Goal: Task Accomplishment & Management: Complete application form

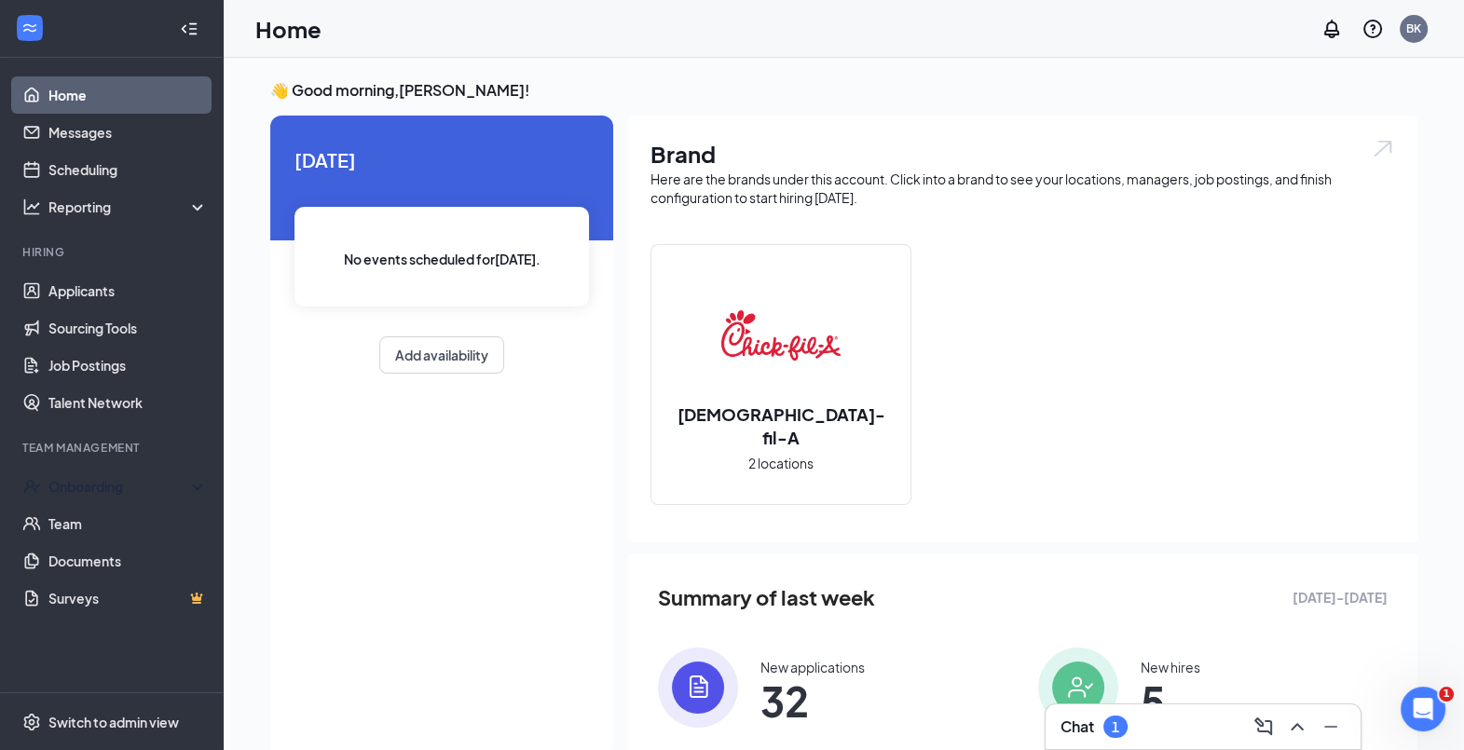
click at [102, 485] on div "Onboarding" at bounding box center [120, 486] width 144 height 19
click at [91, 517] on link "Overview" at bounding box center [127, 523] width 159 height 37
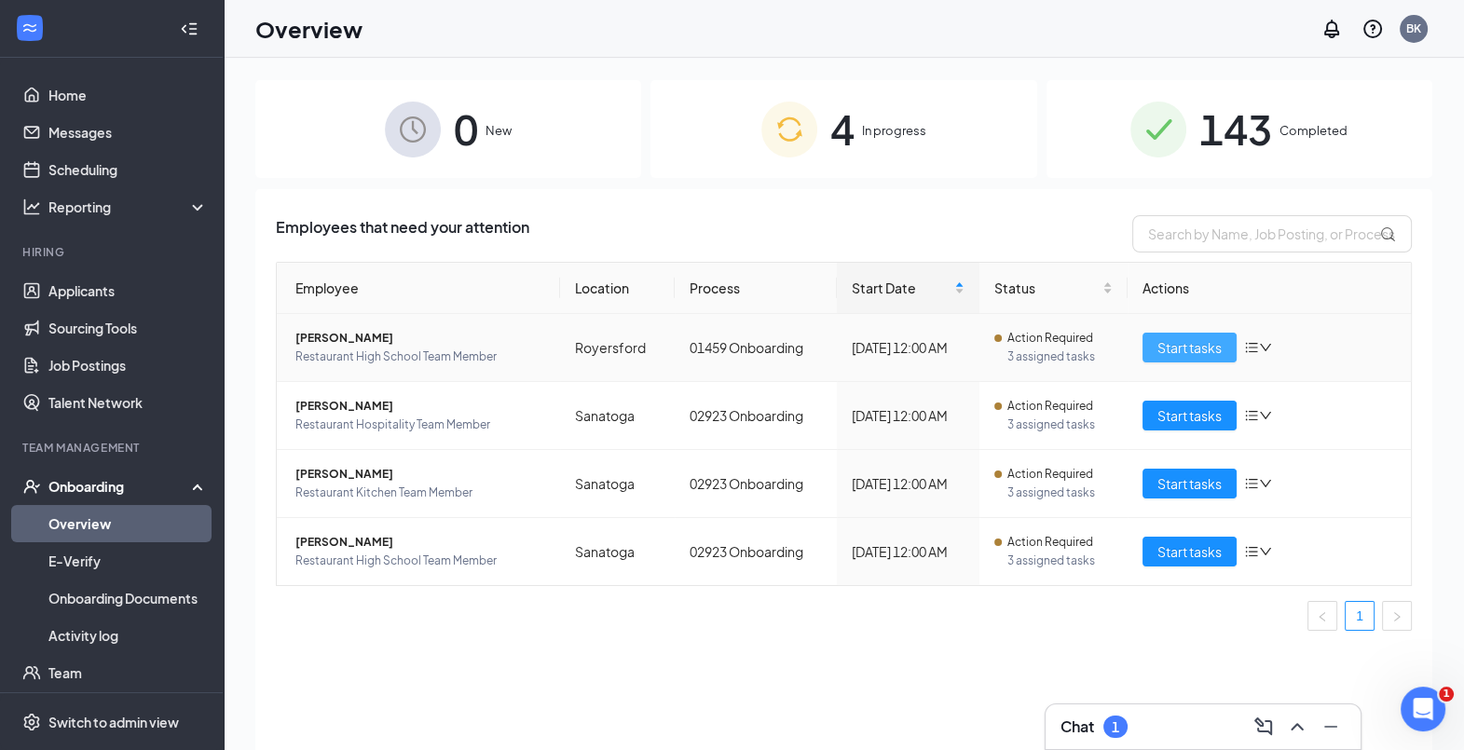
click at [1192, 351] on span "Start tasks" at bounding box center [1189, 347] width 64 height 21
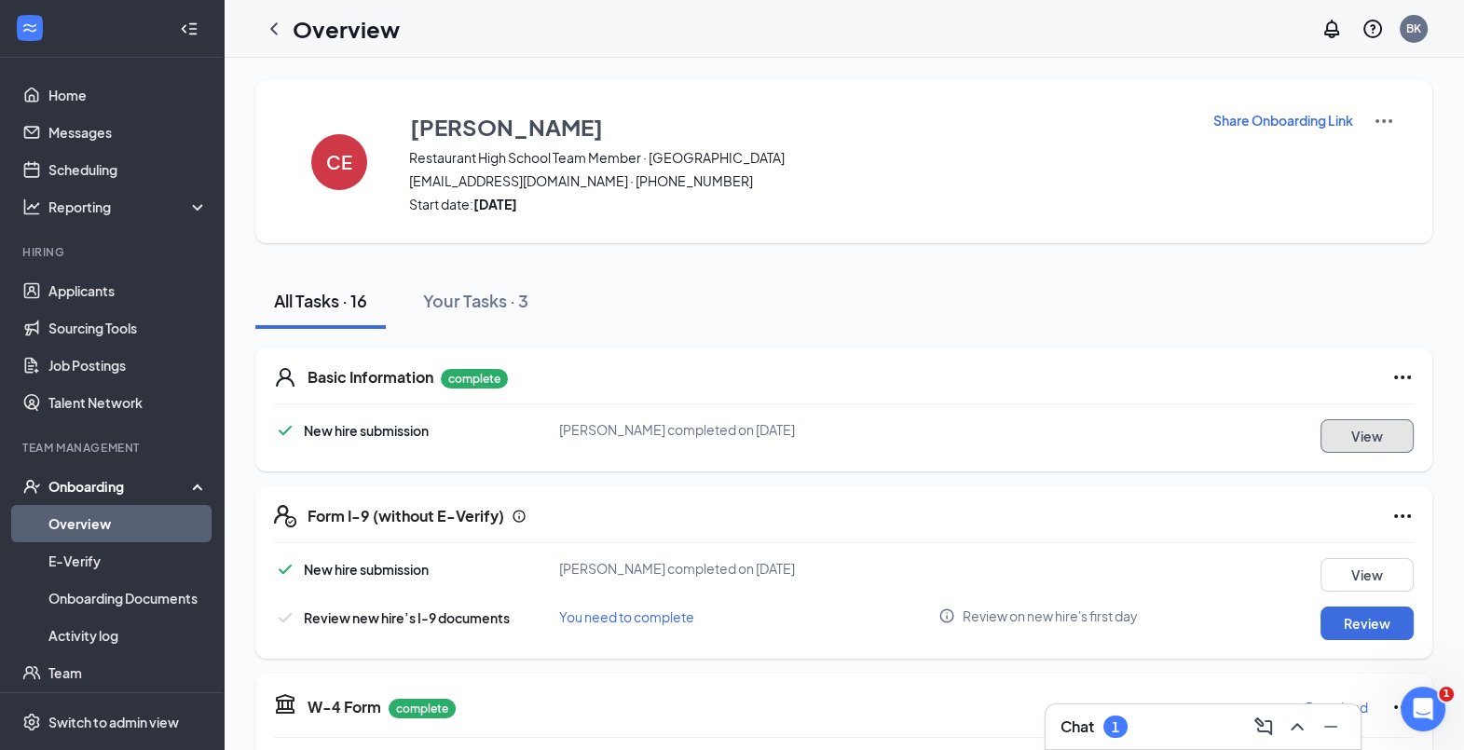
click at [1367, 423] on button "View" at bounding box center [1367, 436] width 93 height 34
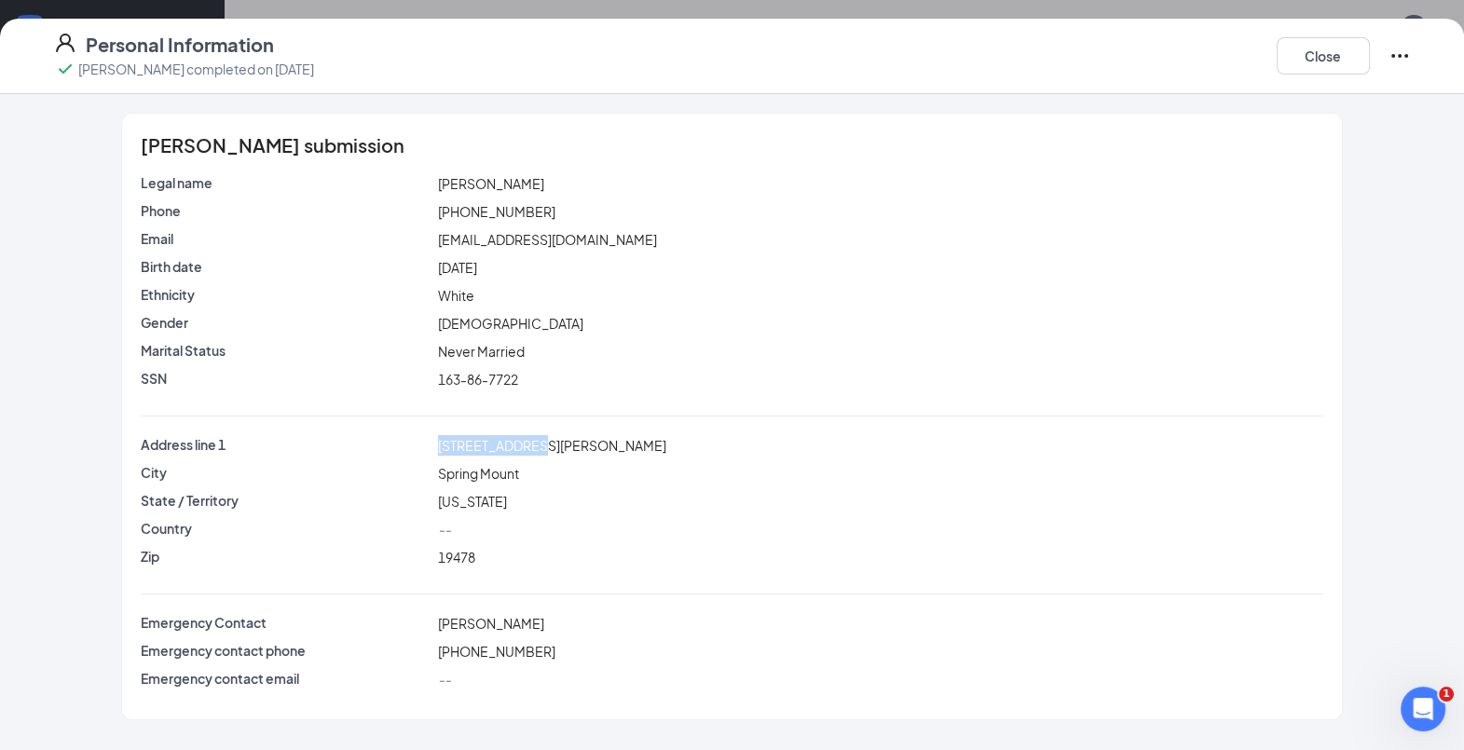
drag, startPoint x: 528, startPoint y: 448, endPoint x: 429, endPoint y: 455, distance: 99.9
click at [429, 455] on div "Address line [STREET_ADDRESS][PERSON_NAME]" at bounding box center [731, 445] width 1189 height 21
copy div "[STREET_ADDRESS][PERSON_NAME]"
click at [1323, 65] on button "Close" at bounding box center [1323, 55] width 93 height 37
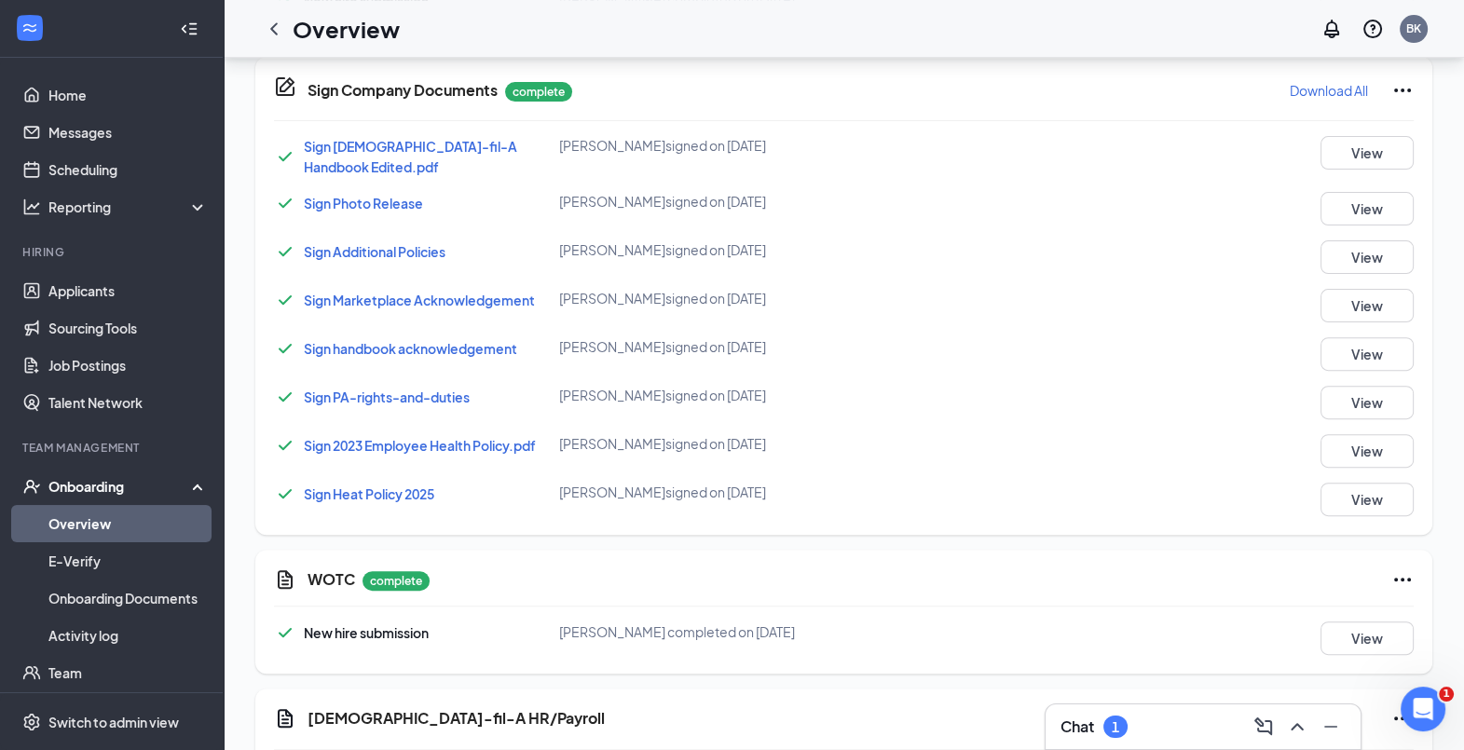
scroll to position [983, 0]
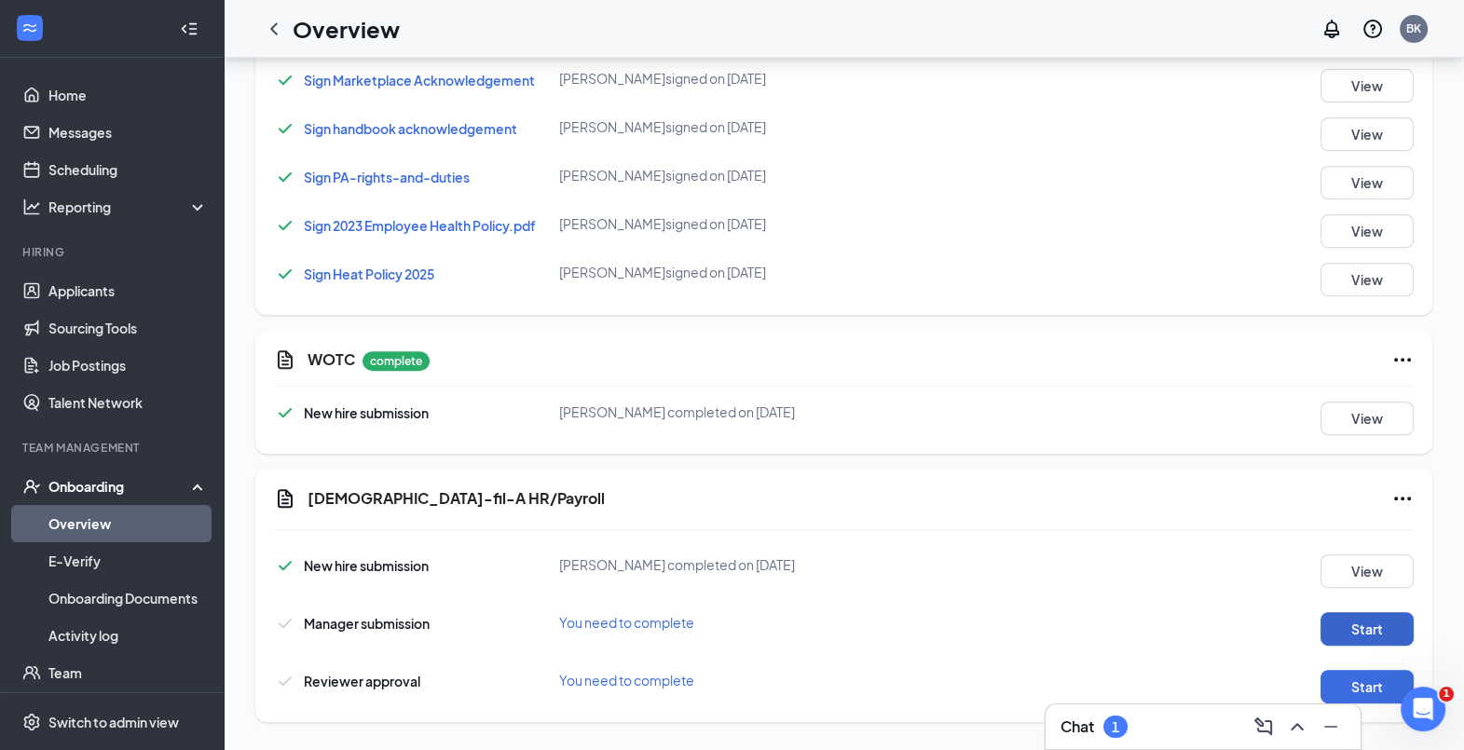
click at [1374, 612] on button "Start" at bounding box center [1367, 629] width 93 height 34
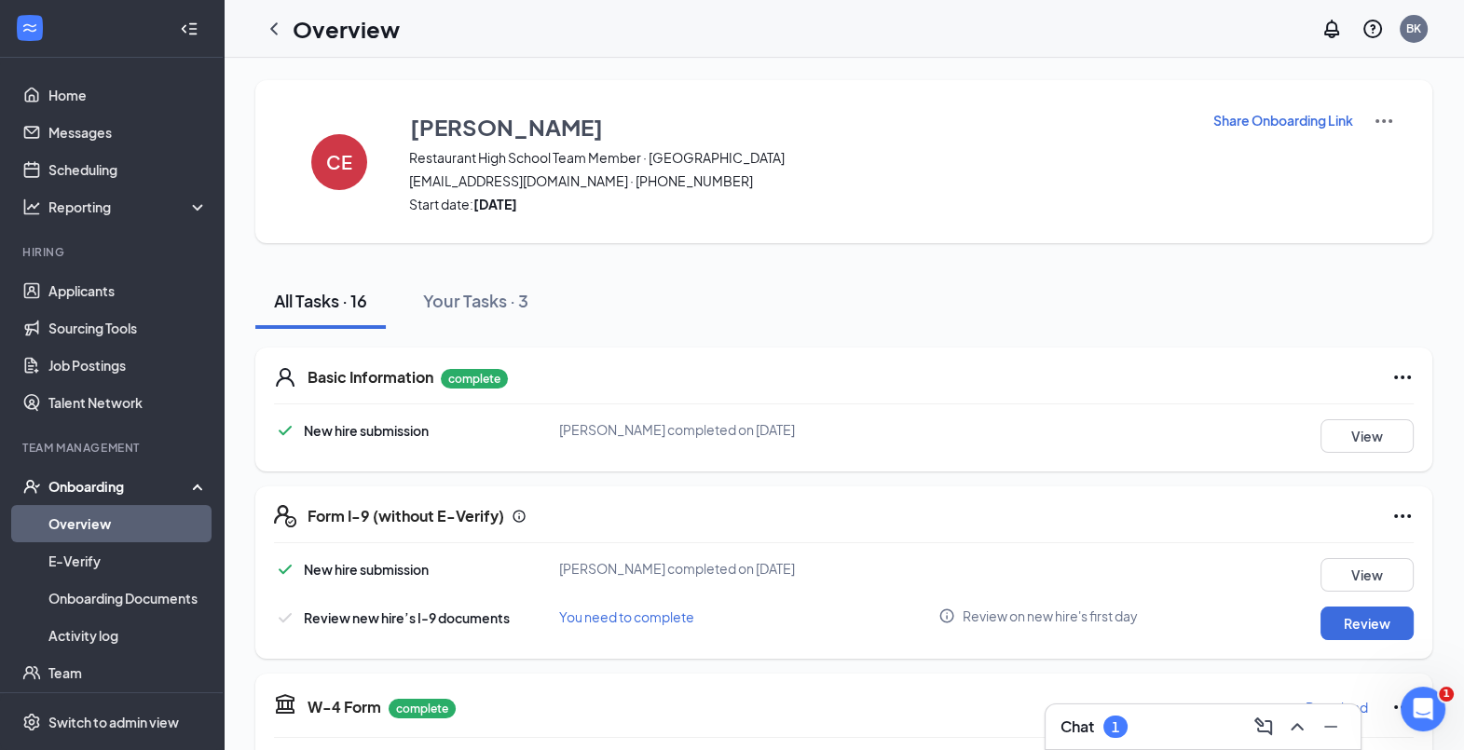
click at [269, 28] on icon "ChevronLeft" at bounding box center [274, 29] width 22 height 22
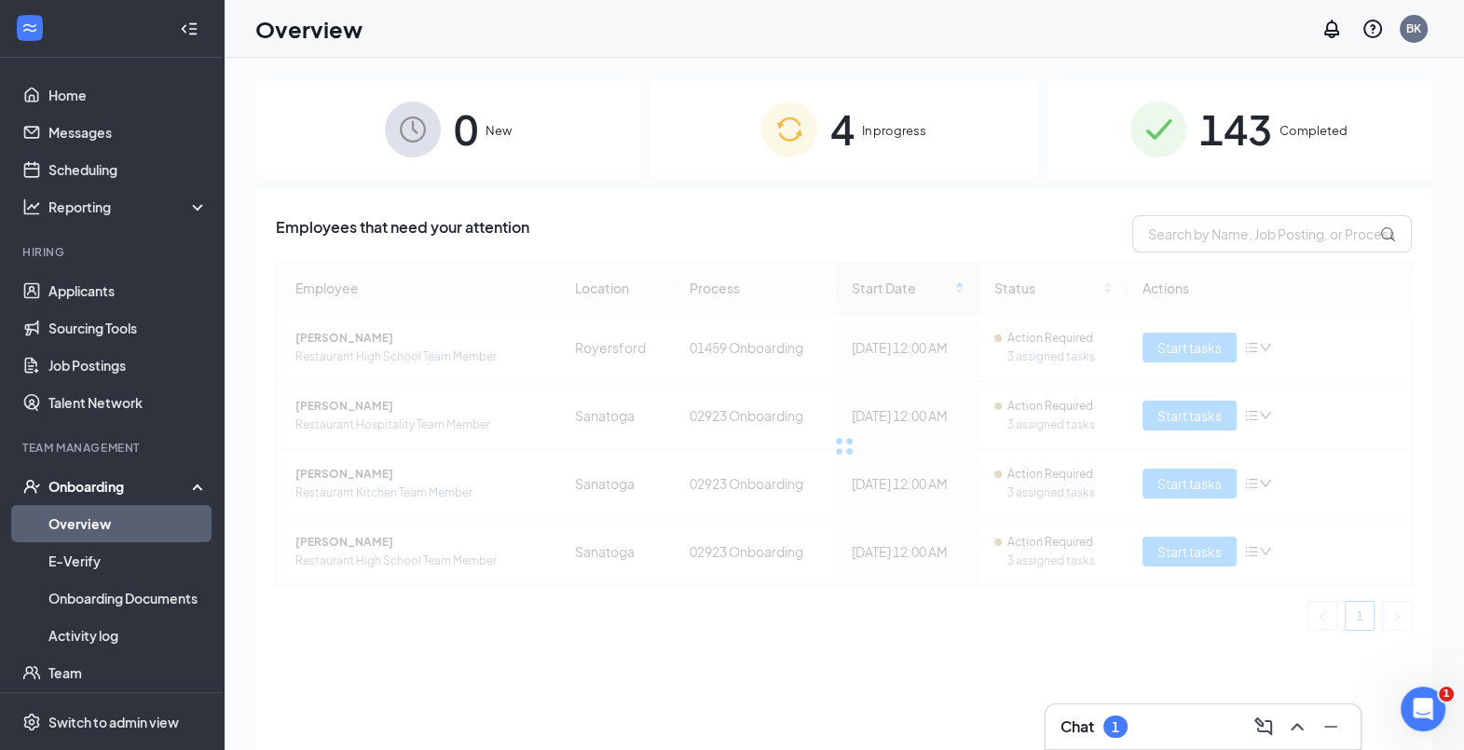
click at [1170, 413] on div at bounding box center [844, 446] width 1136 height 369
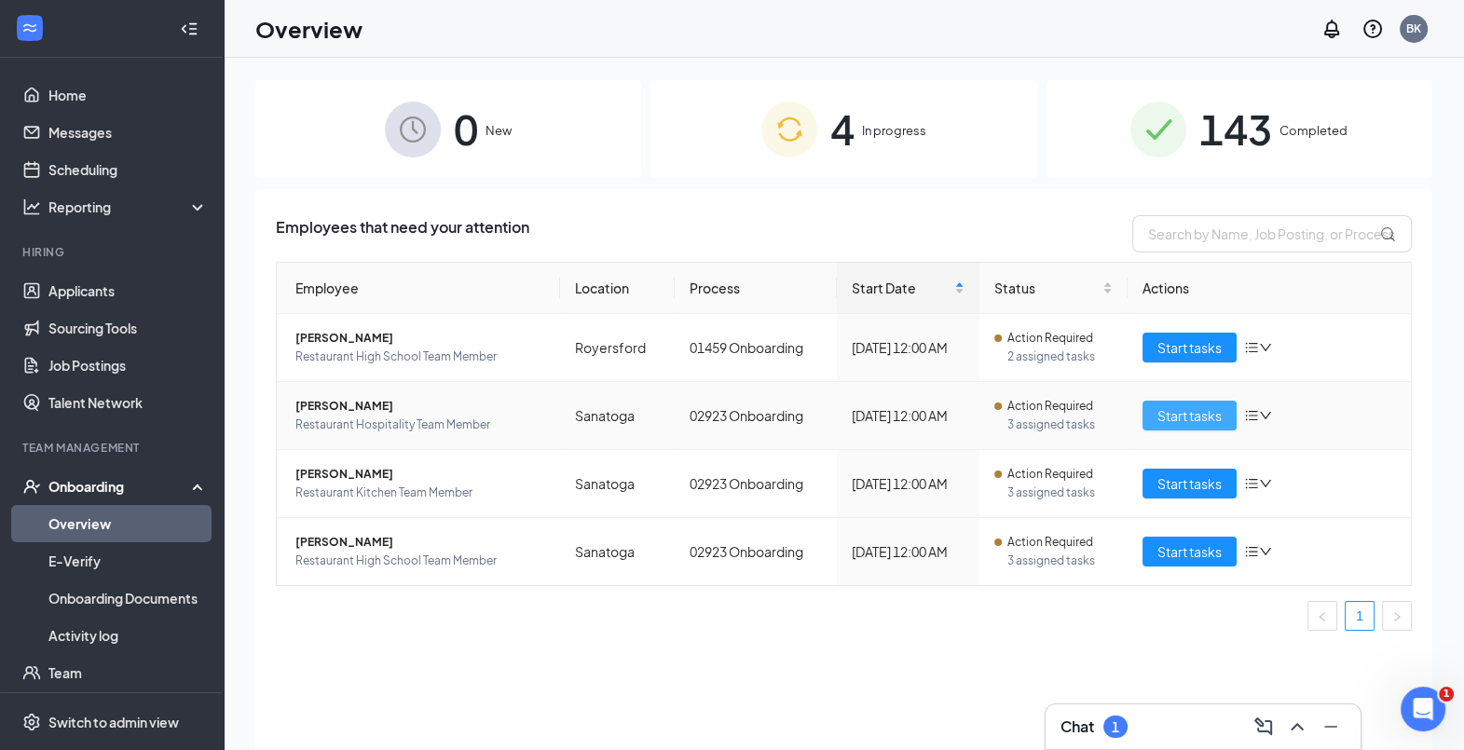
click at [1191, 415] on span "Start tasks" at bounding box center [1189, 415] width 64 height 21
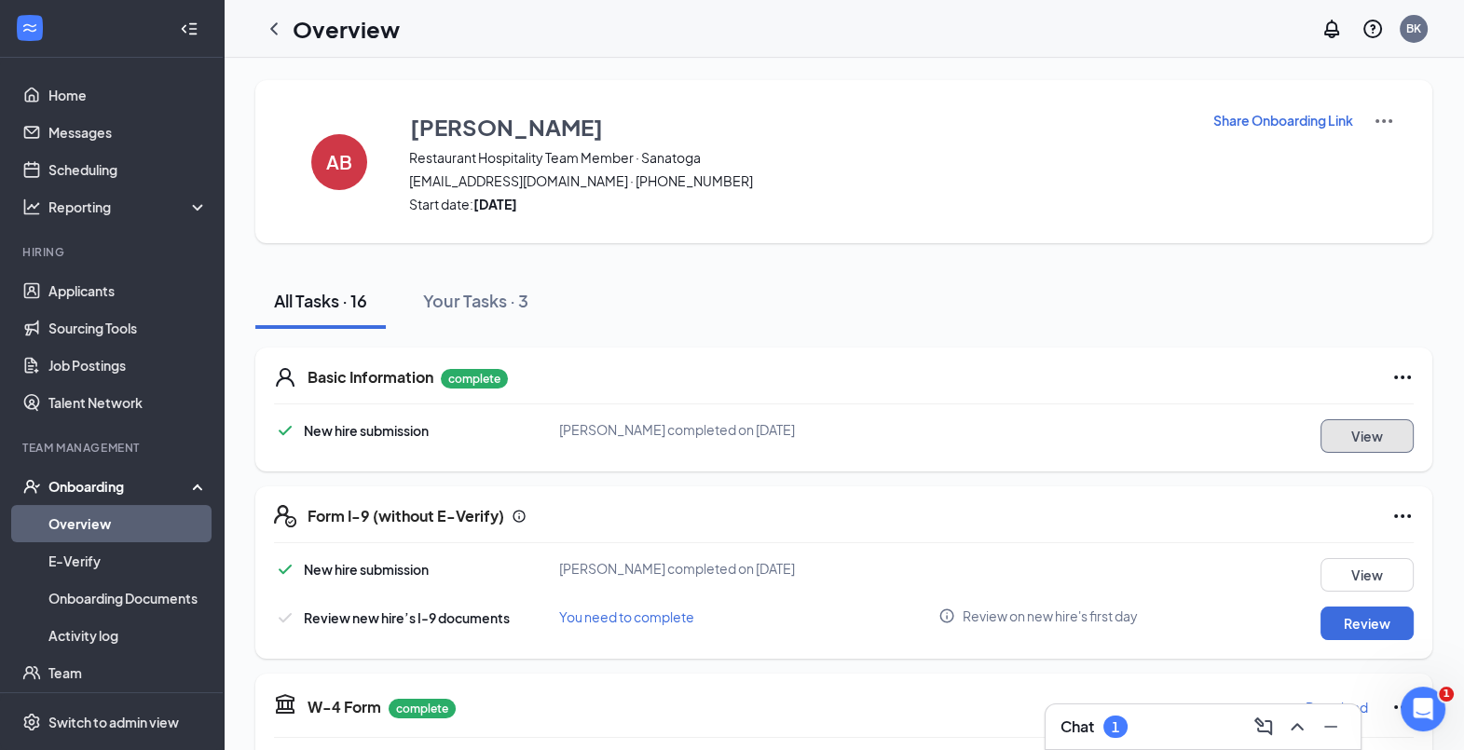
click at [1381, 433] on button "View" at bounding box center [1367, 436] width 93 height 34
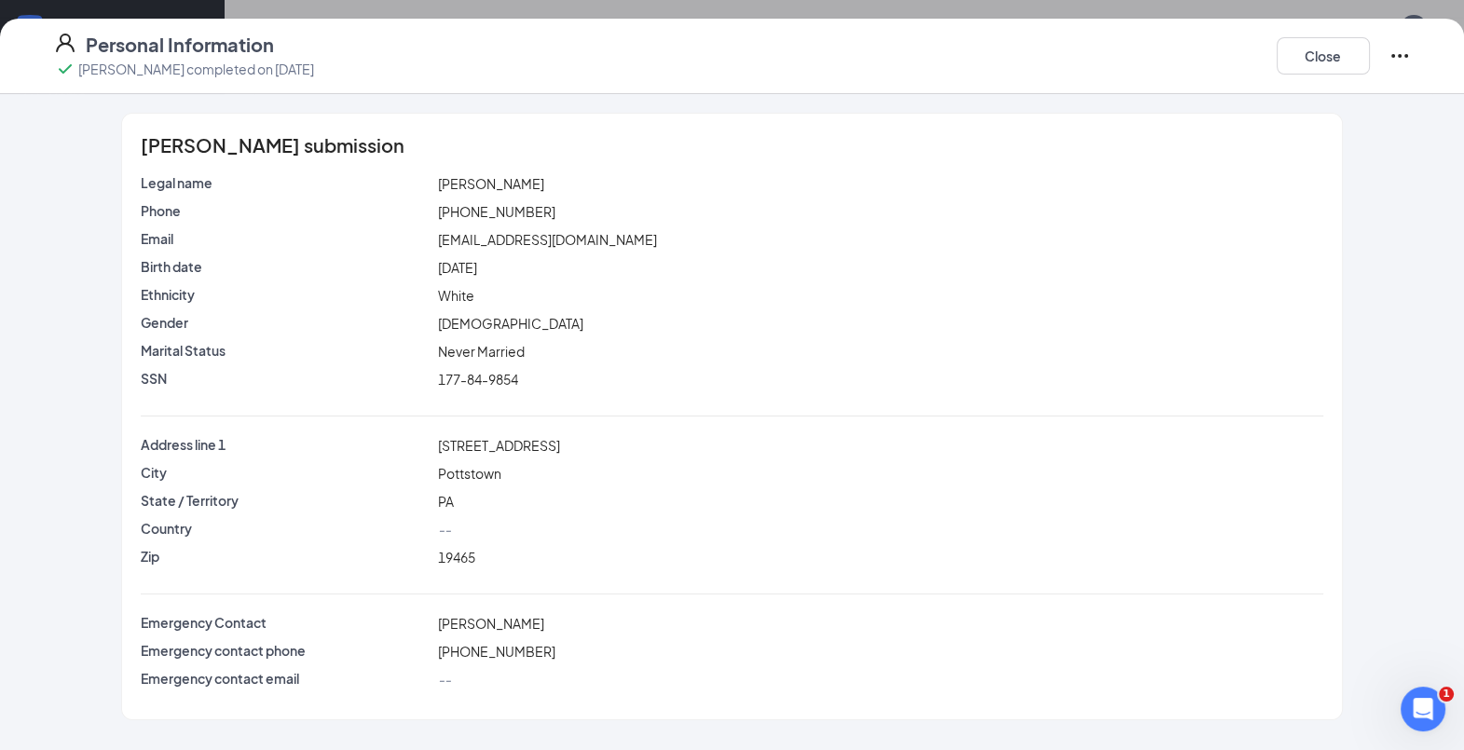
drag, startPoint x: 610, startPoint y: 445, endPoint x: 432, endPoint y: 447, distance: 178.0
click at [432, 447] on div "Address line [STREET_ADDRESS]" at bounding box center [731, 445] width 1189 height 21
copy div "[STREET_ADDRESS]"
click at [1323, 44] on button "Close" at bounding box center [1323, 55] width 93 height 37
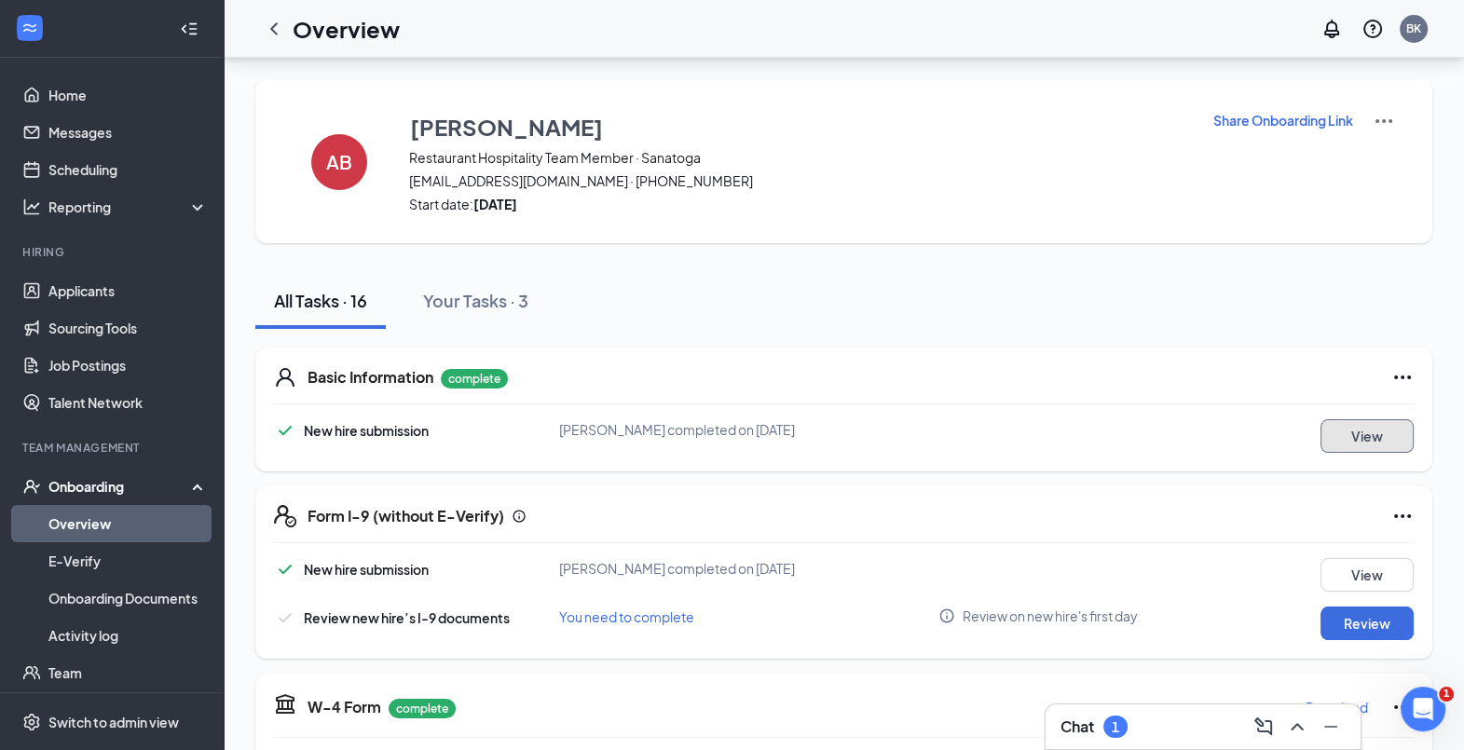
scroll to position [983, 0]
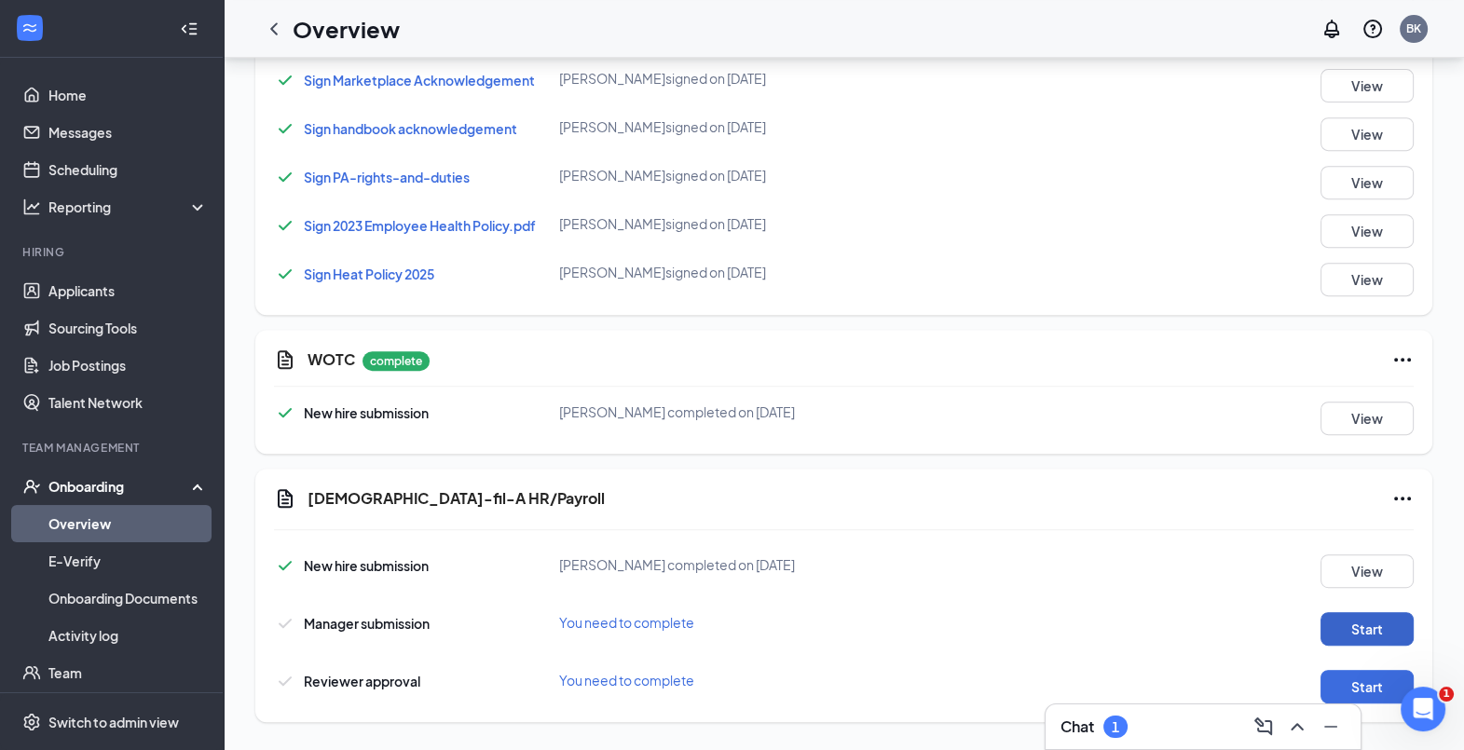
click at [1341, 612] on button "Start" at bounding box center [1367, 629] width 93 height 34
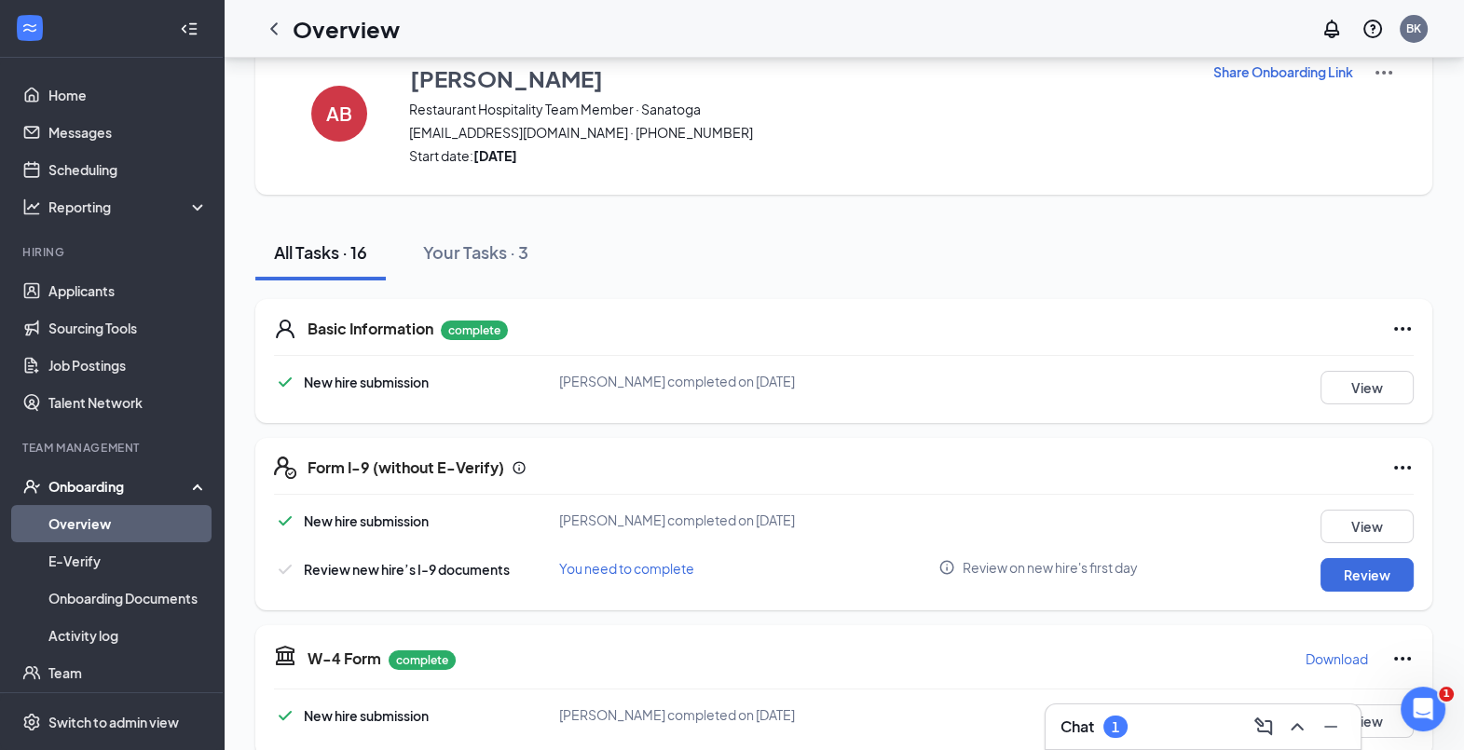
scroll to position [0, 0]
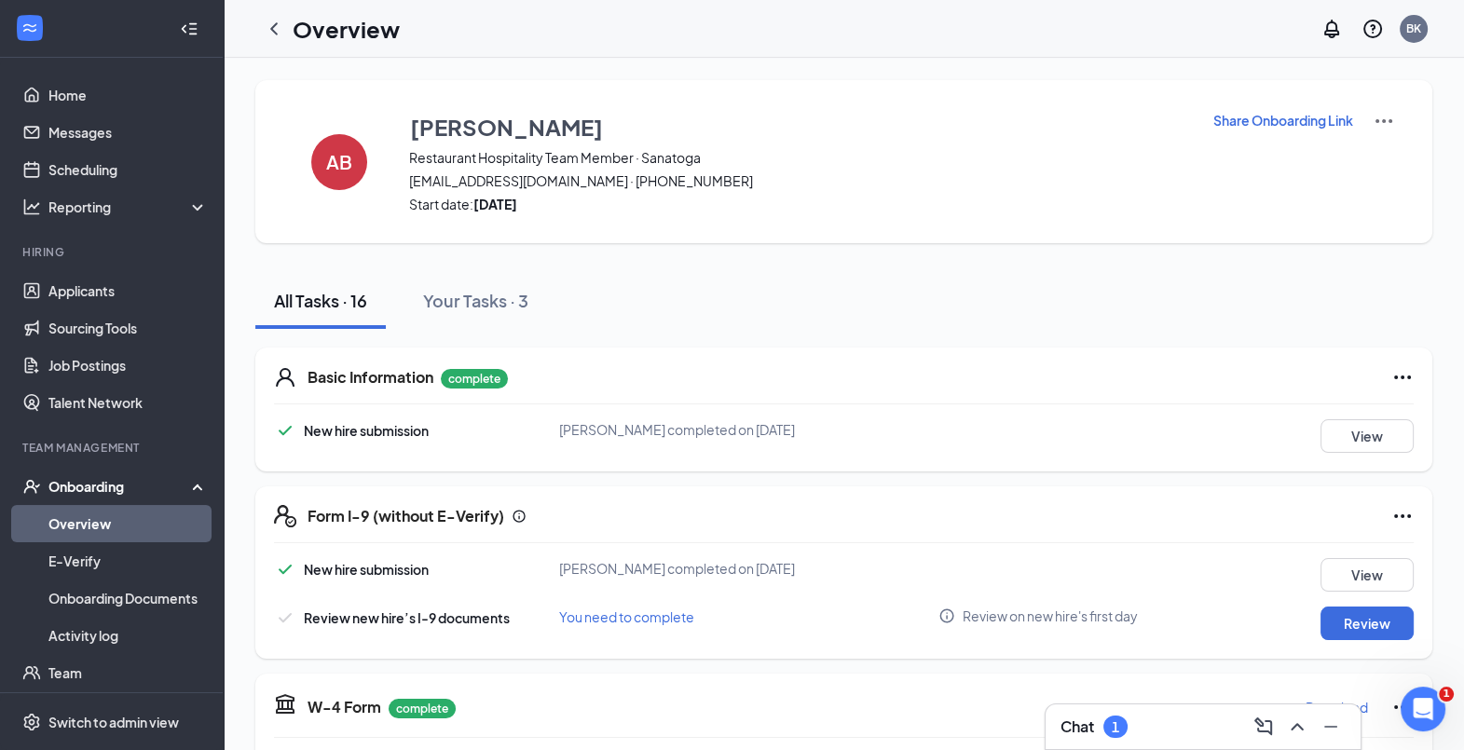
click at [267, 44] on div at bounding box center [273, 28] width 37 height 37
click at [274, 31] on icon "ChevronLeft" at bounding box center [273, 28] width 7 height 12
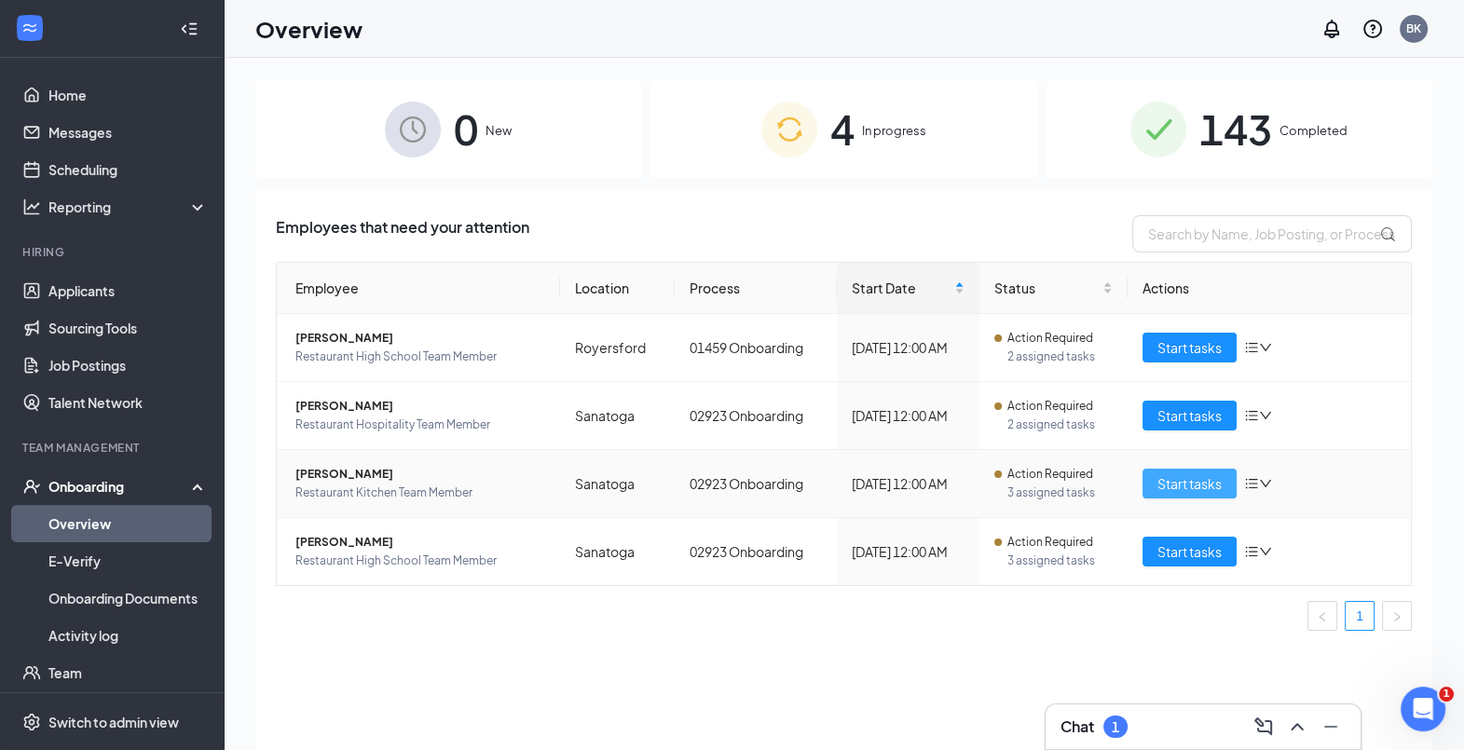
click at [1161, 479] on span "Start tasks" at bounding box center [1189, 483] width 64 height 21
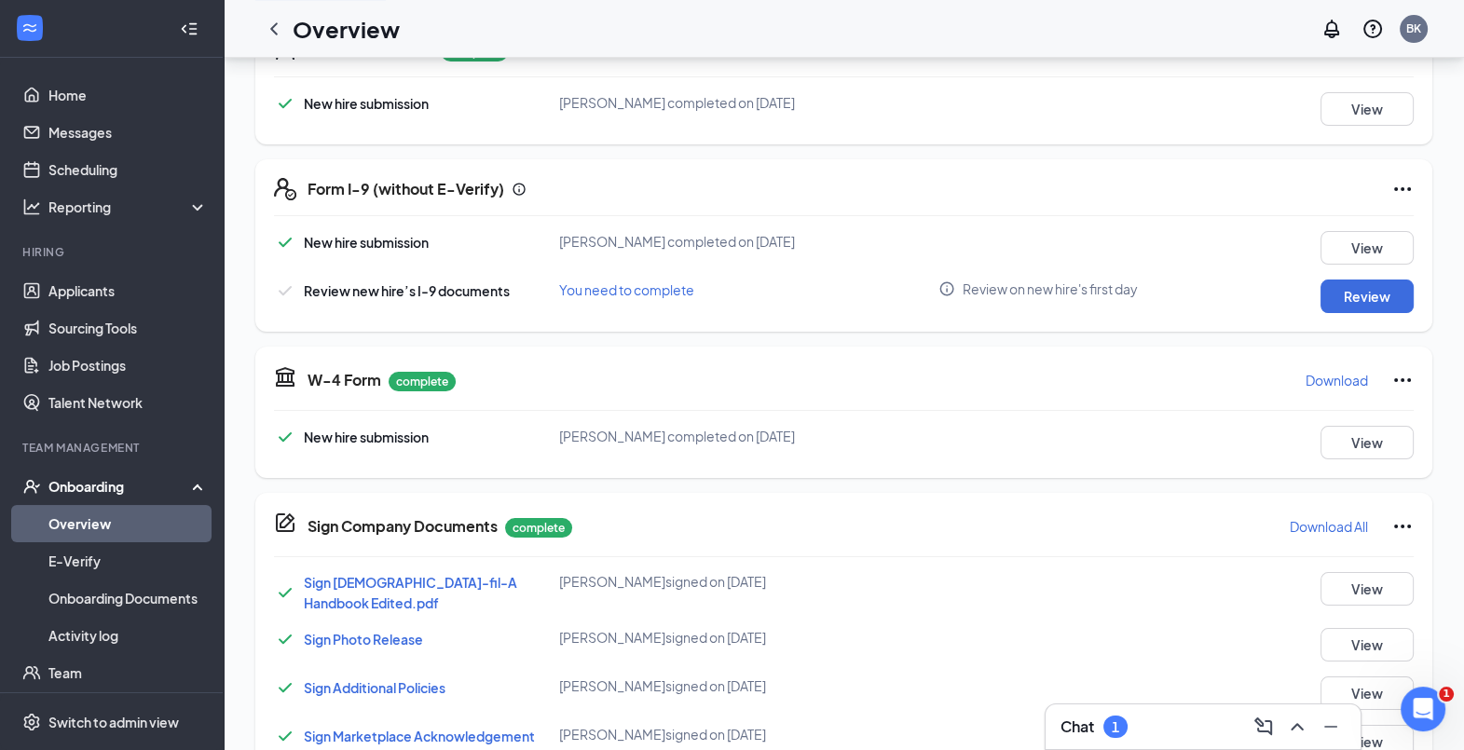
scroll to position [326, 0]
click at [1349, 106] on button "View" at bounding box center [1367, 110] width 93 height 34
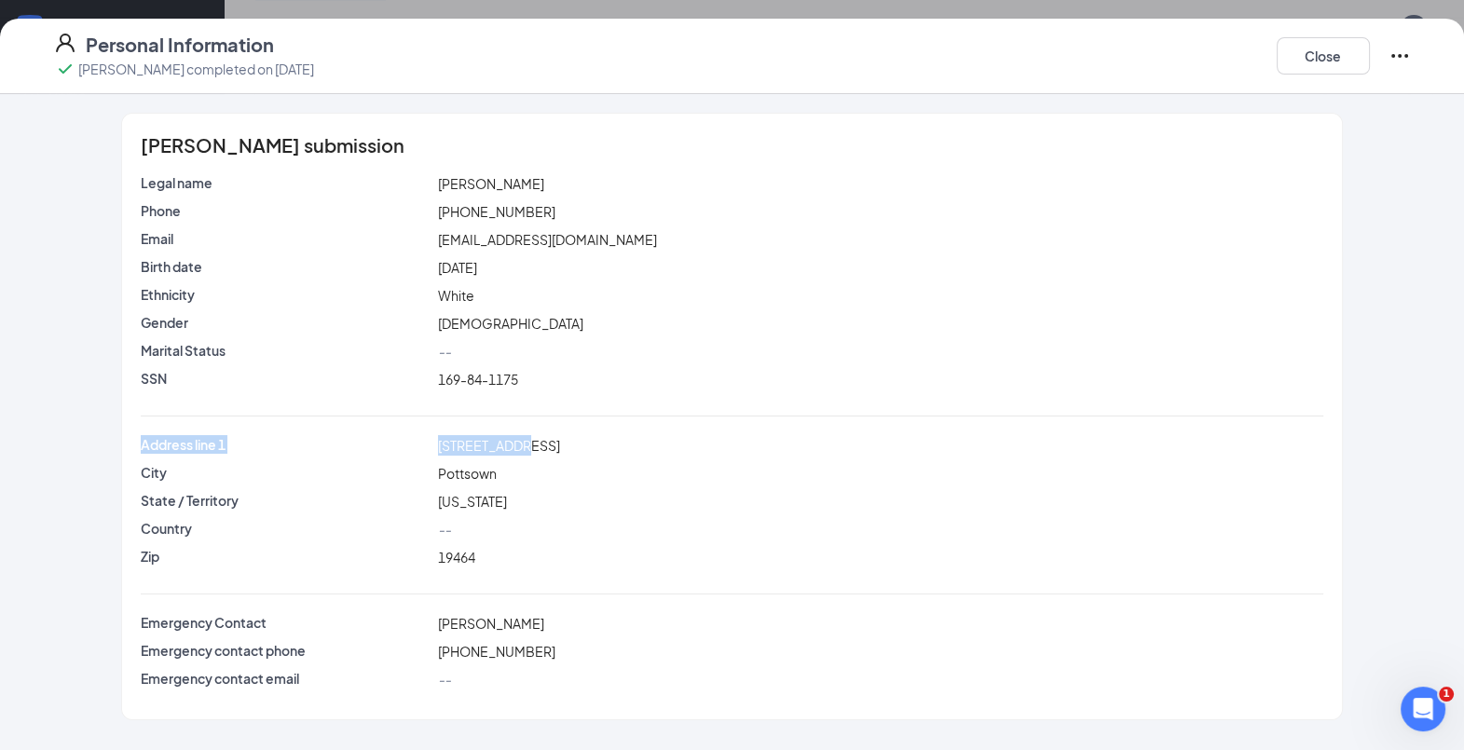
drag, startPoint x: 527, startPoint y: 438, endPoint x: 383, endPoint y: 424, distance: 145.1
click at [383, 424] on div "Legal name [PERSON_NAME] Phone [PHONE_NUMBER] Email [EMAIL_ADDRESS][DOMAIN_NAME…" at bounding box center [732, 435] width 1182 height 524
drag, startPoint x: 383, startPoint y: 424, endPoint x: 521, endPoint y: 439, distance: 138.7
click at [521, 439] on div "[STREET_ADDRESS]" at bounding box center [880, 445] width 892 height 21
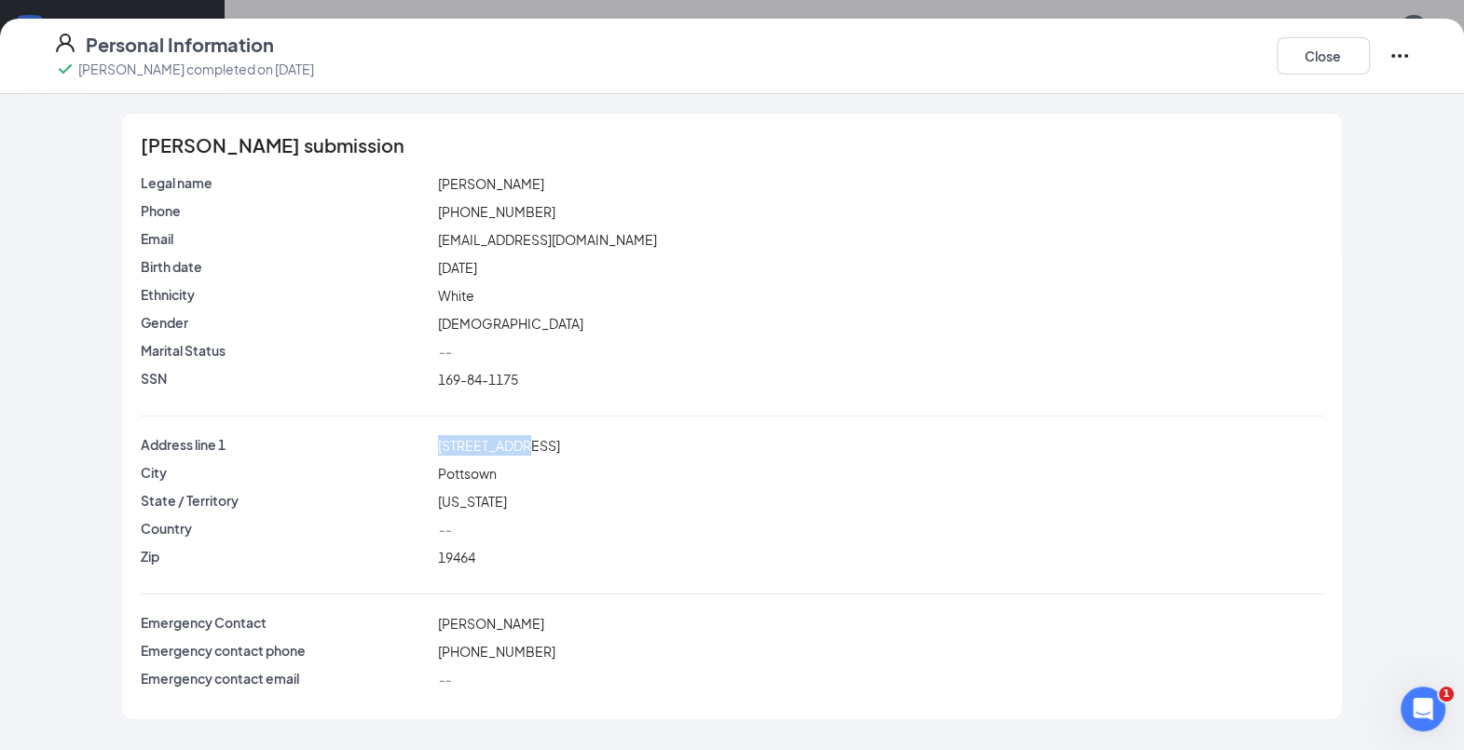
drag, startPoint x: 521, startPoint y: 439, endPoint x: 438, endPoint y: 440, distance: 82.9
click at [438, 440] on div "[STREET_ADDRESS]" at bounding box center [880, 445] width 892 height 21
copy span "[STREET_ADDRESS]"
click at [1330, 63] on button "Close" at bounding box center [1323, 55] width 93 height 37
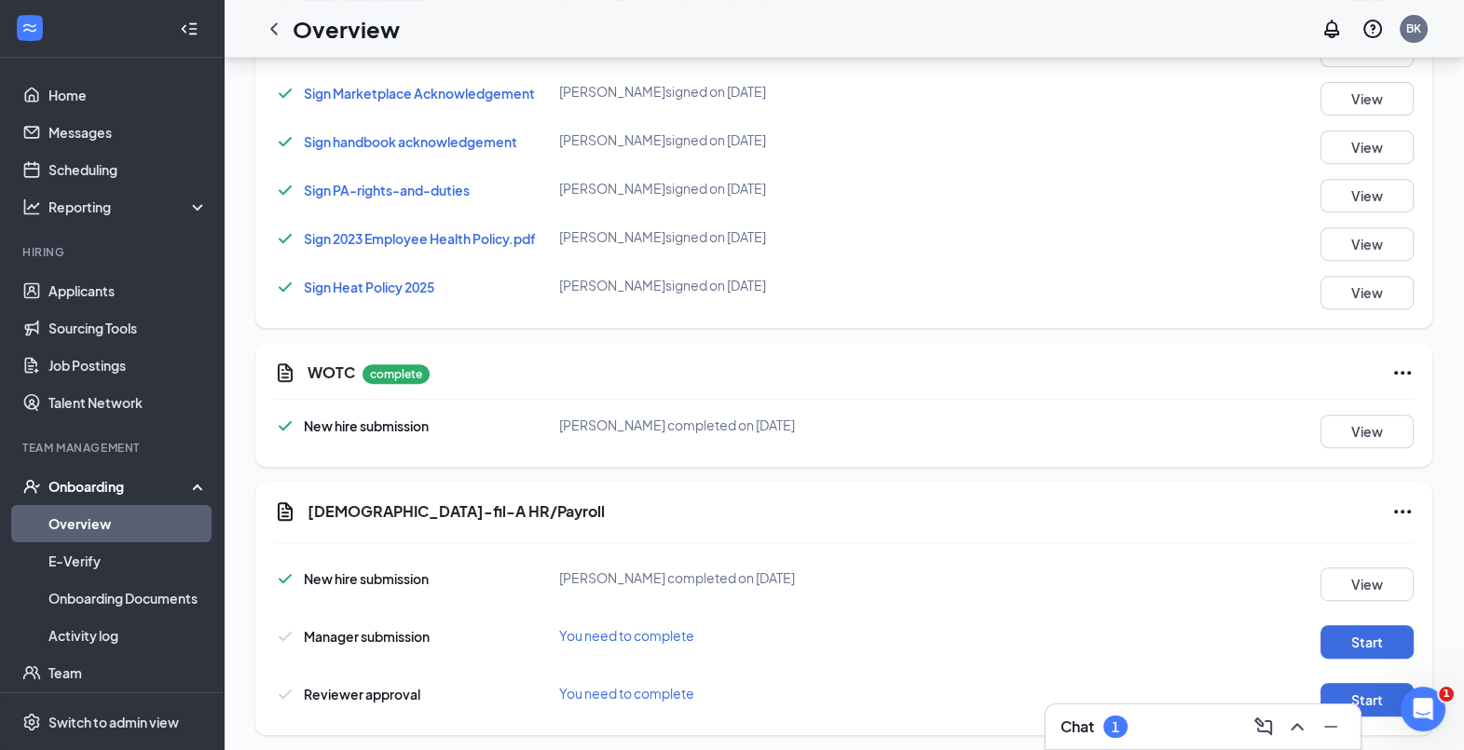
scroll to position [983, 0]
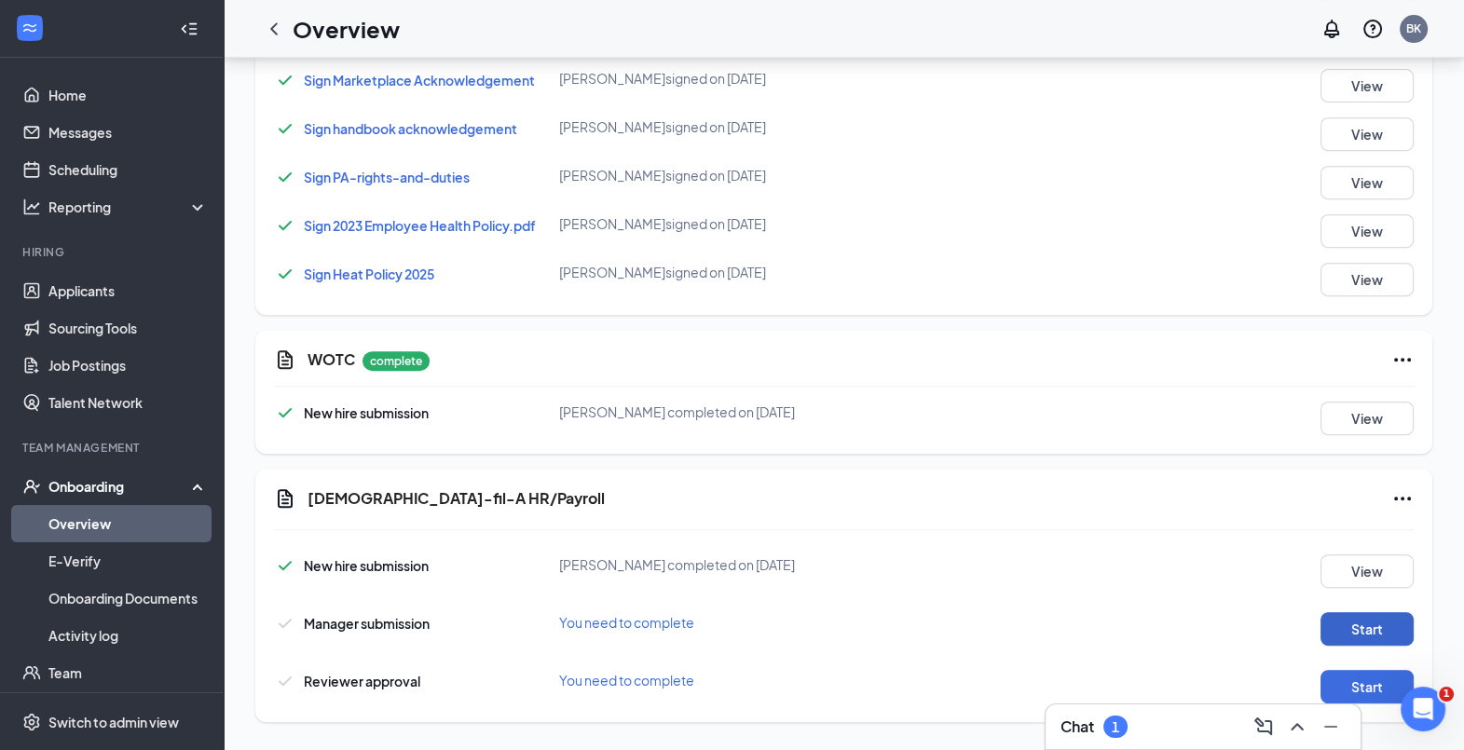
click at [1346, 612] on button "Start" at bounding box center [1367, 629] width 93 height 34
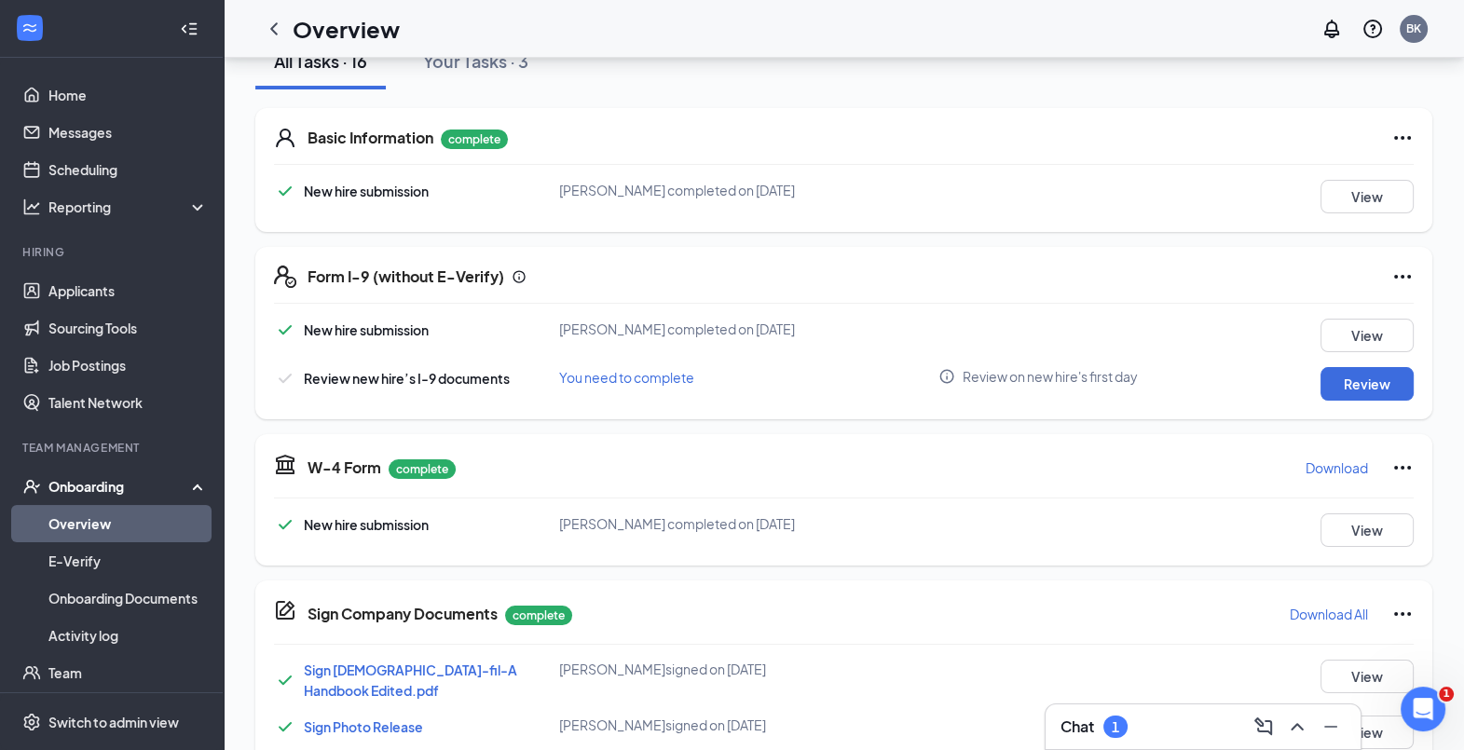
scroll to position [0, 0]
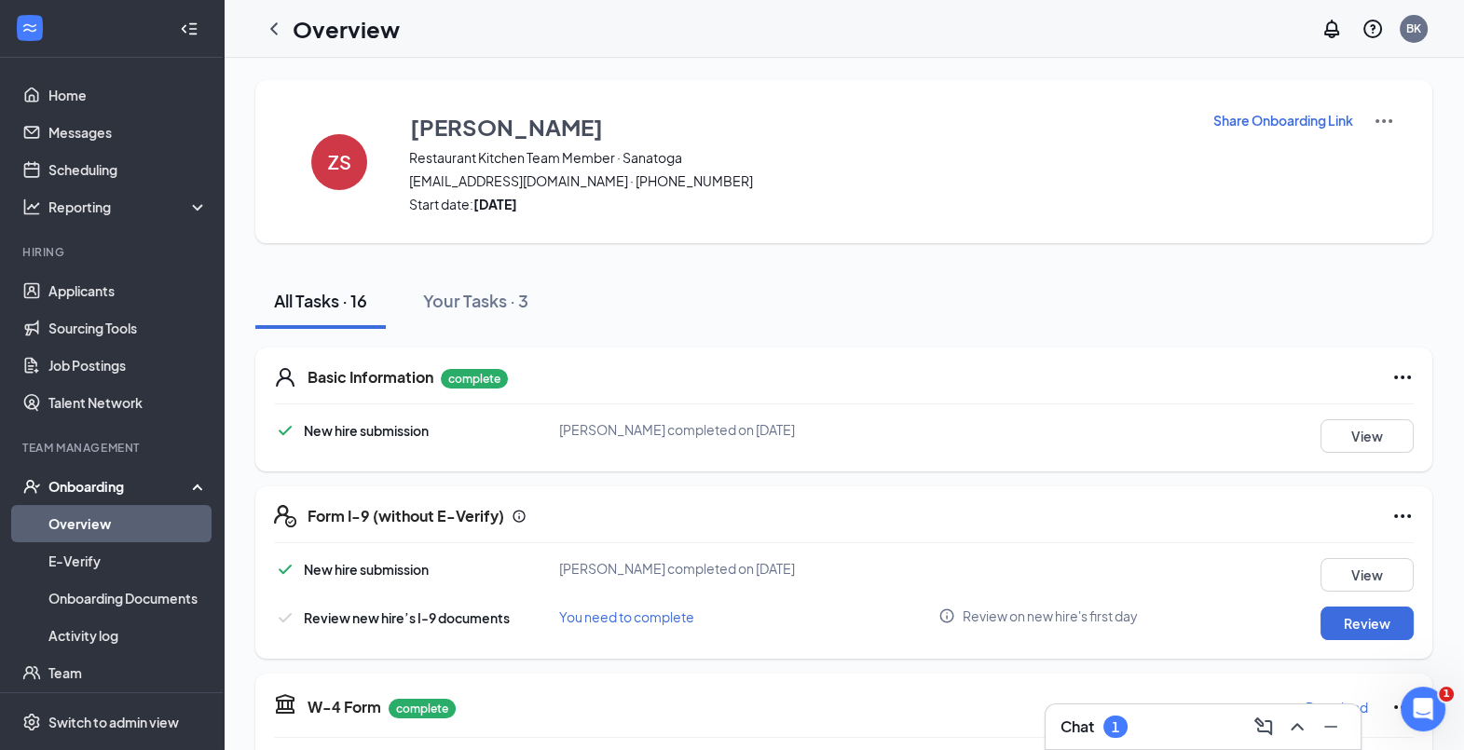
click at [273, 26] on icon "ChevronLeft" at bounding box center [273, 28] width 7 height 12
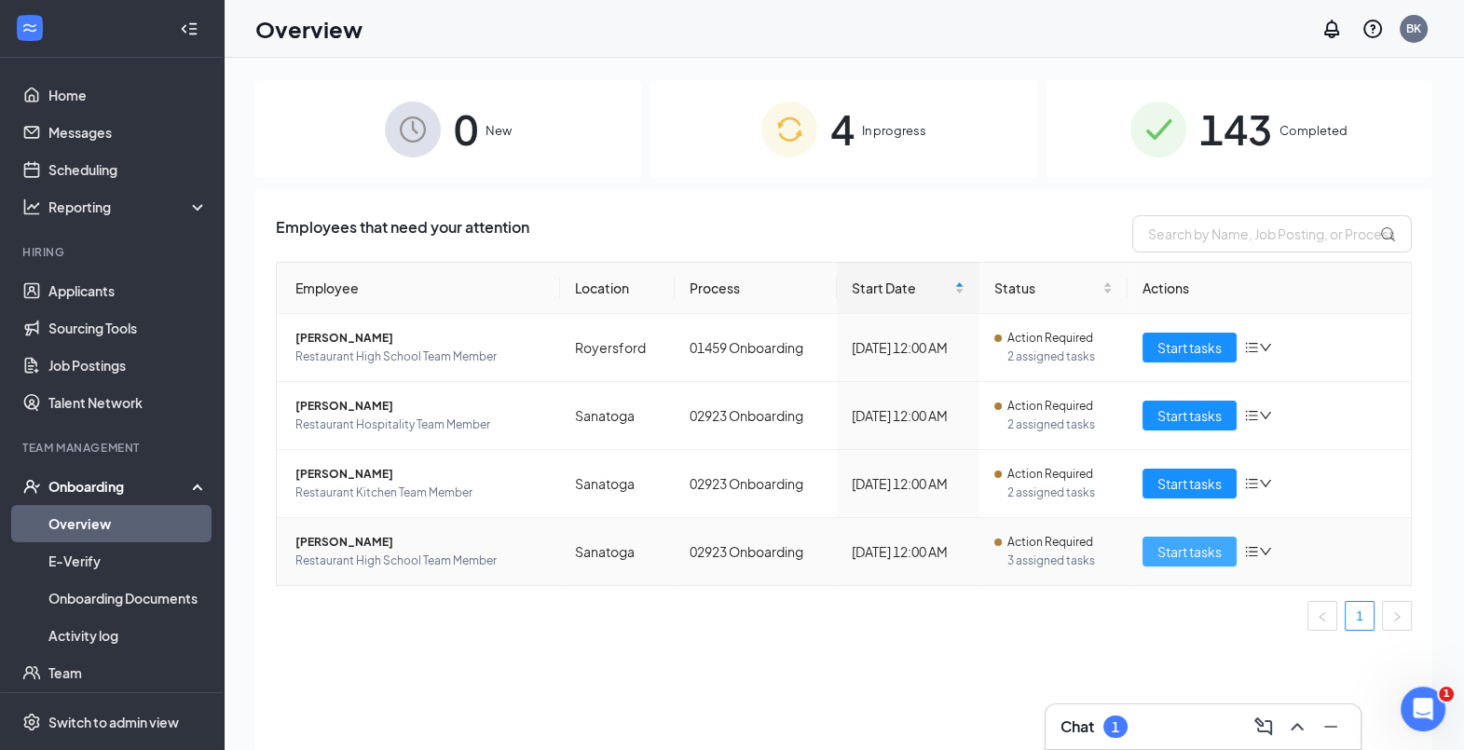
click at [1195, 555] on span "Start tasks" at bounding box center [1189, 551] width 64 height 21
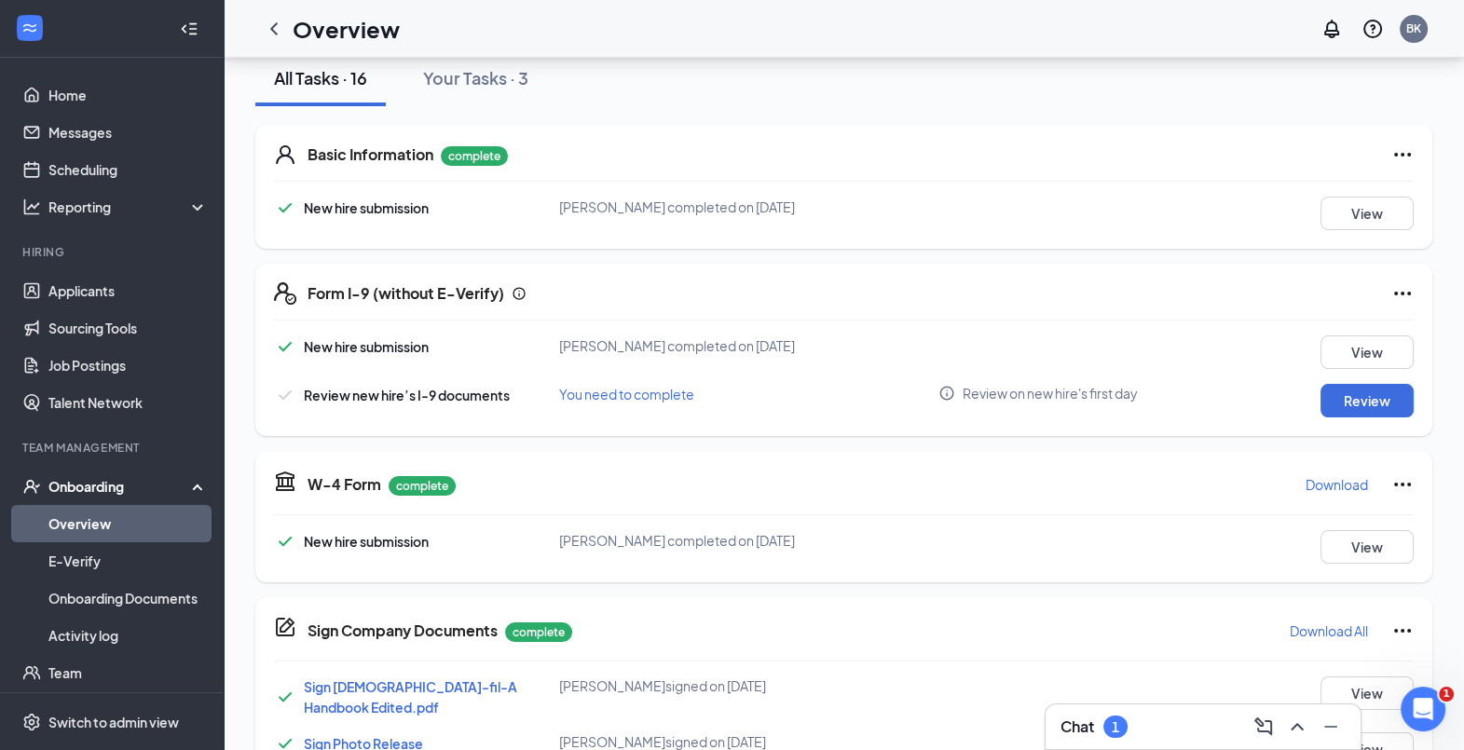
scroll to position [225, 0]
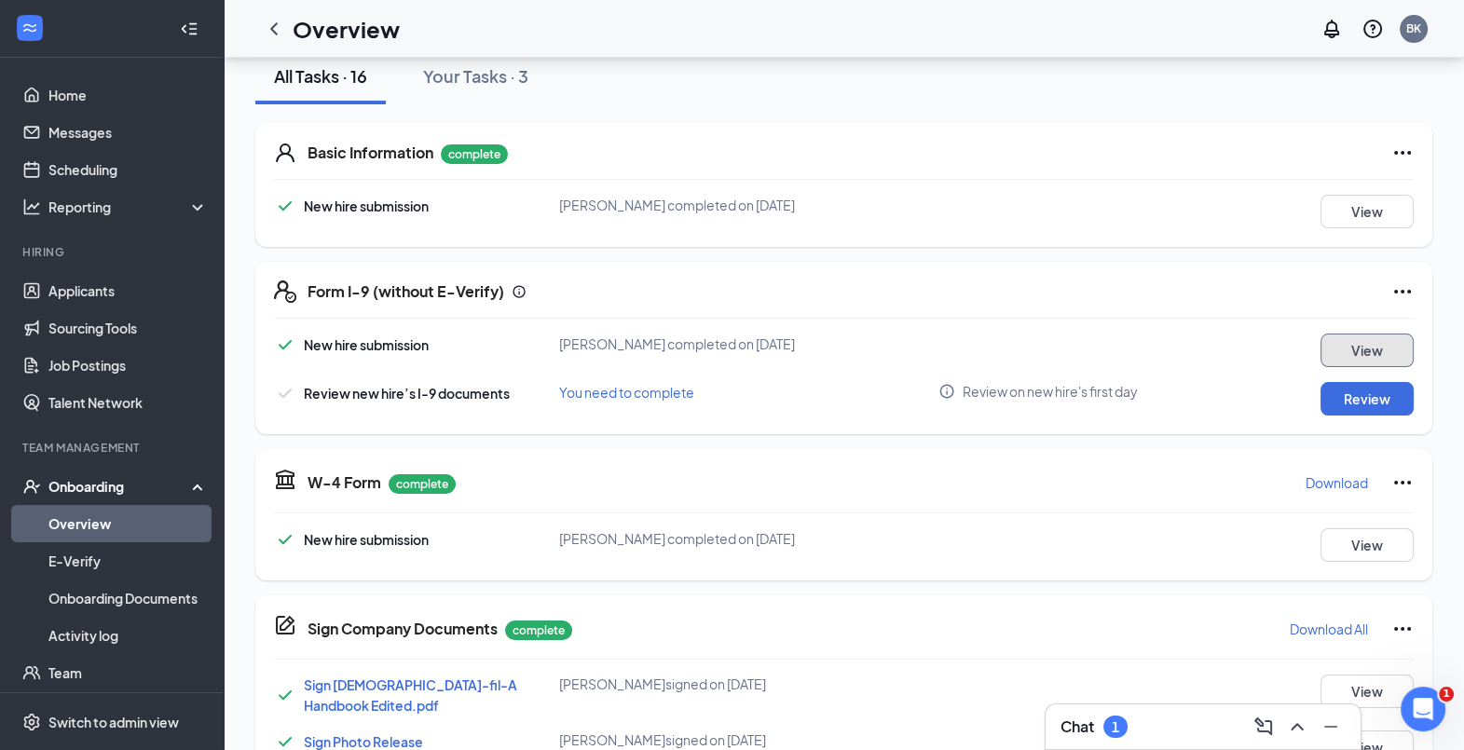
click at [1386, 338] on button "View" at bounding box center [1367, 351] width 93 height 34
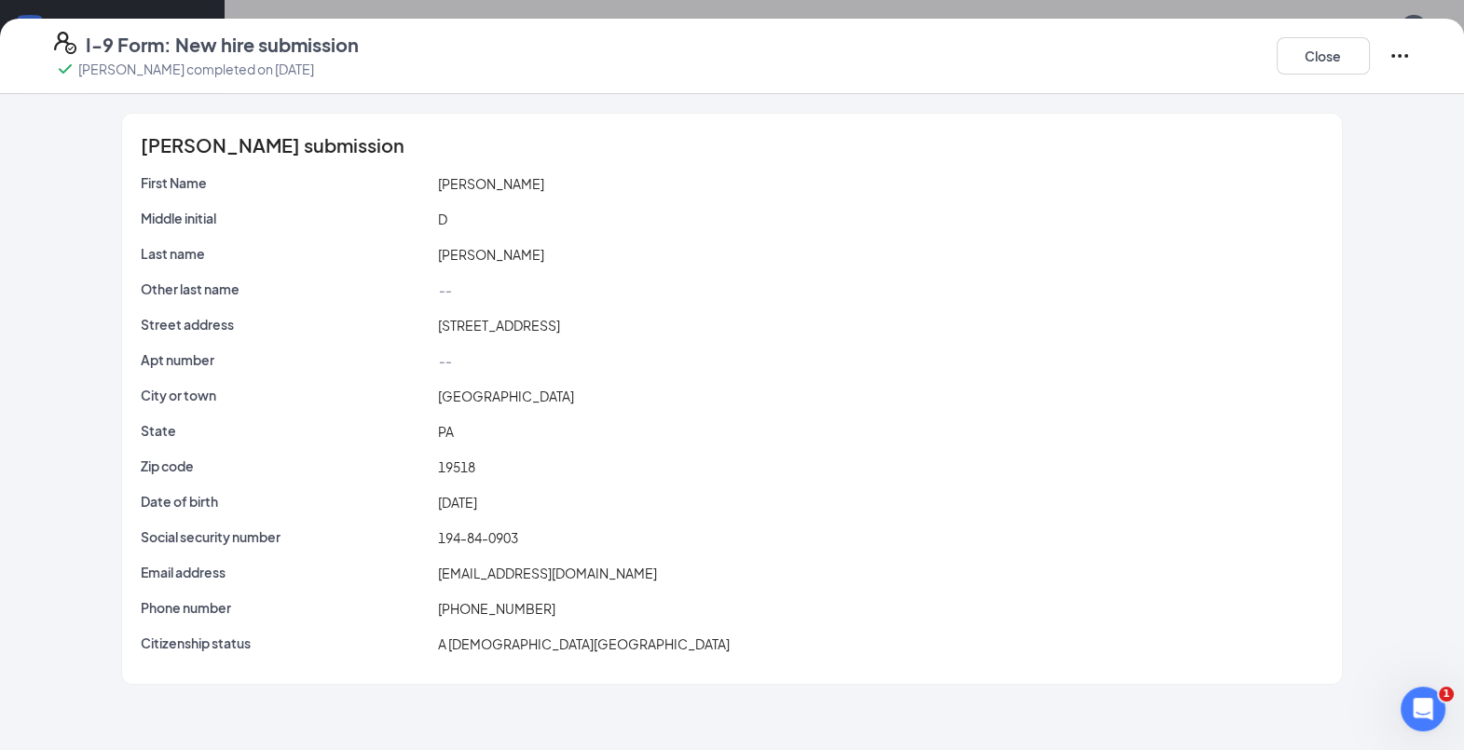
drag, startPoint x: 591, startPoint y: 324, endPoint x: 385, endPoint y: 340, distance: 206.6
click at [385, 340] on div "Street address [STREET_ADDRESS]" at bounding box center [732, 329] width 1182 height 28
copy div "[STREET_ADDRESS]"
click at [1338, 45] on button "Close" at bounding box center [1323, 55] width 93 height 37
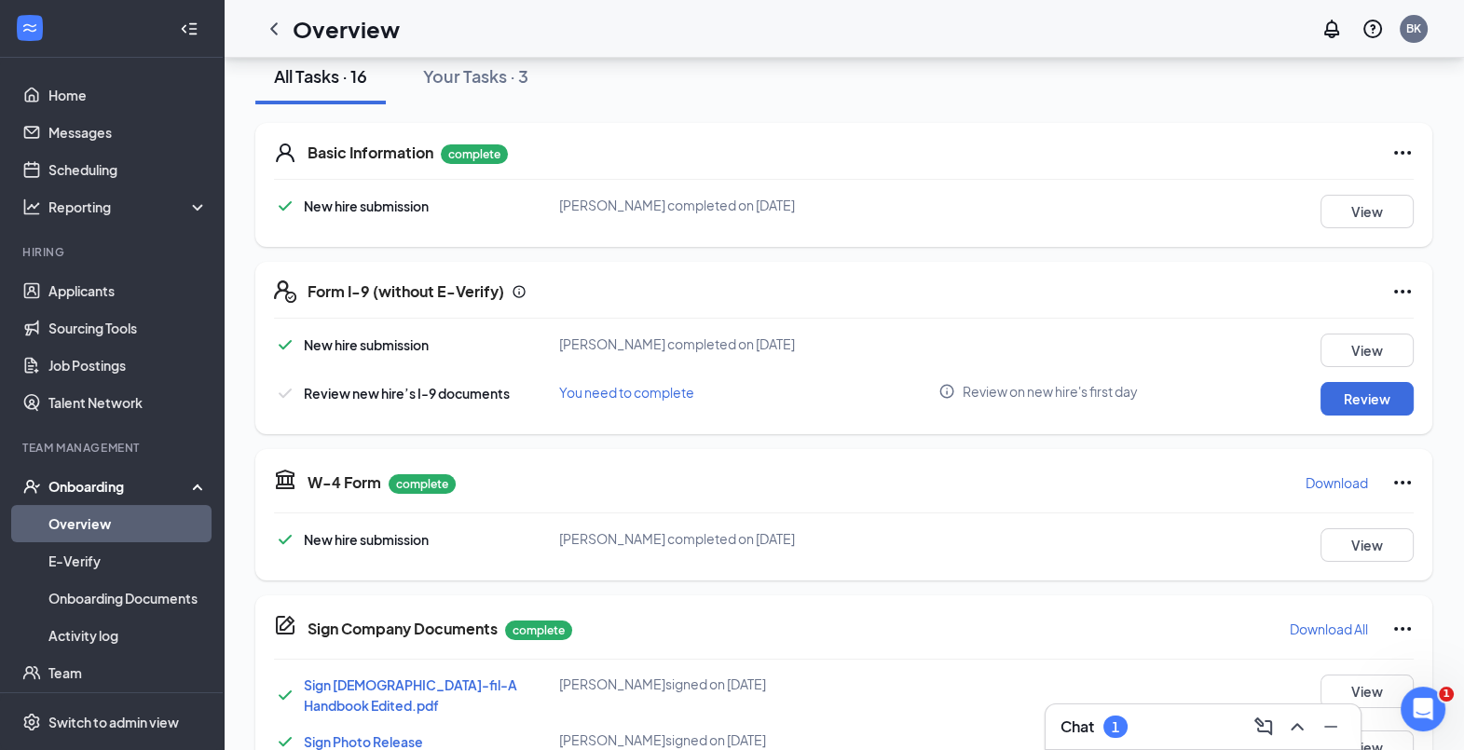
click at [280, 21] on icon "ChevronLeft" at bounding box center [274, 29] width 22 height 22
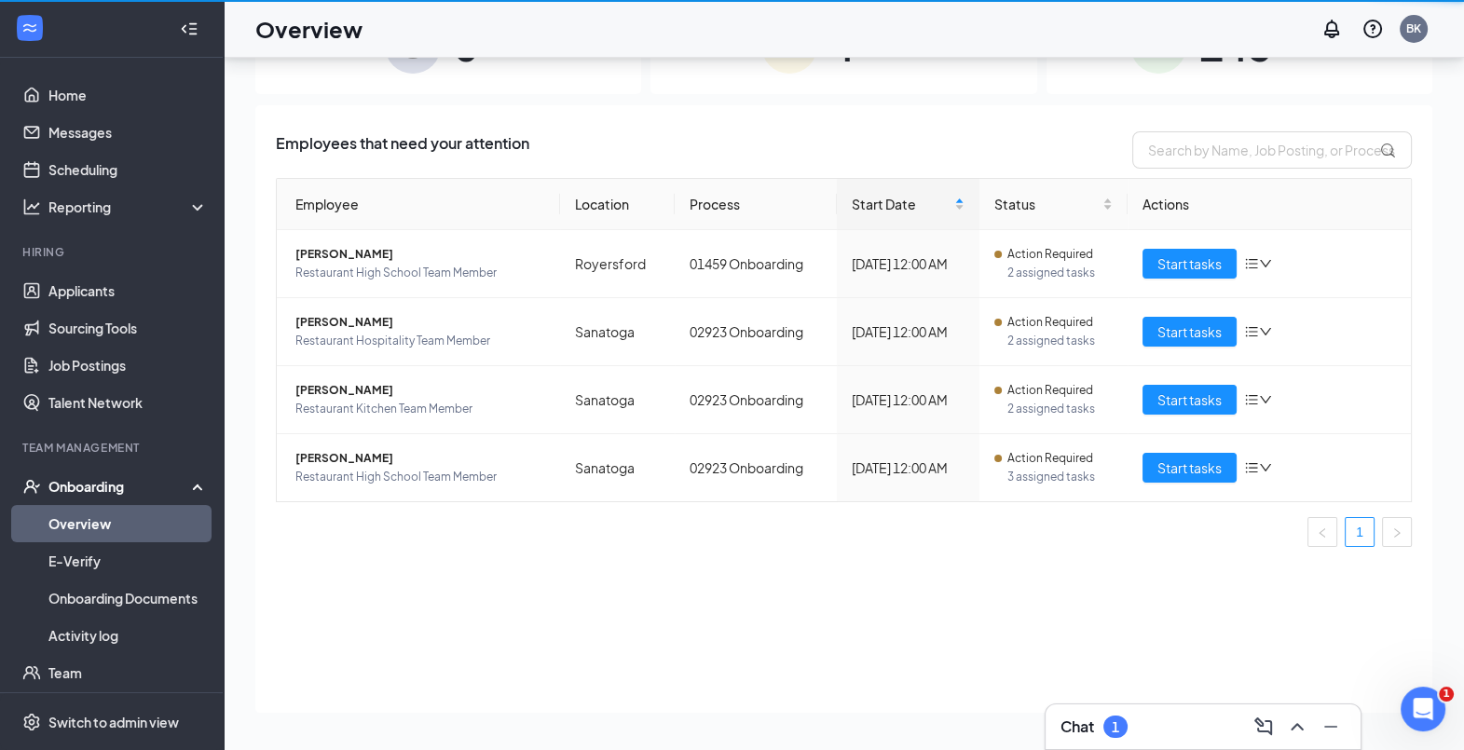
scroll to position [84, 0]
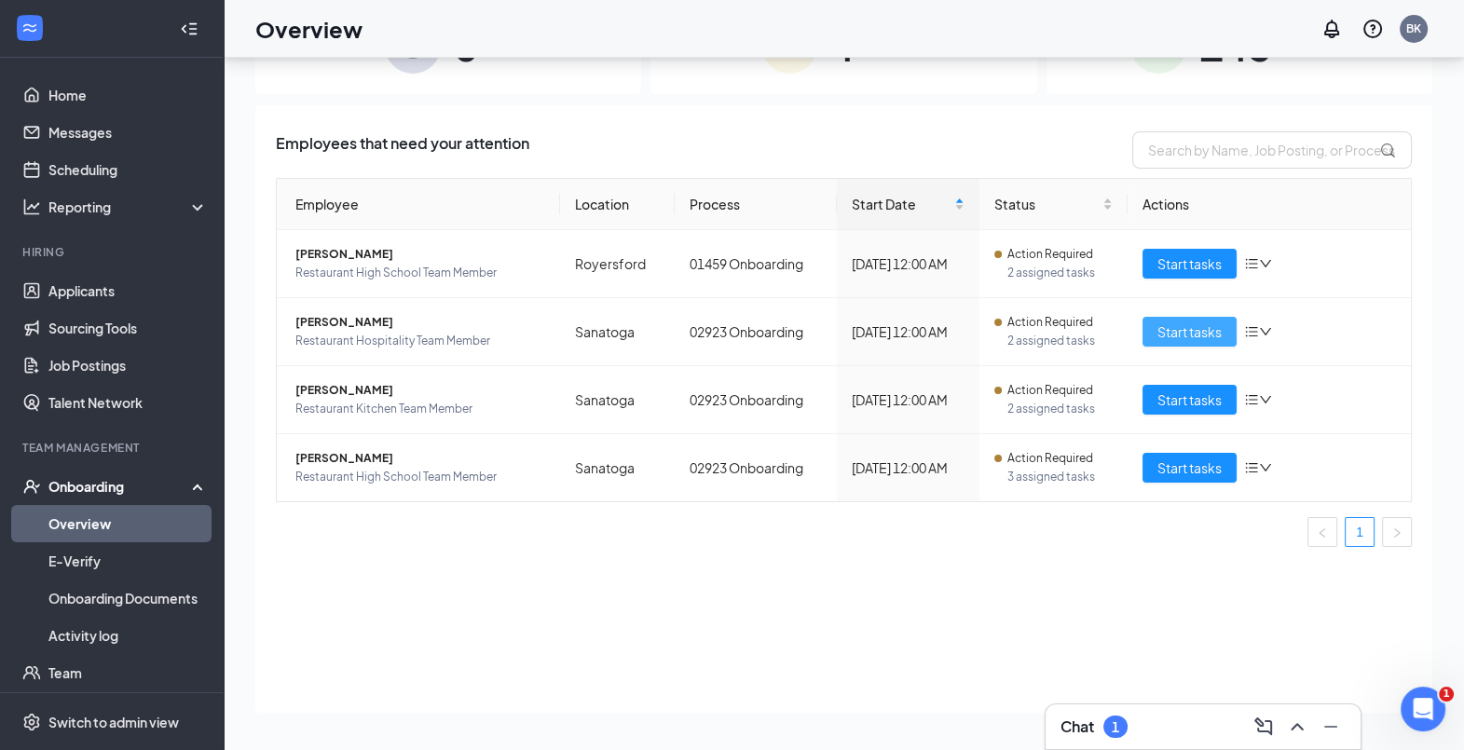
click at [1170, 336] on span "Start tasks" at bounding box center [1189, 332] width 64 height 21
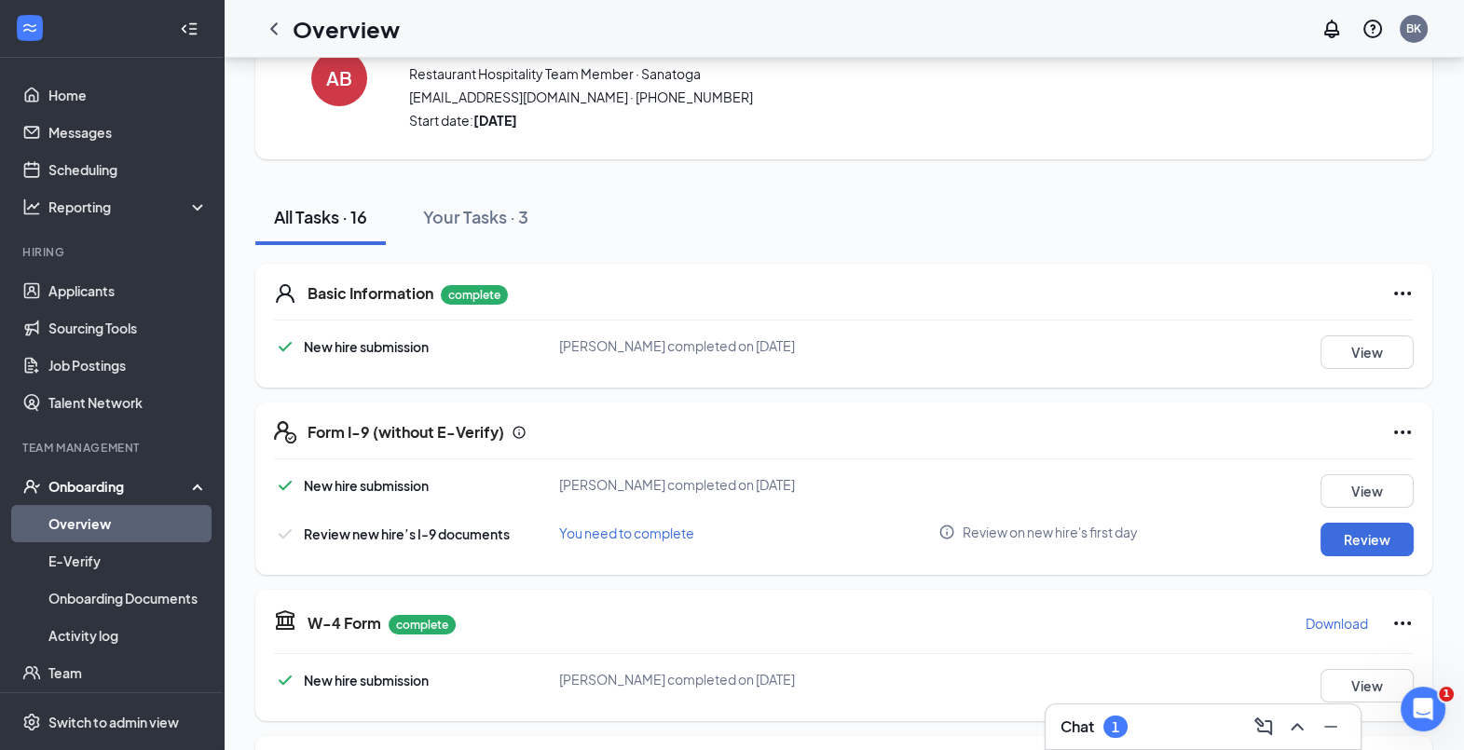
scroll to position [88, 0]
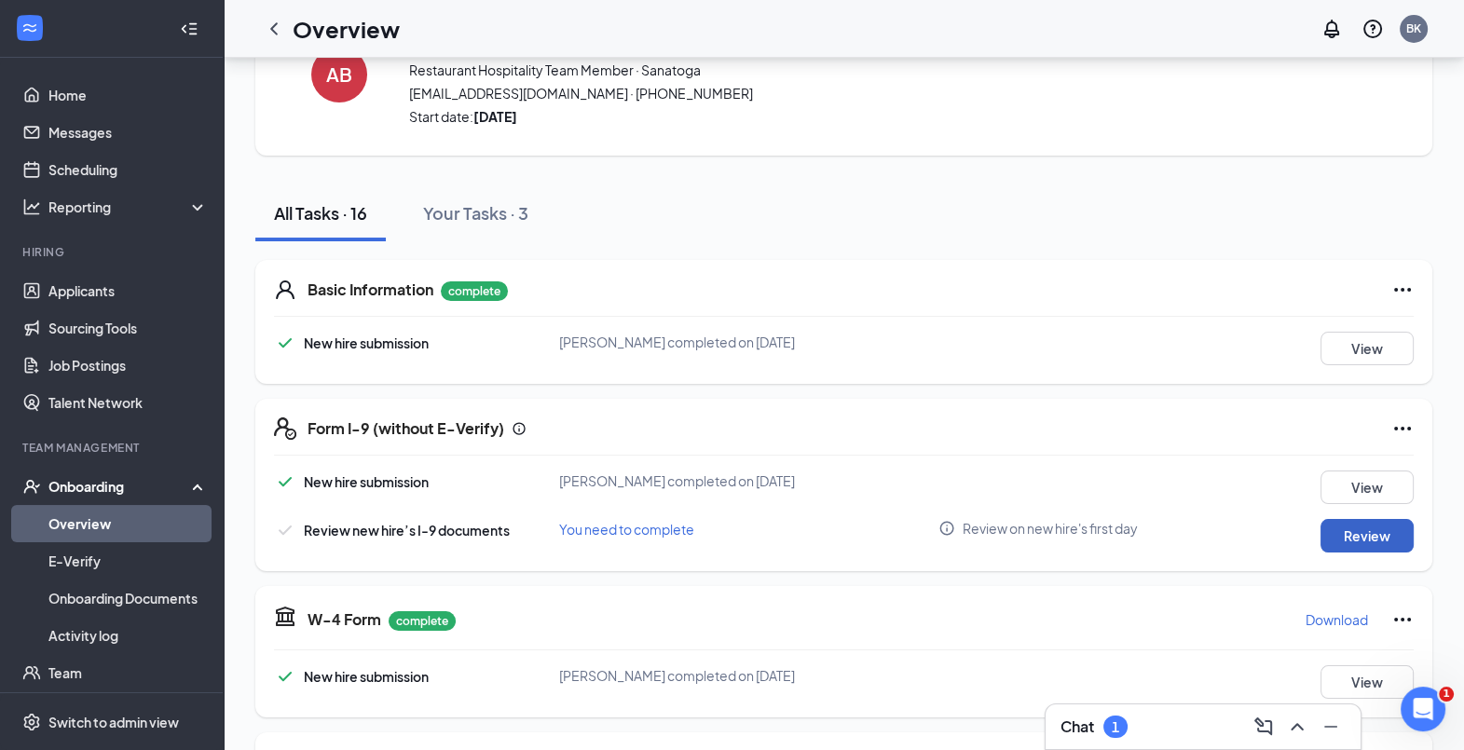
click at [1336, 536] on button "Review" at bounding box center [1367, 536] width 93 height 34
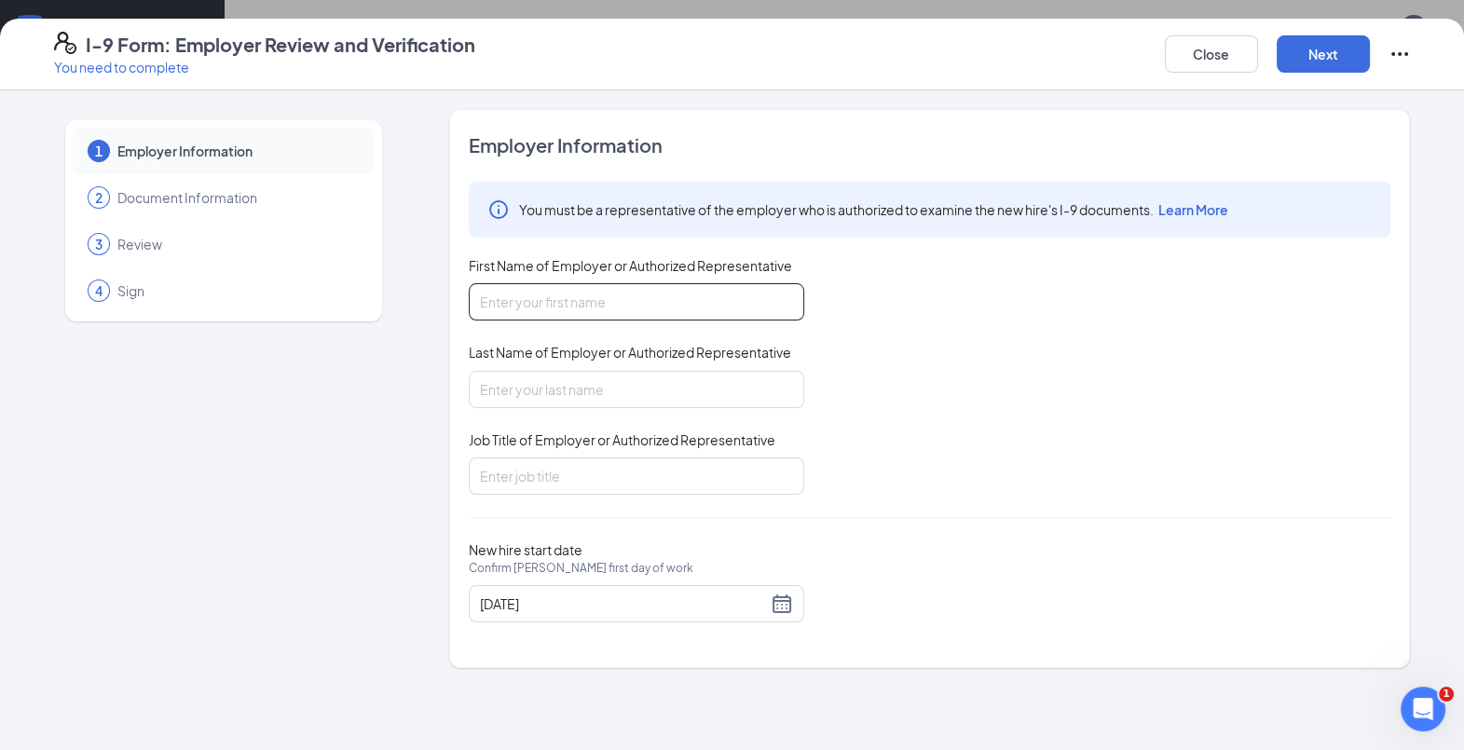
click at [671, 305] on input "First Name of Employer or Authorized Representative" at bounding box center [637, 301] width 336 height 37
type input "[PERSON_NAME]"
click at [564, 379] on input "Last Name of Employer or Authorized Representative" at bounding box center [637, 389] width 336 height 37
type input "[PERSON_NAME]"
click at [554, 475] on input "Job Title of Employer or Authorized Representative" at bounding box center [637, 476] width 336 height 37
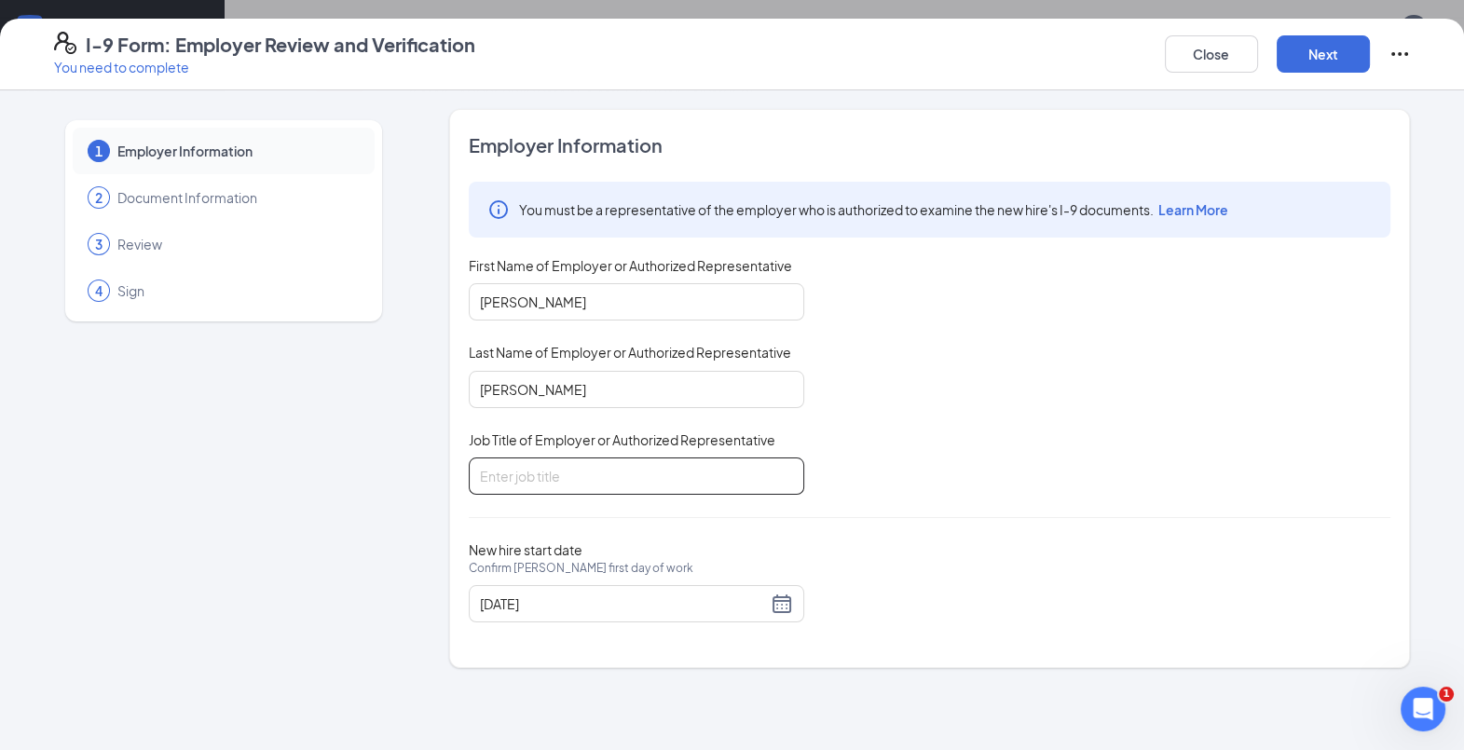
type input "Talent Director"
click at [1321, 56] on button "Next" at bounding box center [1323, 53] width 93 height 37
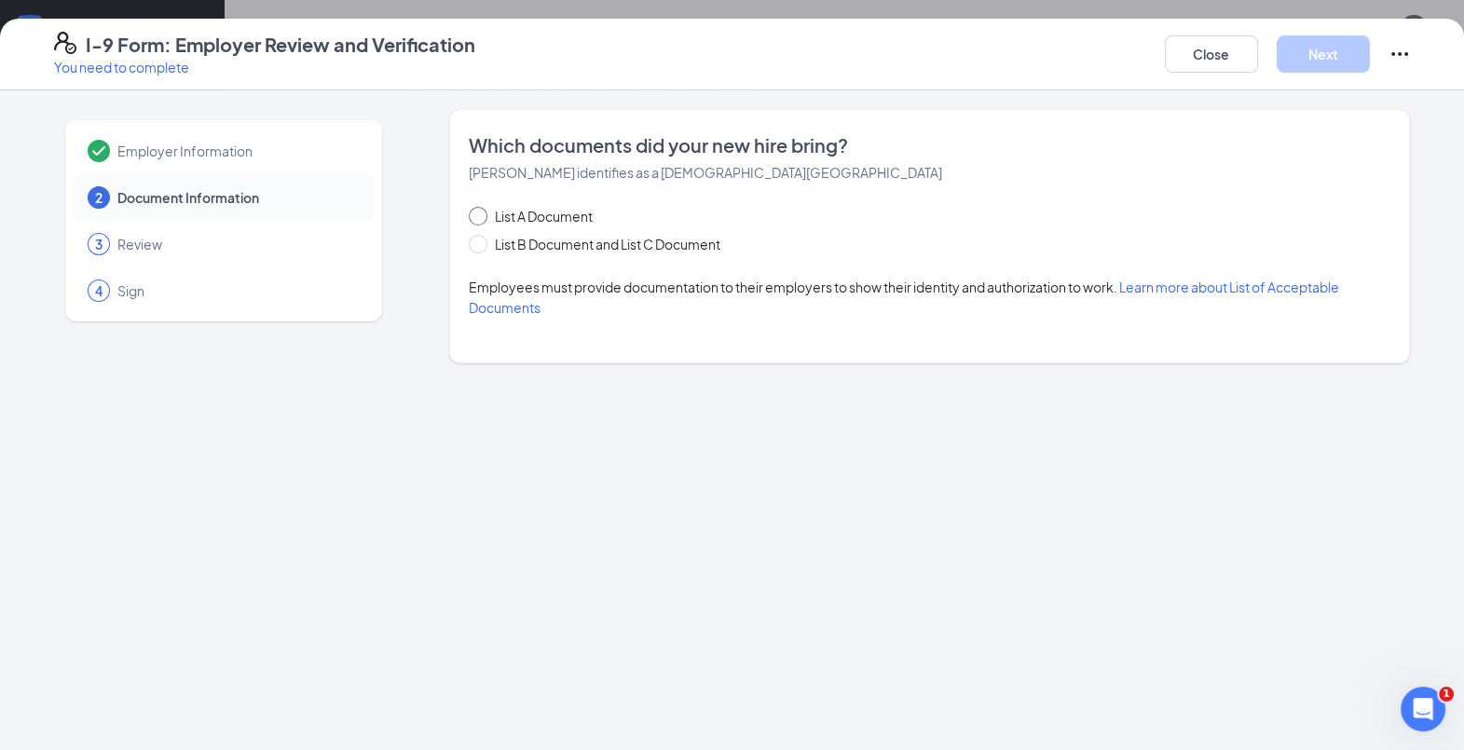
click at [477, 212] on input "List A Document" at bounding box center [475, 213] width 13 height 13
radio input "true"
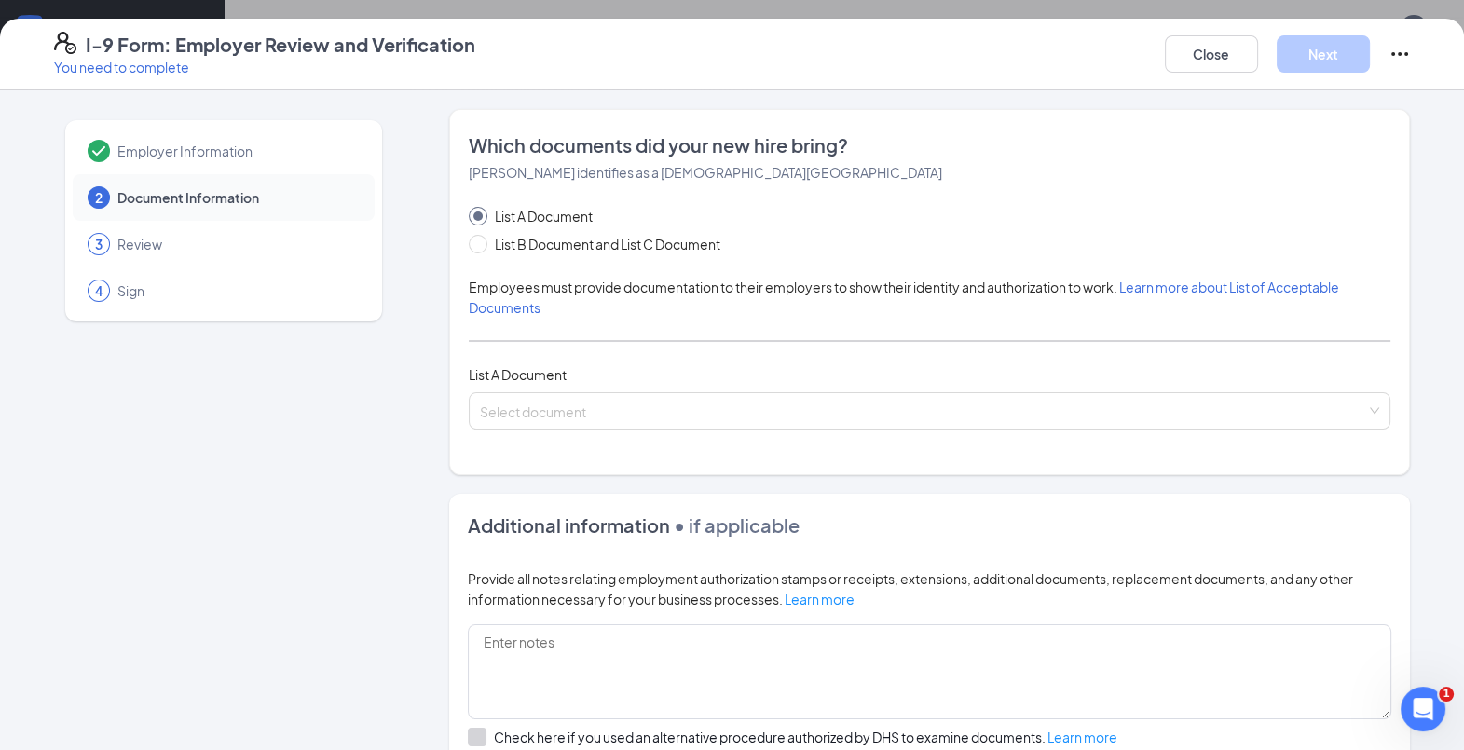
click at [607, 408] on input "search" at bounding box center [923, 407] width 886 height 28
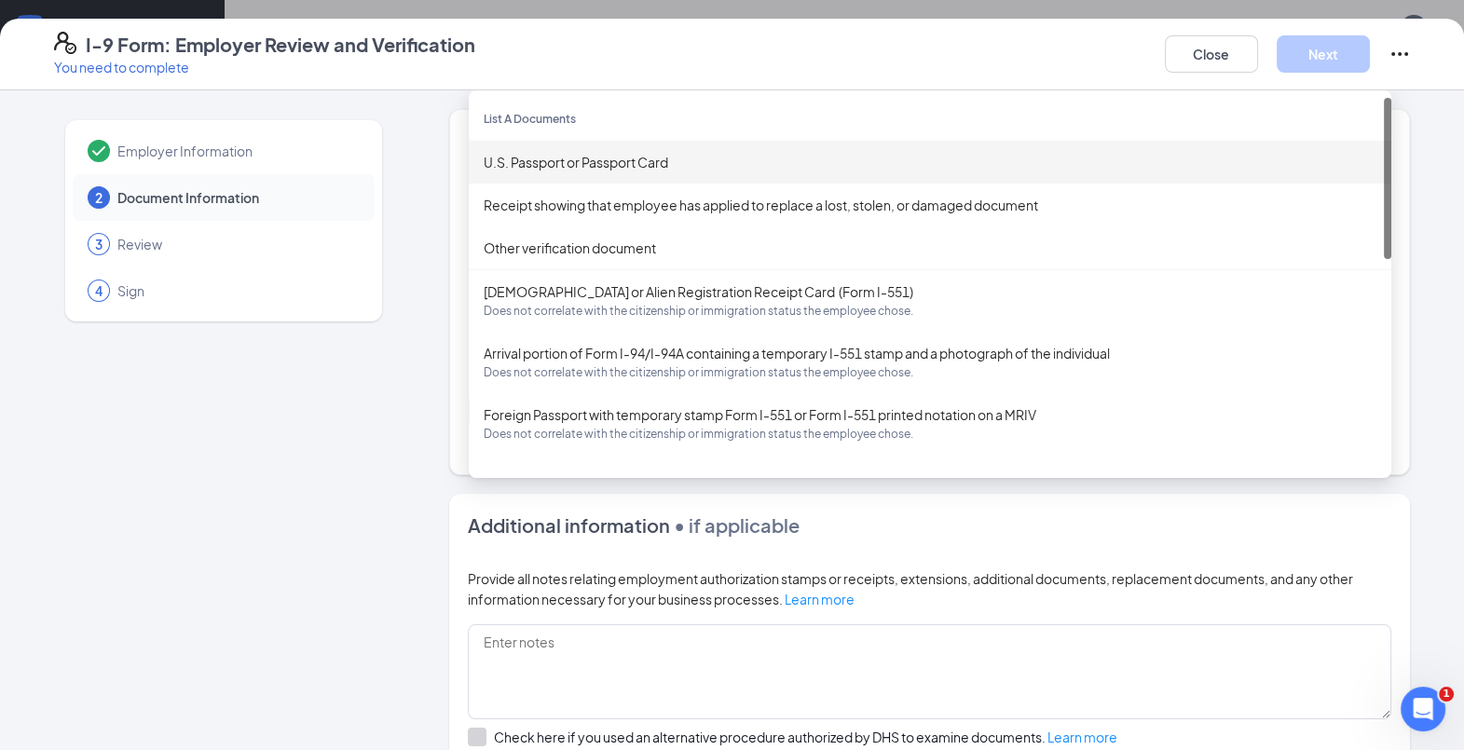
click at [568, 155] on div "U.S. Passport or Passport Card" at bounding box center [930, 162] width 893 height 21
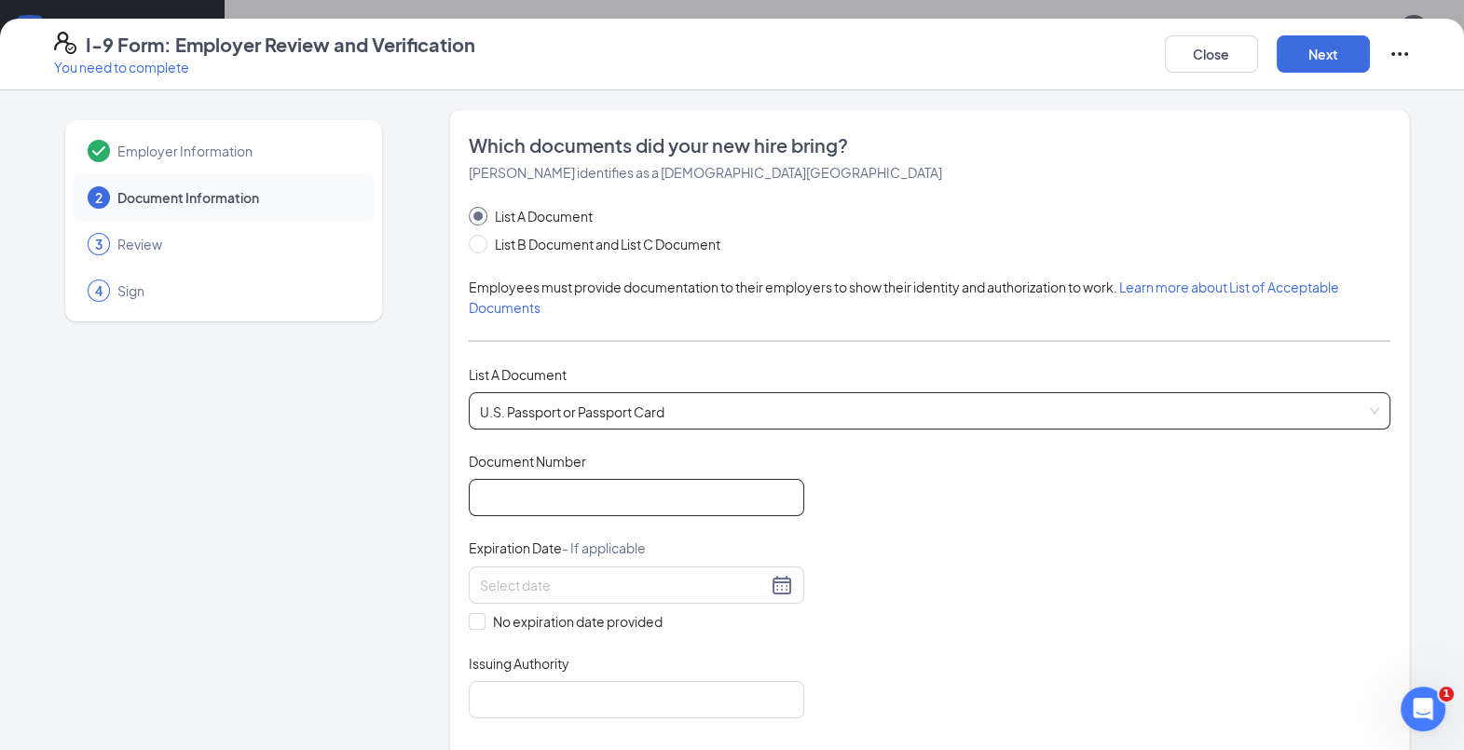
click at [603, 496] on input "Document Number" at bounding box center [637, 497] width 336 height 37
type input "672741105"
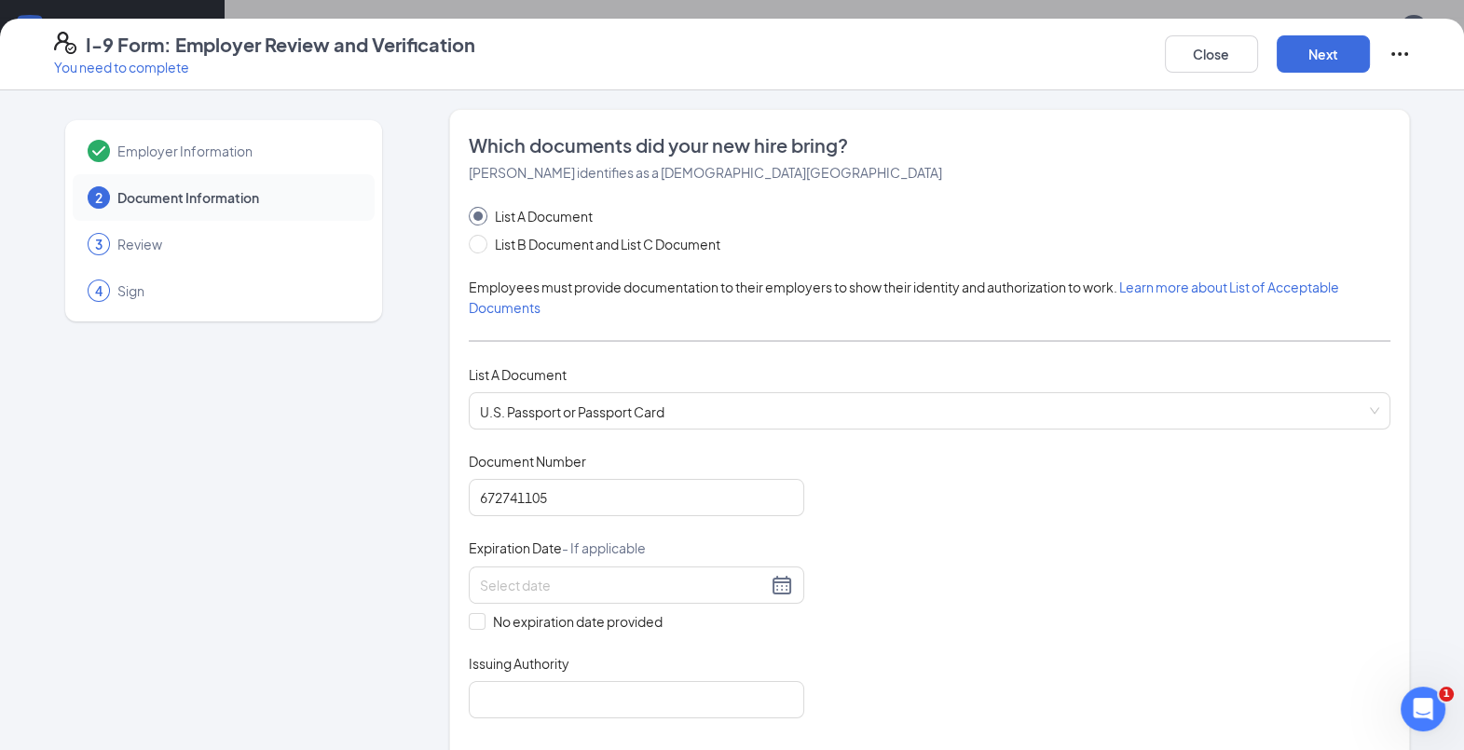
click at [542, 575] on input at bounding box center [623, 585] width 287 height 21
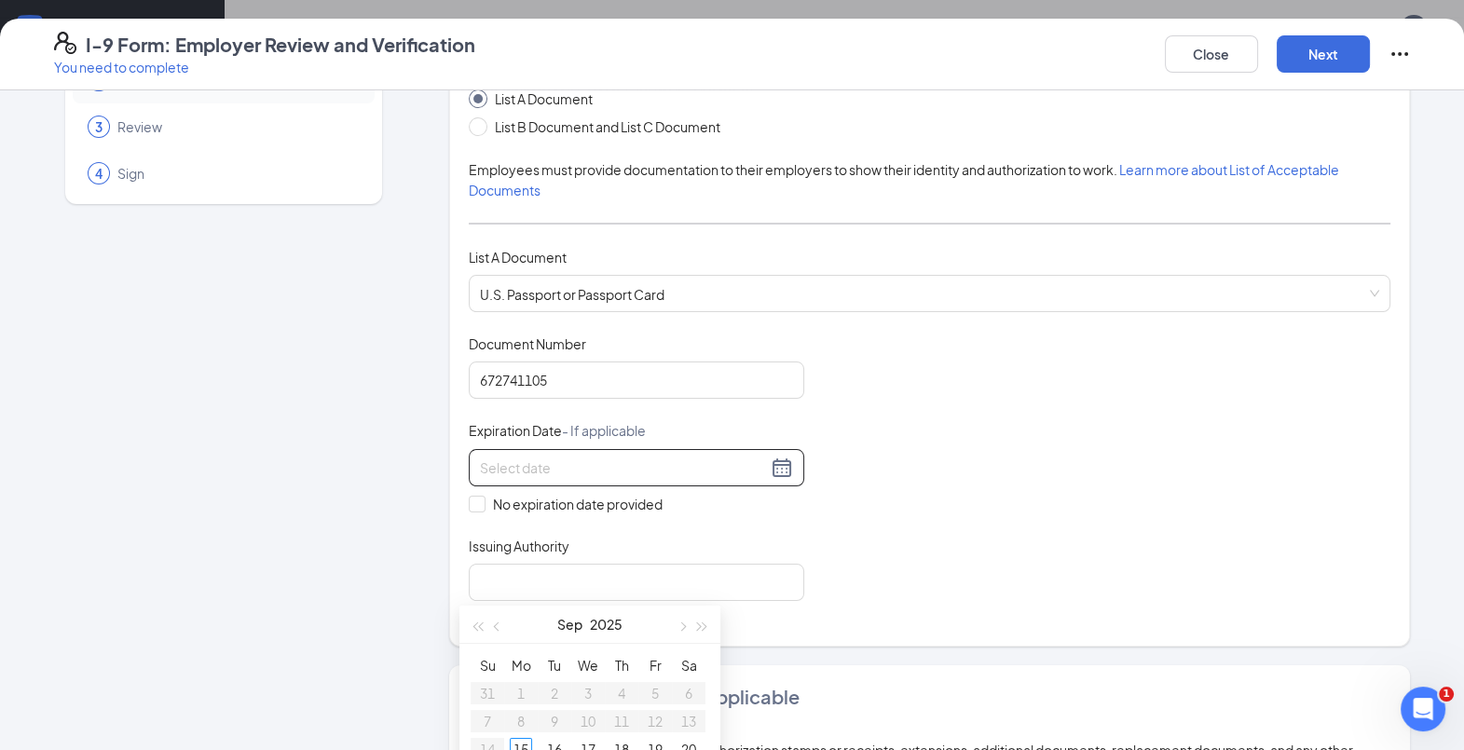
scroll to position [116, 0]
click at [683, 623] on span "button" at bounding box center [681, 626] width 9 height 9
click at [503, 626] on button "button" at bounding box center [497, 624] width 21 height 37
click at [700, 626] on span "button" at bounding box center [702, 626] width 9 height 9
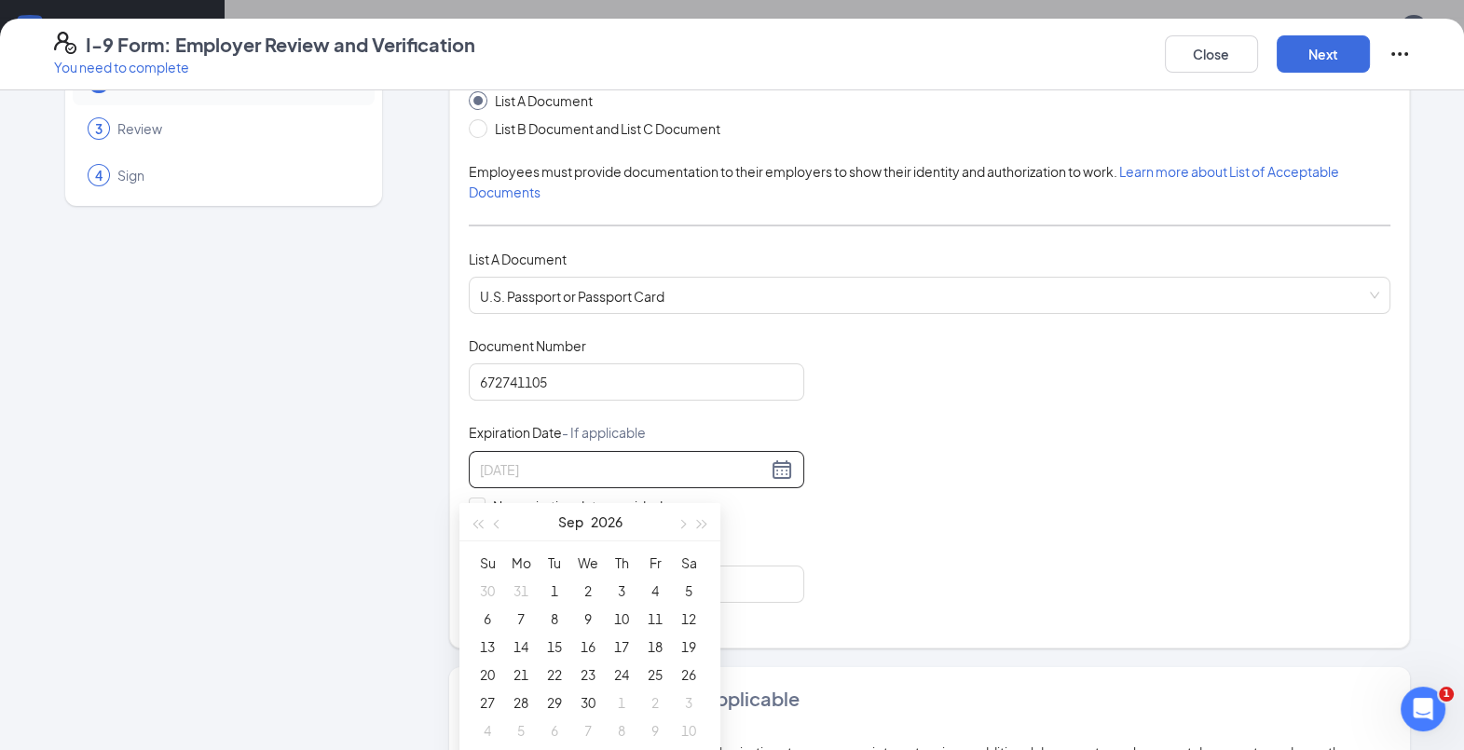
scroll to position [192, 0]
type input "[DATE]"
click at [517, 671] on div "21" at bounding box center [521, 673] width 22 height 22
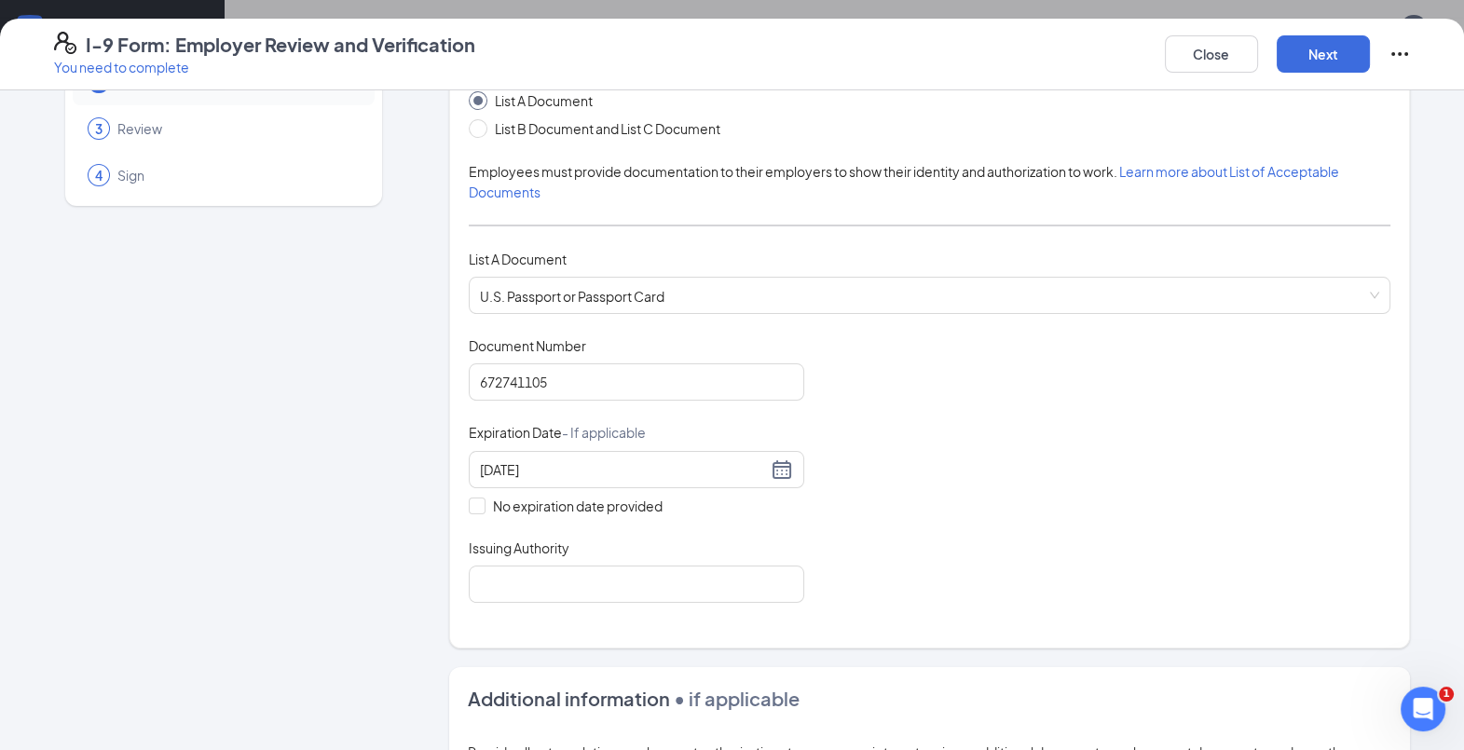
click at [545, 555] on div "Issuing Authority" at bounding box center [637, 552] width 336 height 27
click at [547, 566] on input "Issuing Authority" at bounding box center [637, 584] width 336 height 37
type input "[GEOGRAPHIC_DATA]"
click at [1313, 54] on button "Next" at bounding box center [1323, 53] width 93 height 37
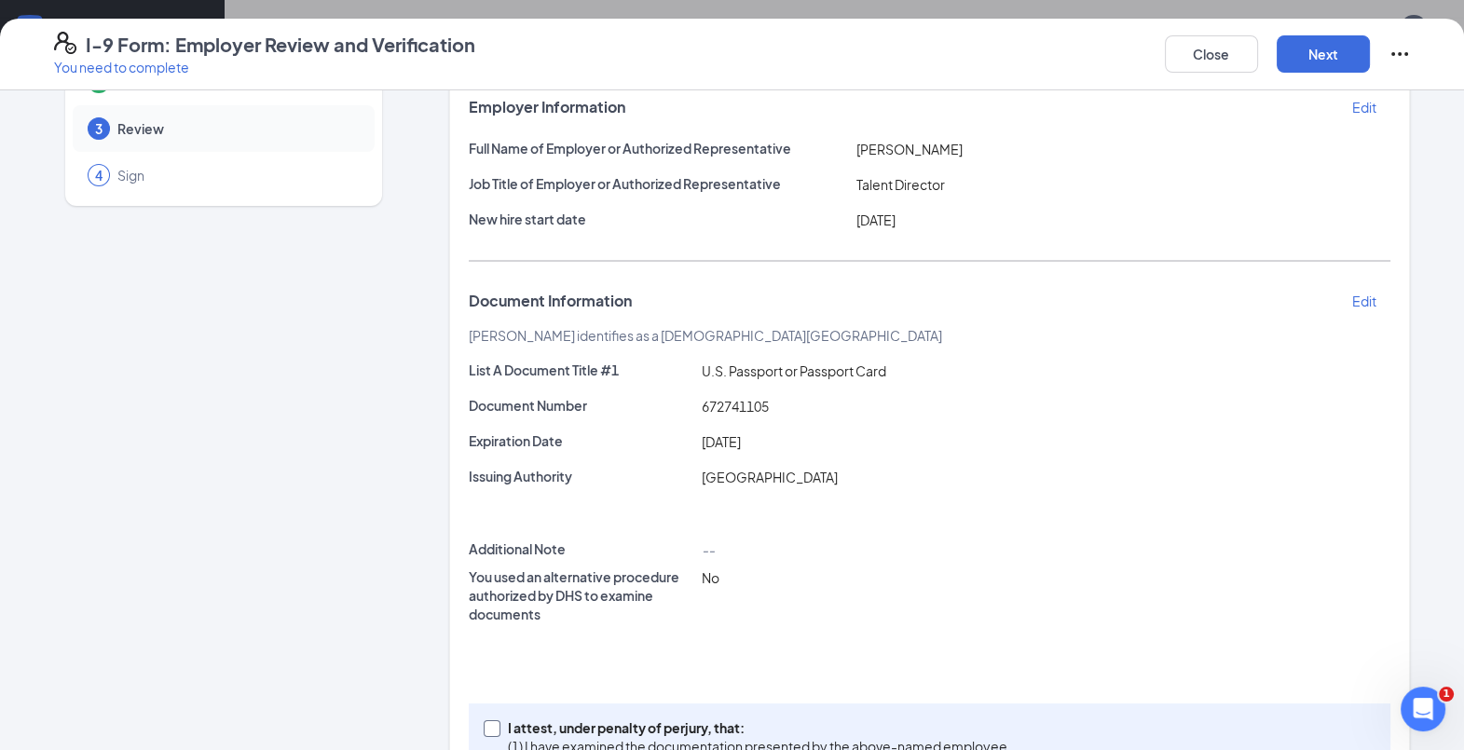
click at [484, 722] on input "I attest, under penalty of [PERSON_NAME], that: (1) I have examined the documen…" at bounding box center [490, 726] width 13 height 13
checkbox input "true"
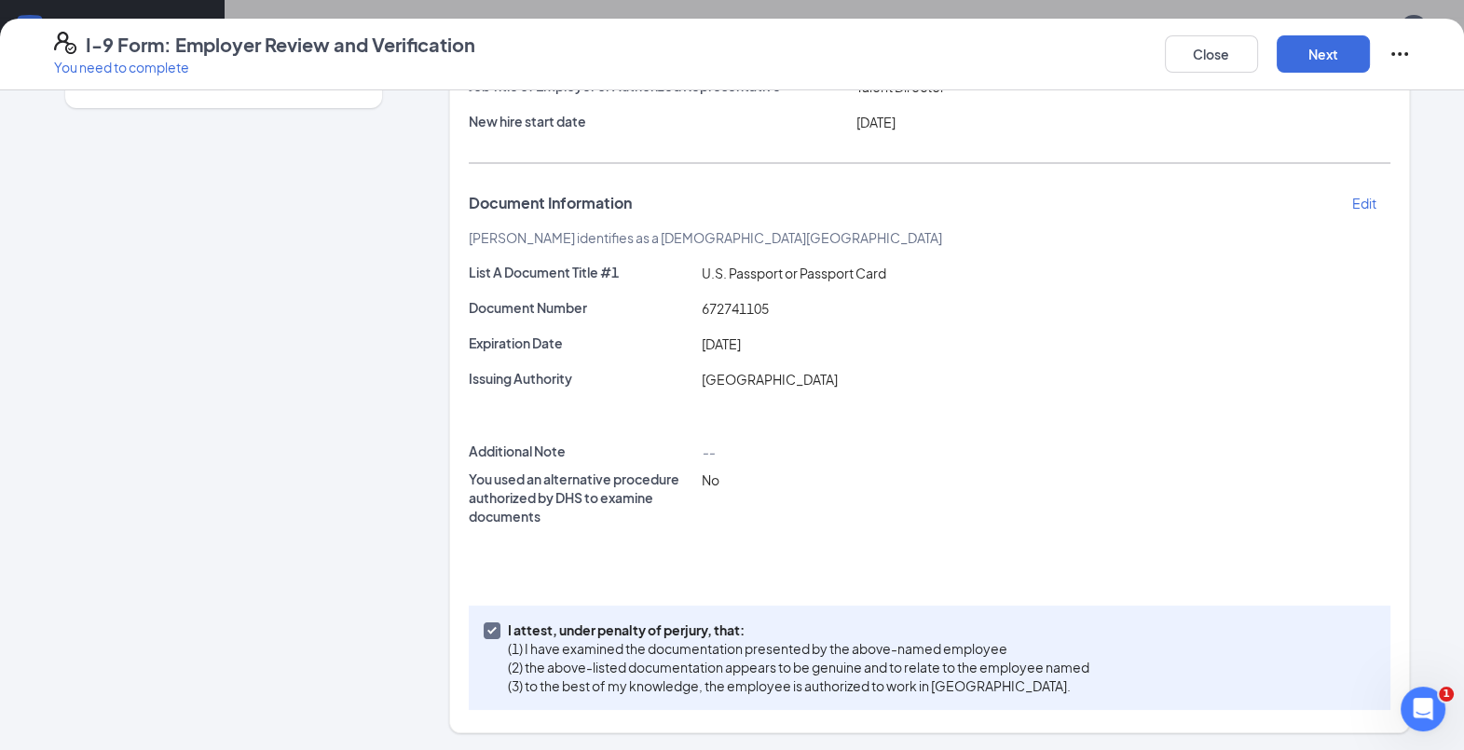
click at [1309, 34] on div "Close Next" at bounding box center [1288, 54] width 246 height 45
click at [1312, 46] on button "Next" at bounding box center [1323, 53] width 93 height 37
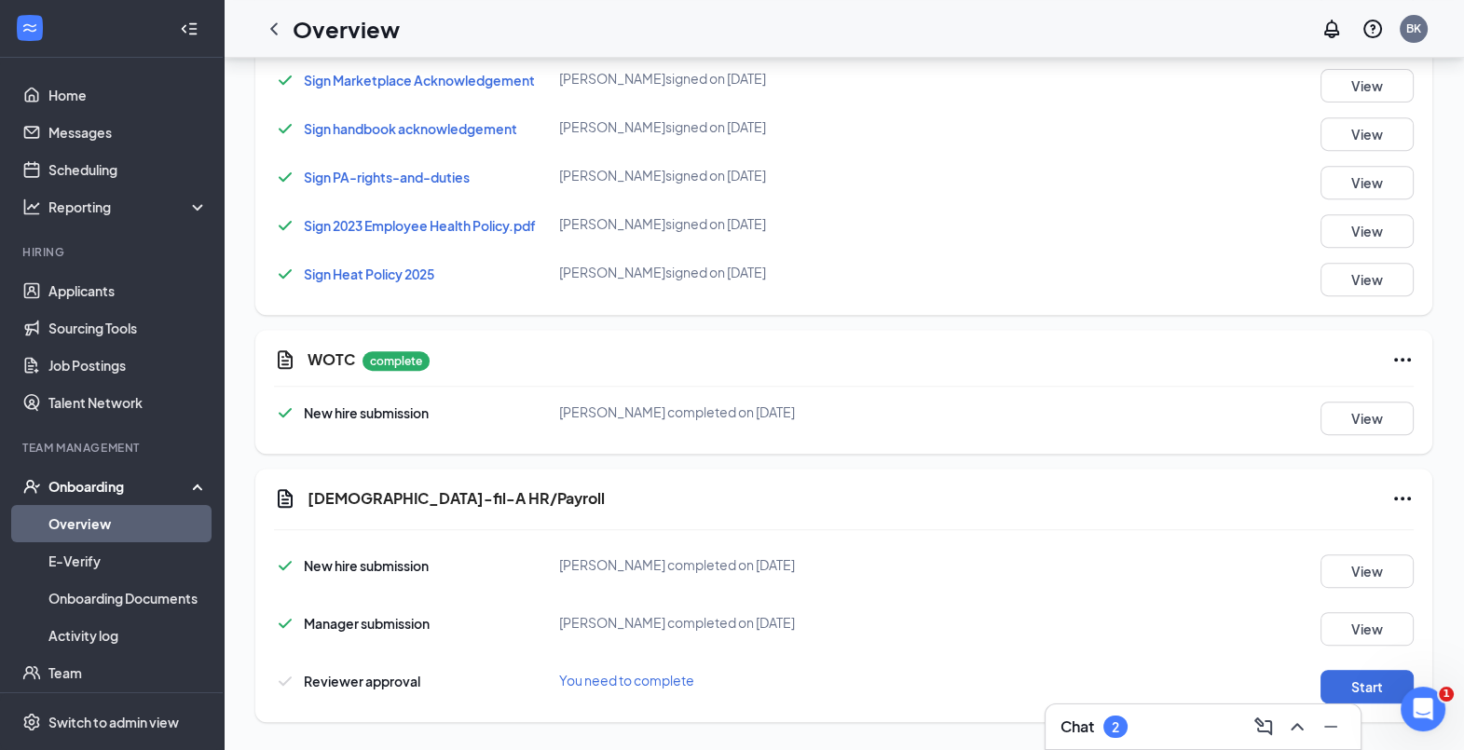
scroll to position [0, 0]
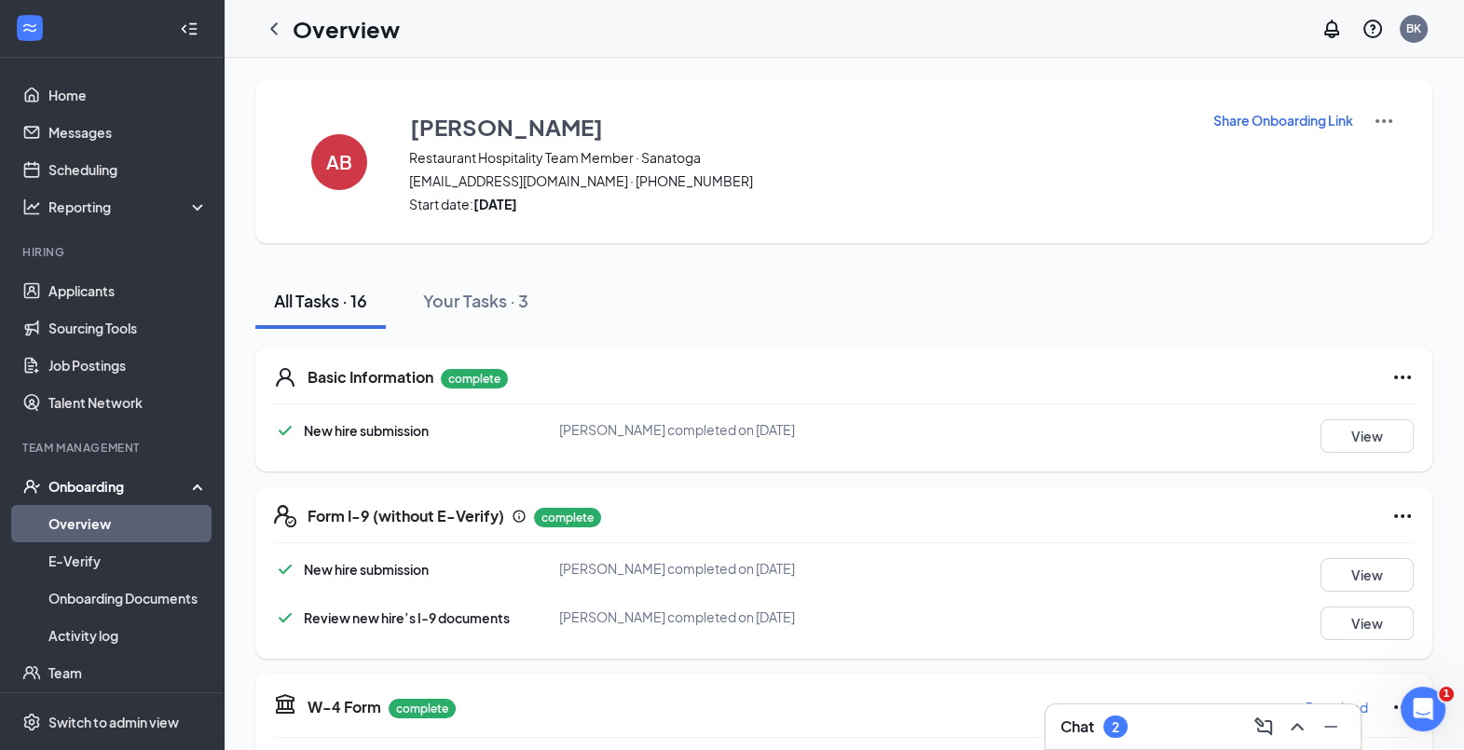
click at [274, 29] on icon "ChevronLeft" at bounding box center [274, 29] width 22 height 22
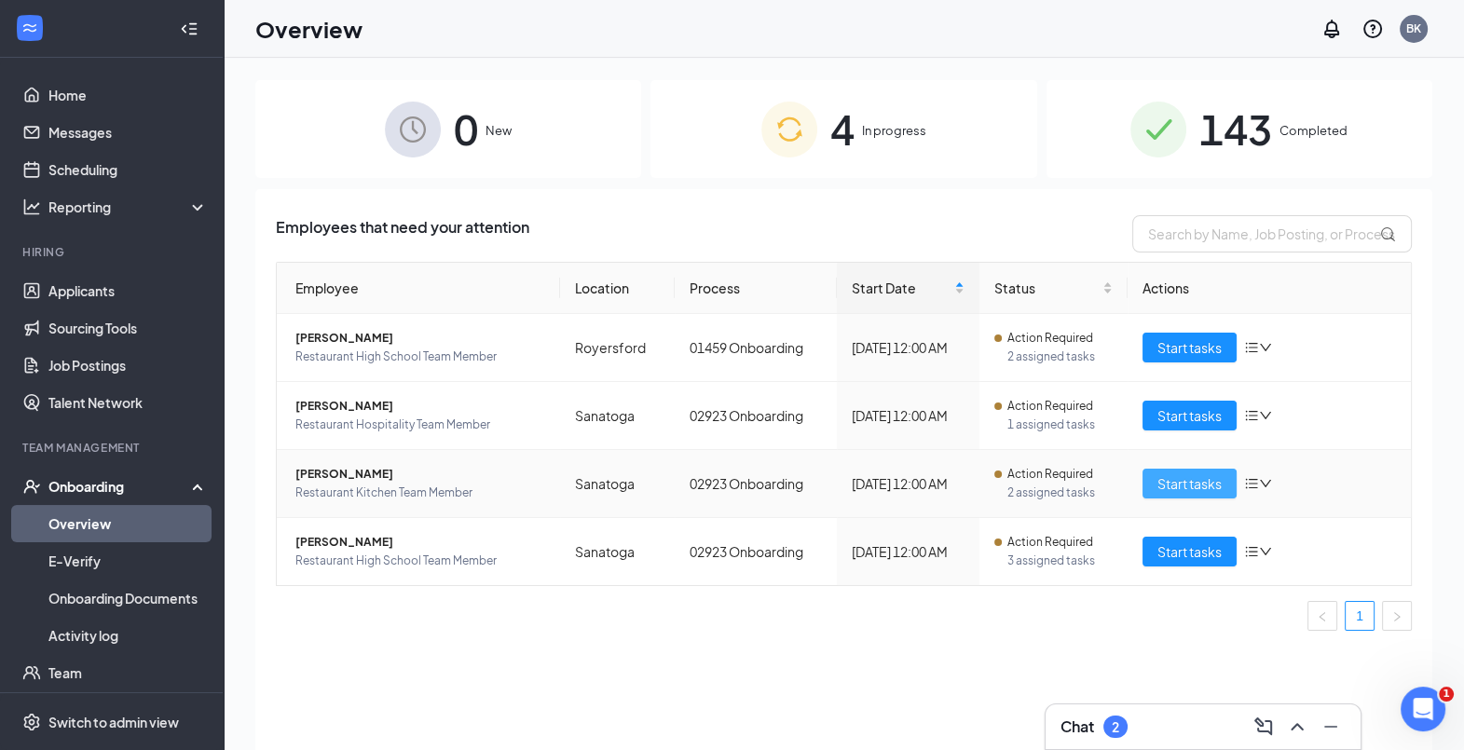
click at [1201, 485] on span "Start tasks" at bounding box center [1189, 483] width 64 height 21
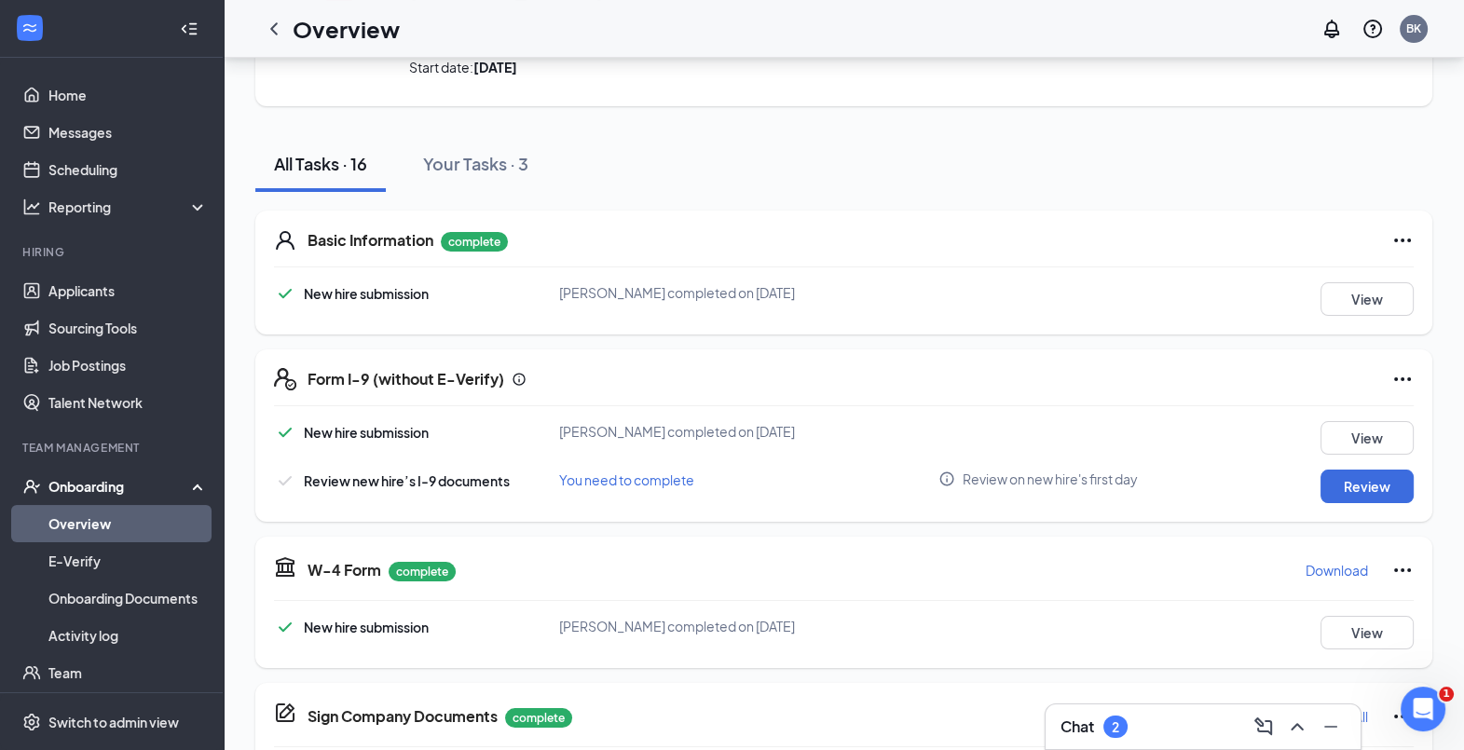
scroll to position [144, 0]
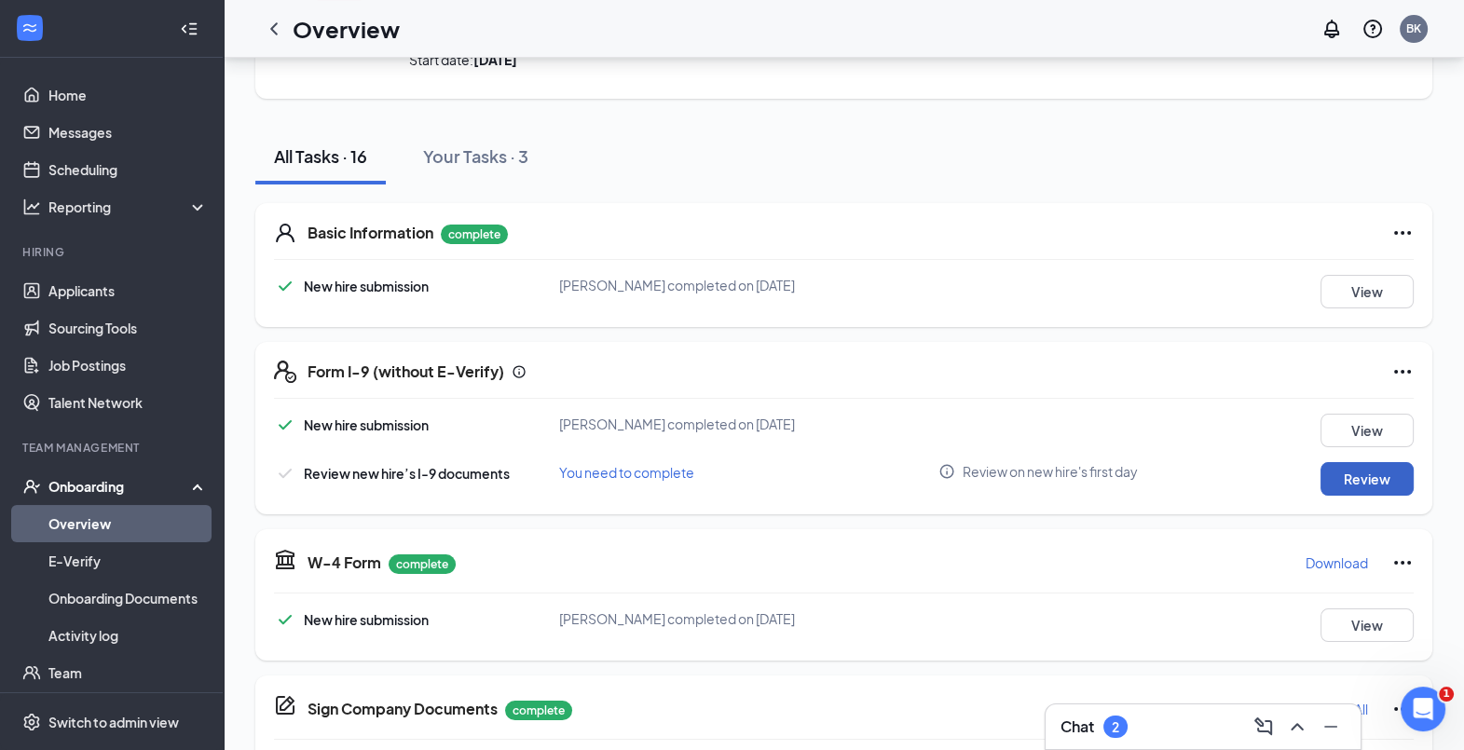
click at [1342, 479] on button "Review" at bounding box center [1367, 479] width 93 height 34
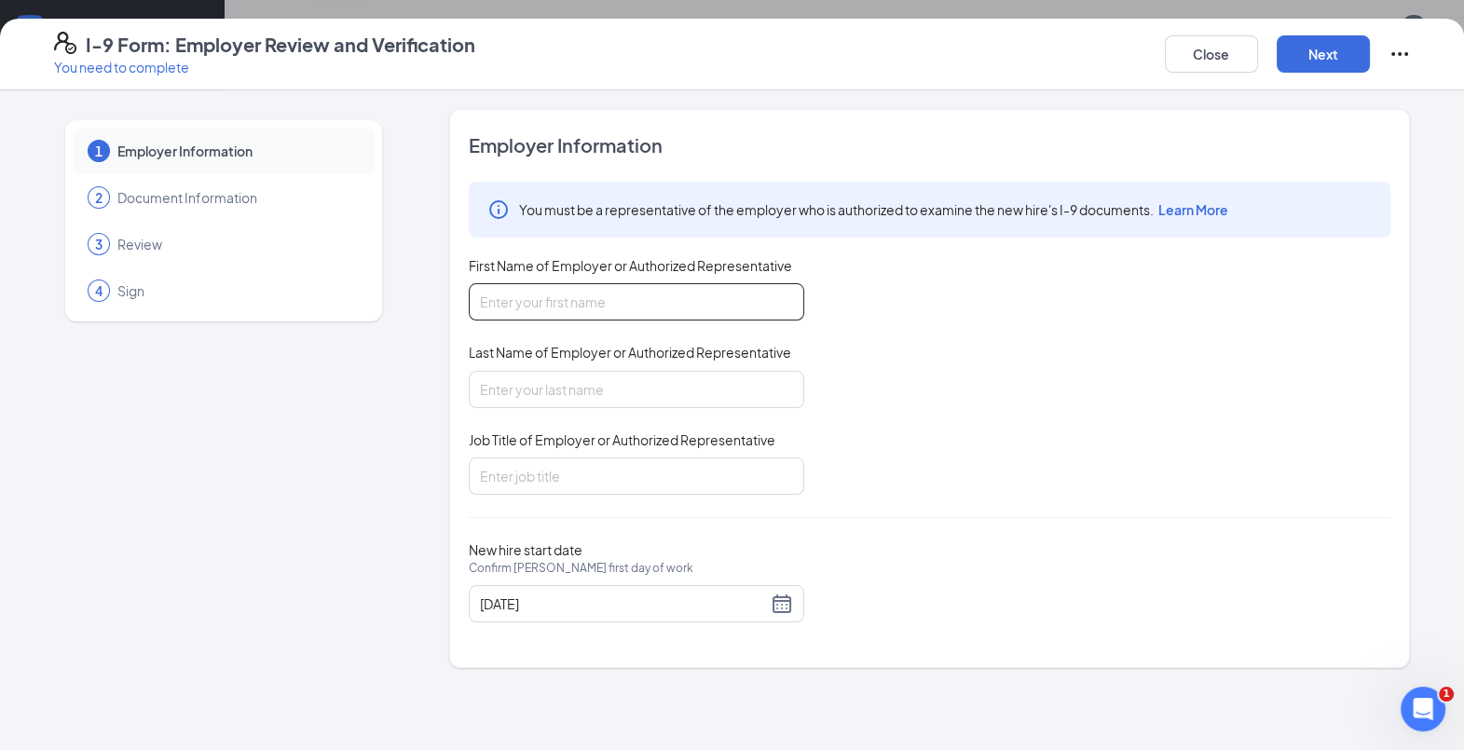
click at [594, 300] on input "First Name of Employer or Authorized Representative" at bounding box center [637, 301] width 336 height 37
type input "[PERSON_NAME]"
click at [571, 385] on input "Last Name of Employer or Authorized Representative" at bounding box center [637, 389] width 336 height 37
type input "[PERSON_NAME]"
click at [568, 478] on input "Job Title of Employer or Authorized Representative" at bounding box center [637, 476] width 336 height 37
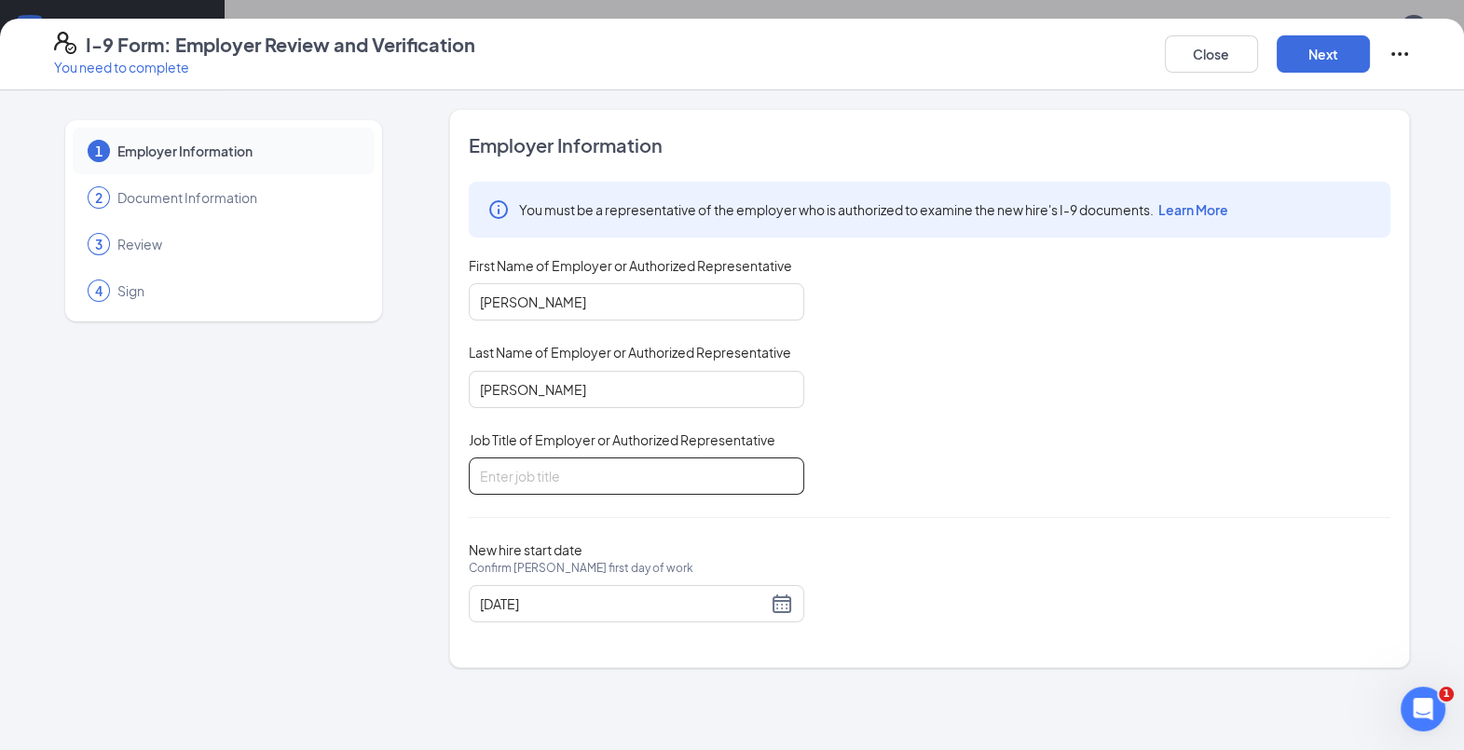
type input "Talent Director"
click at [1322, 43] on button "Next" at bounding box center [1323, 53] width 93 height 37
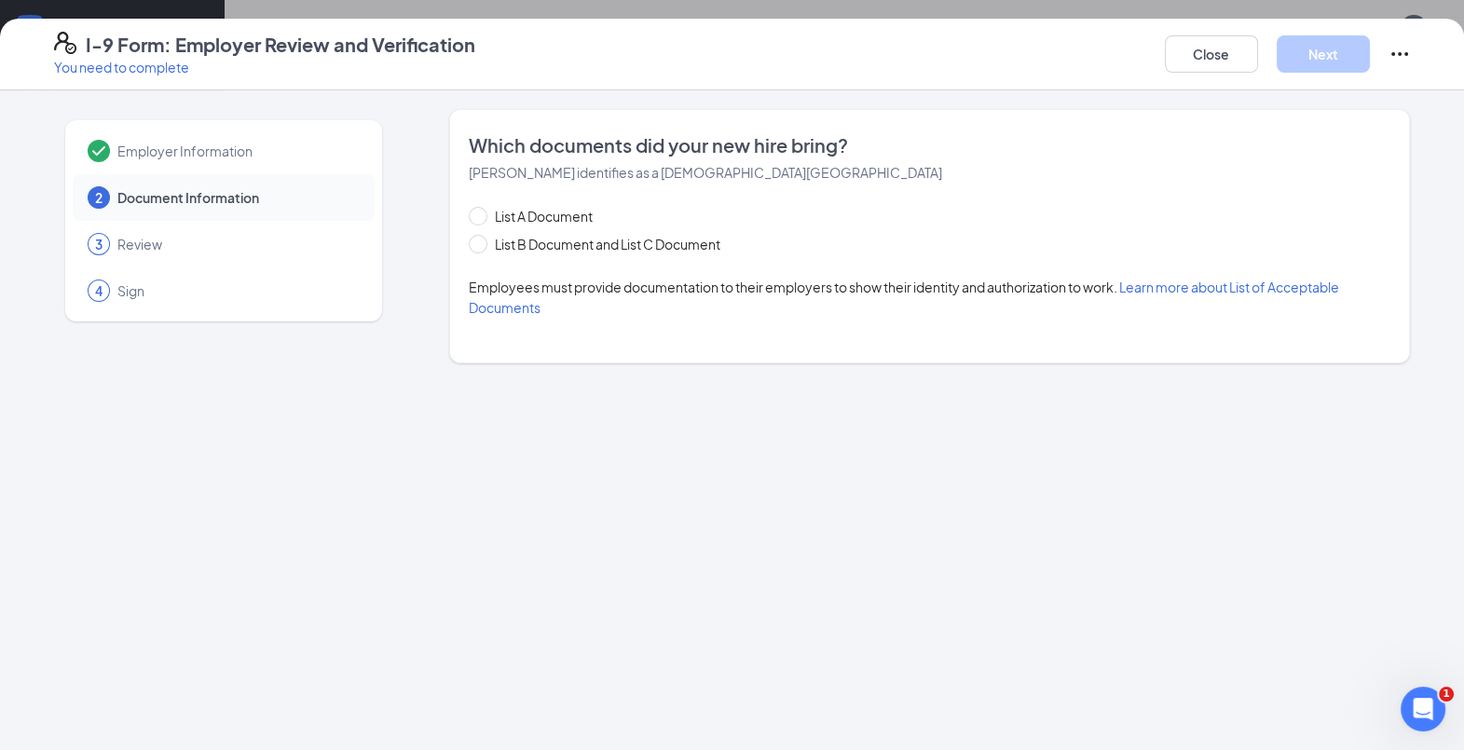
click at [476, 250] on span at bounding box center [478, 244] width 19 height 19
click at [476, 248] on input "List B Document and List C Document" at bounding box center [475, 241] width 13 height 13
radio input "true"
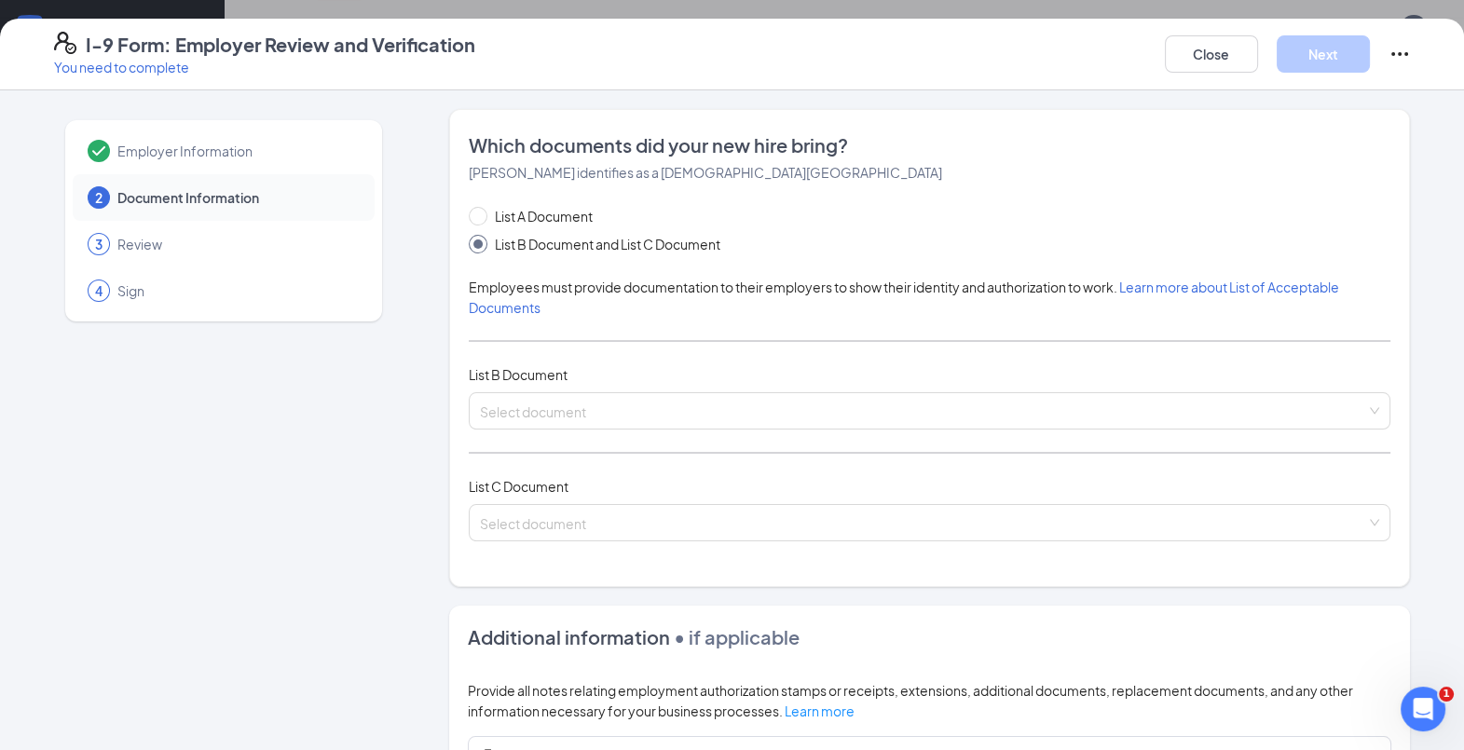
click at [629, 410] on input "search" at bounding box center [923, 407] width 886 height 28
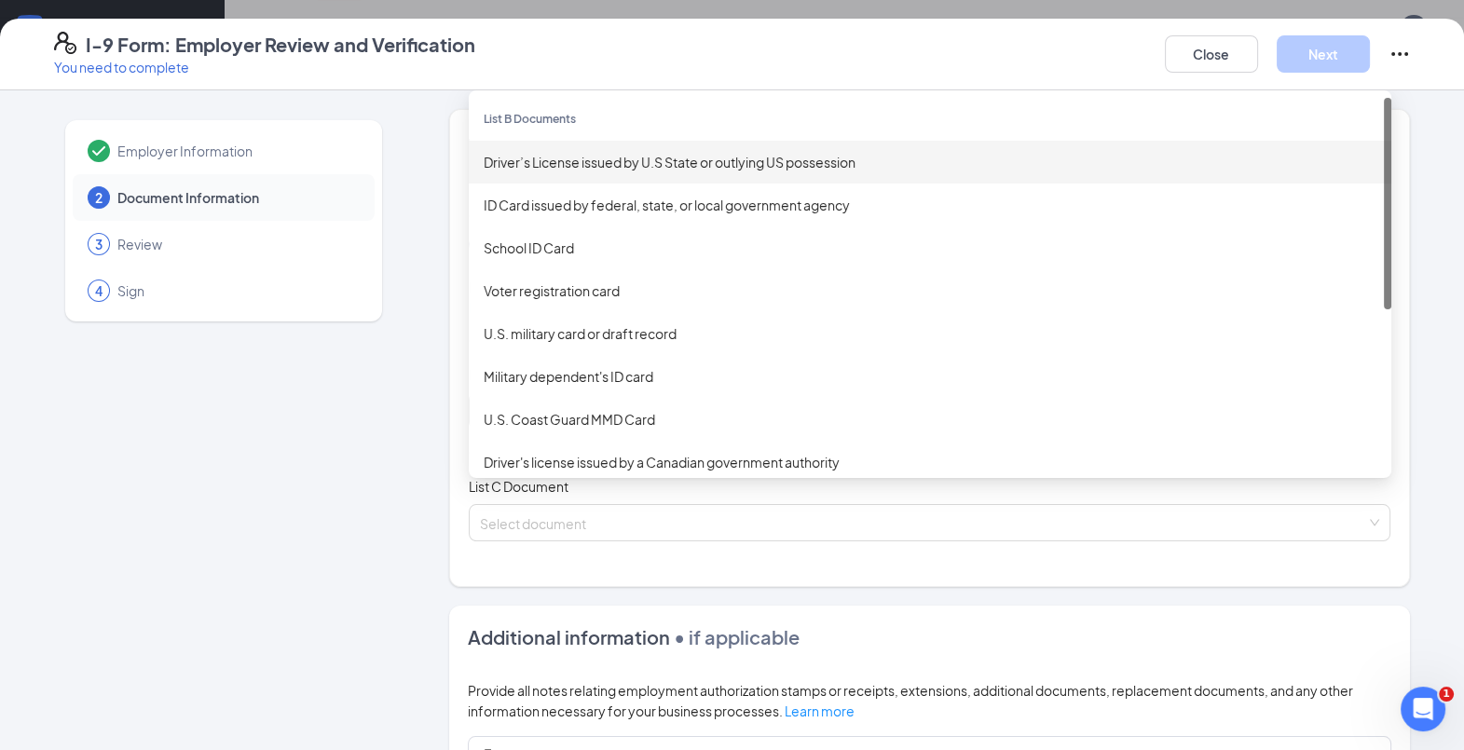
click at [599, 416] on input "search" at bounding box center [923, 407] width 886 height 28
click at [611, 149] on div "Driver’s License issued by U.S State or outlying US possession" at bounding box center [930, 162] width 923 height 43
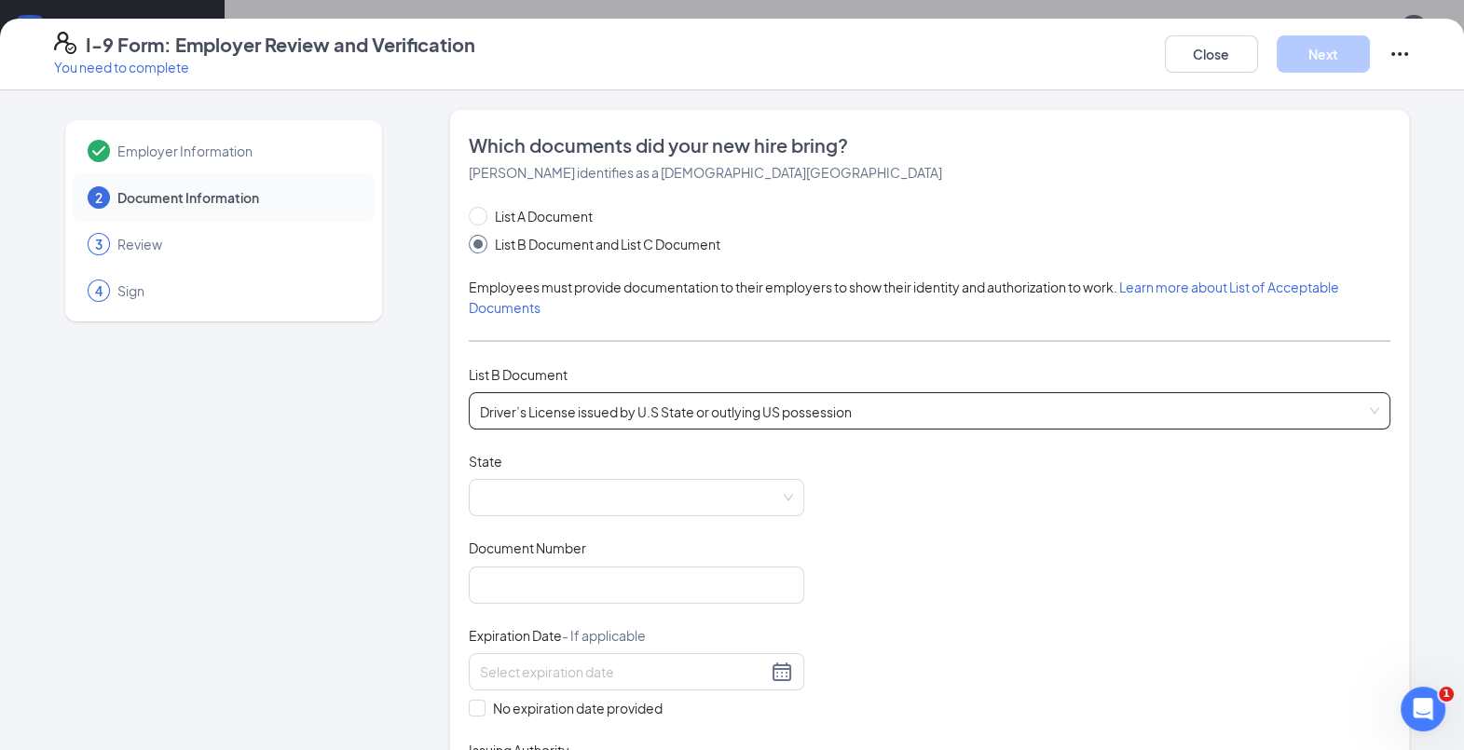
click at [548, 500] on span at bounding box center [636, 497] width 313 height 35
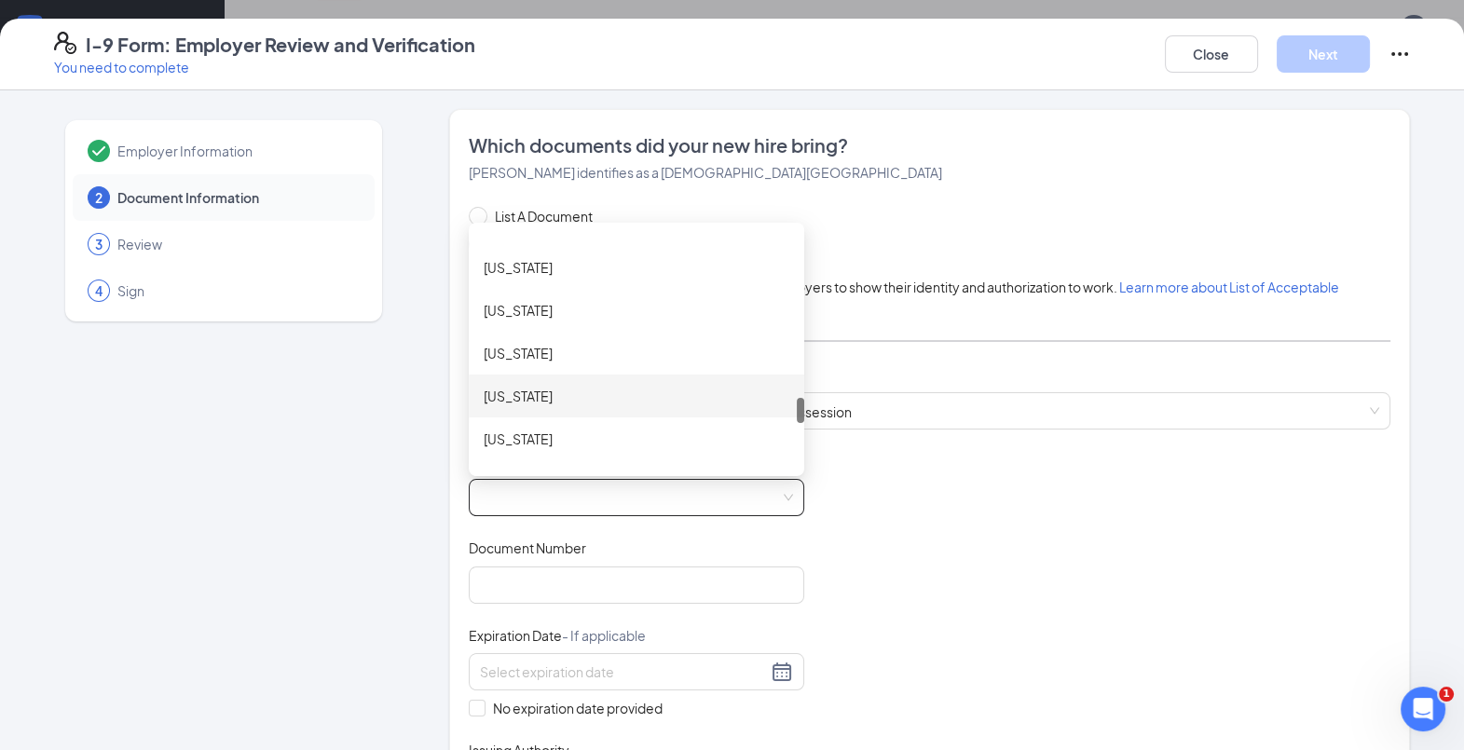
scroll to position [1572, 0]
click at [525, 430] on div "[US_STATE]" at bounding box center [637, 437] width 306 height 21
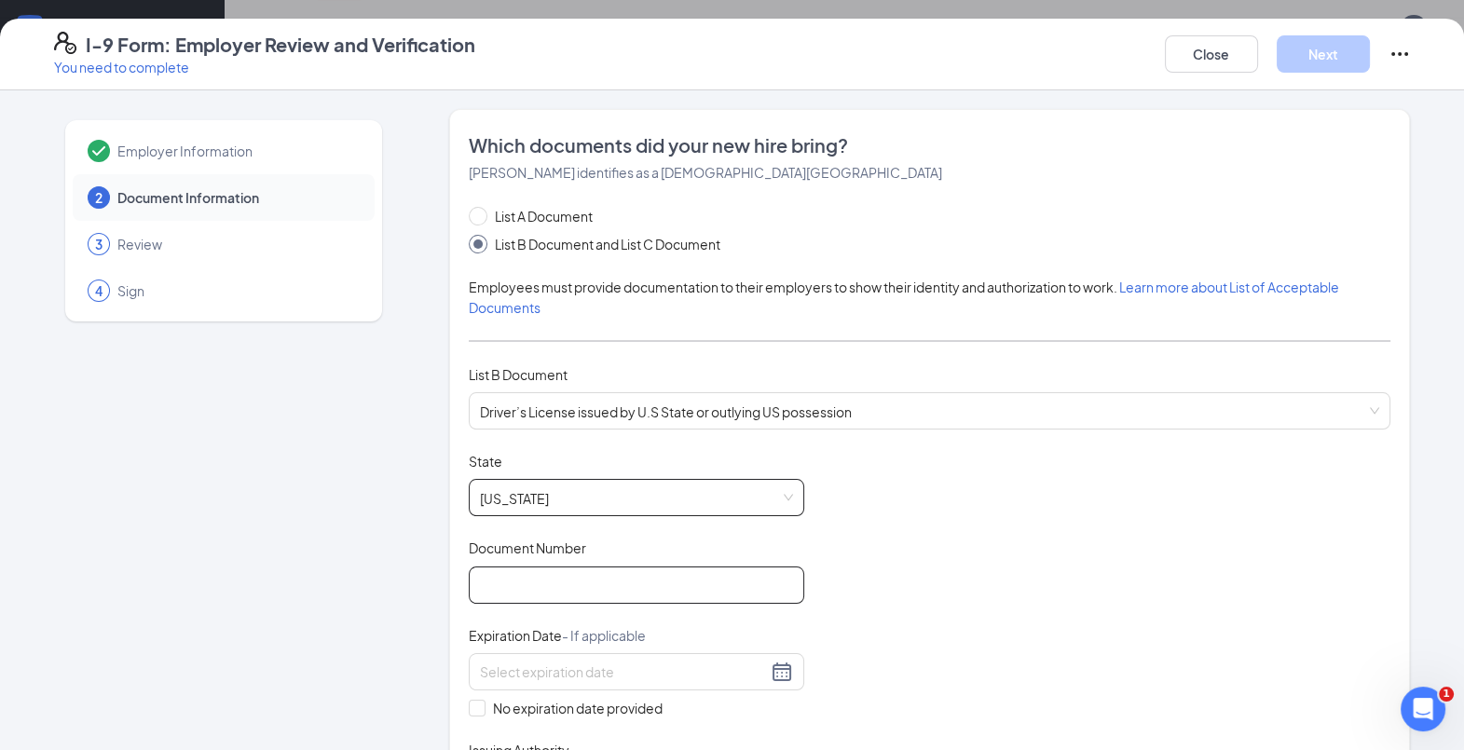
click at [538, 568] on input "Document Number" at bounding box center [637, 585] width 336 height 37
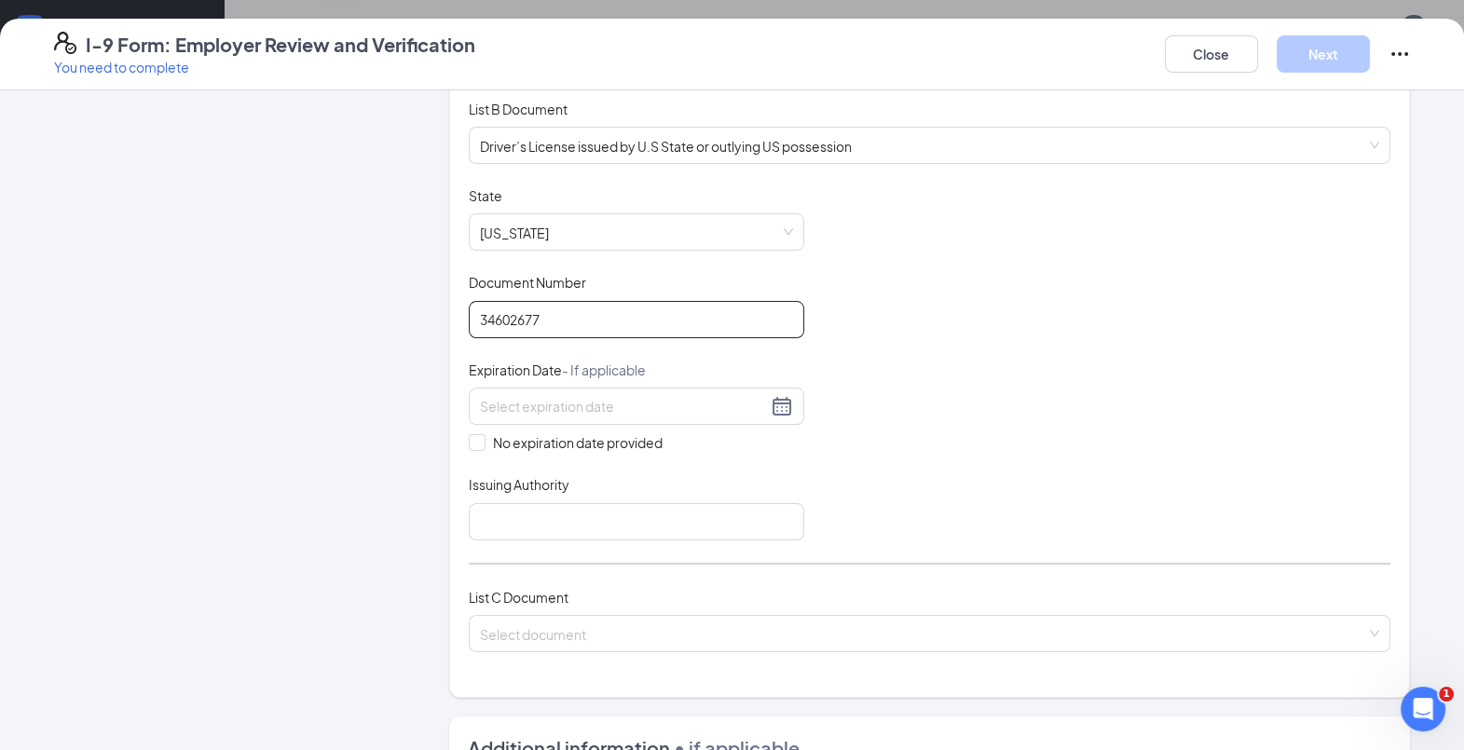
scroll to position [263, 0]
type input "34602677"
click at [506, 407] on input at bounding box center [623, 409] width 287 height 21
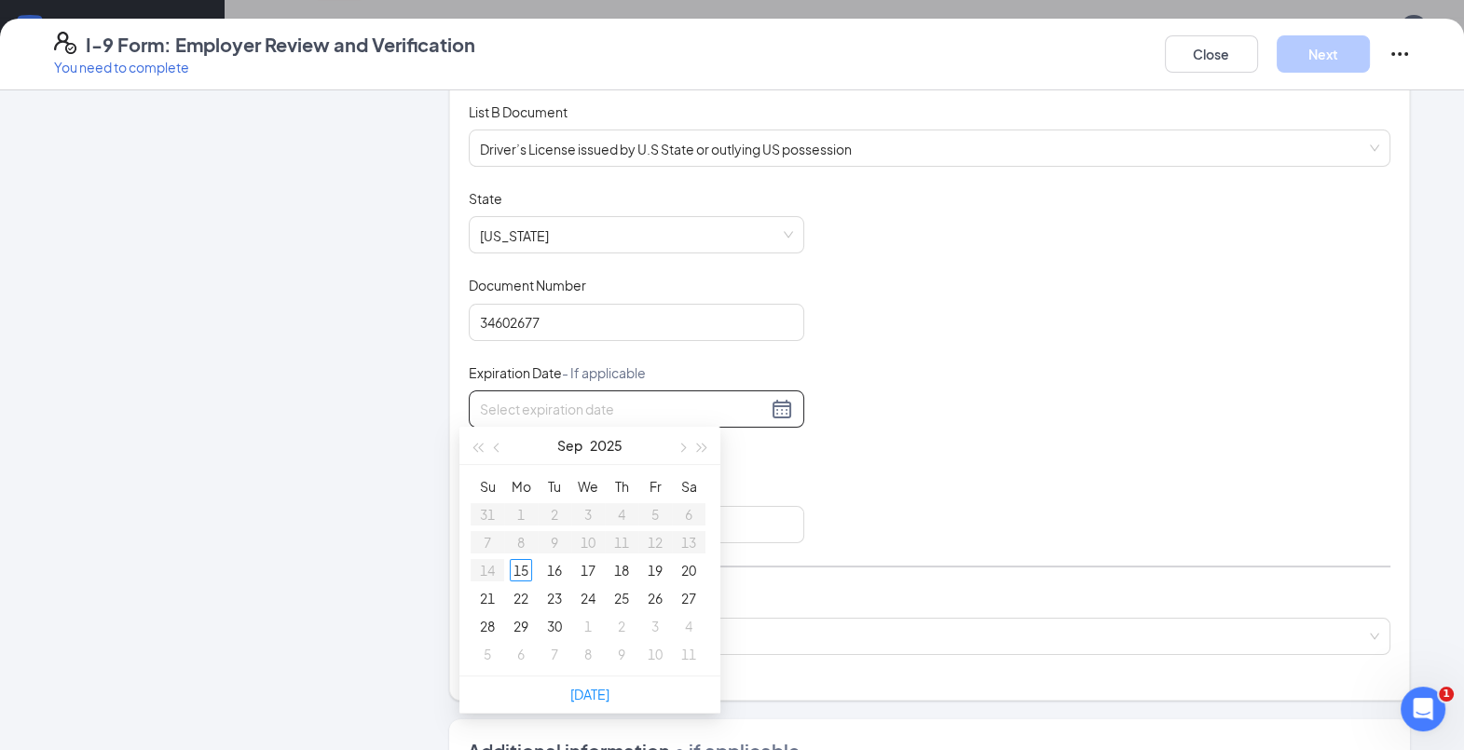
click at [684, 454] on button "button" at bounding box center [681, 445] width 21 height 37
click at [708, 447] on button "button" at bounding box center [702, 445] width 21 height 37
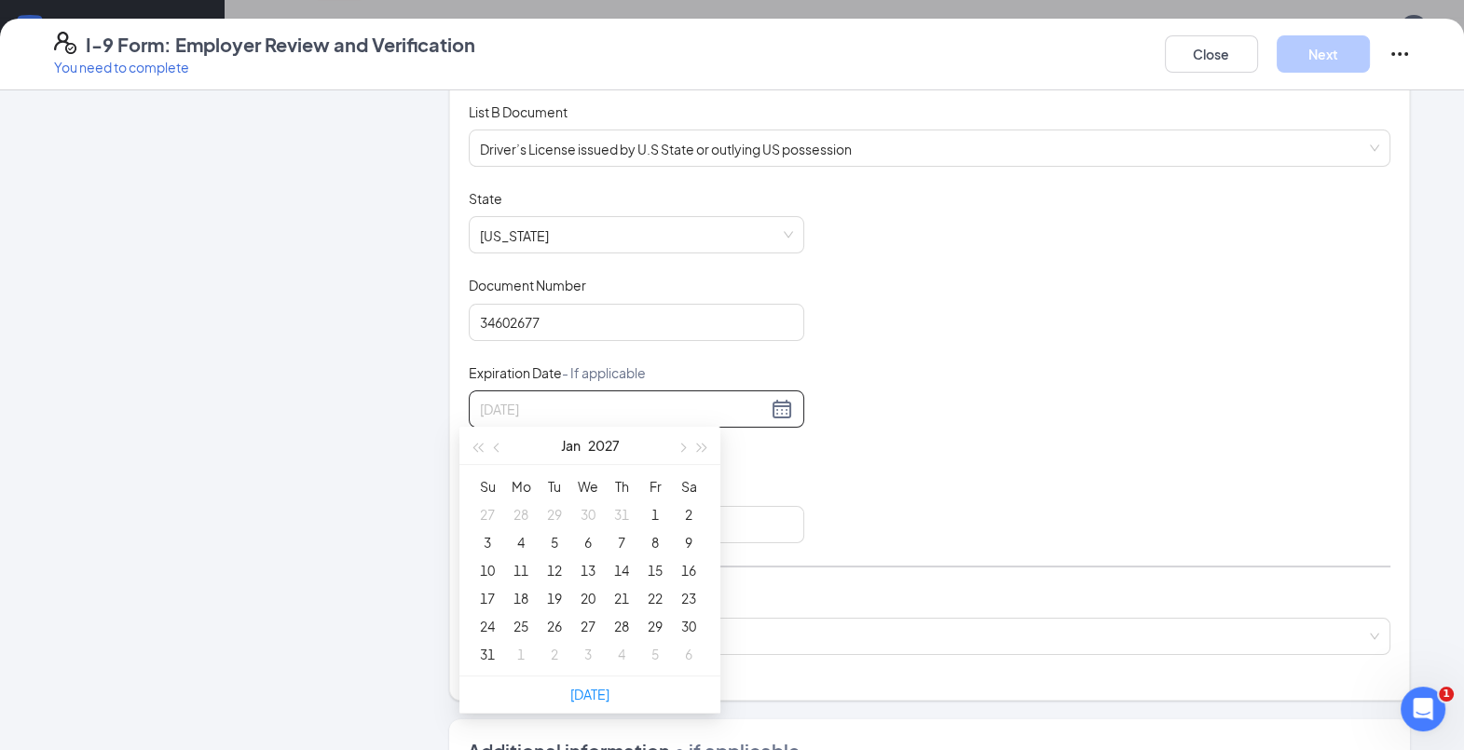
type input "[DATE]"
click at [521, 541] on div "4" at bounding box center [521, 542] width 22 height 22
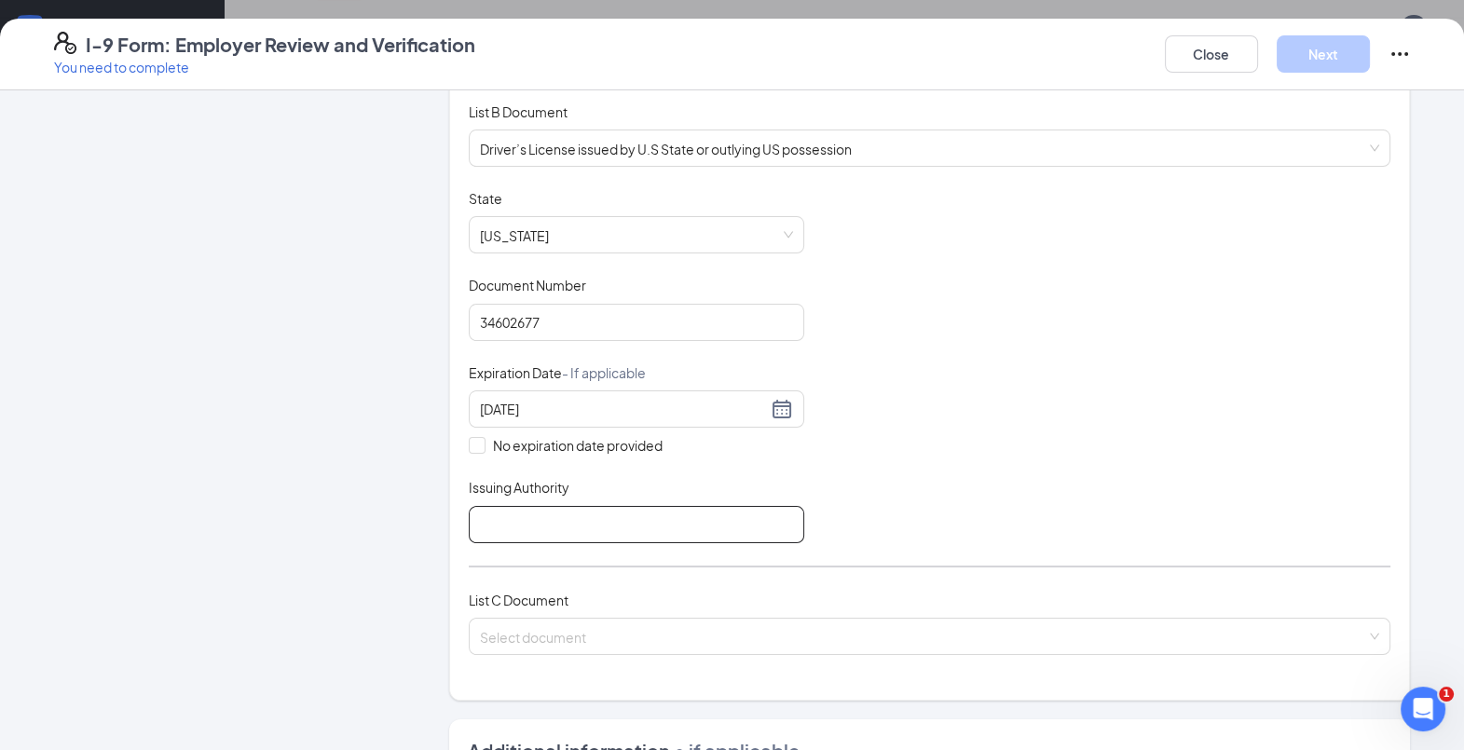
click at [555, 516] on input "Issuing Authority" at bounding box center [637, 524] width 336 height 37
type input "[US_STATE]"
click at [555, 625] on input "search" at bounding box center [923, 633] width 886 height 28
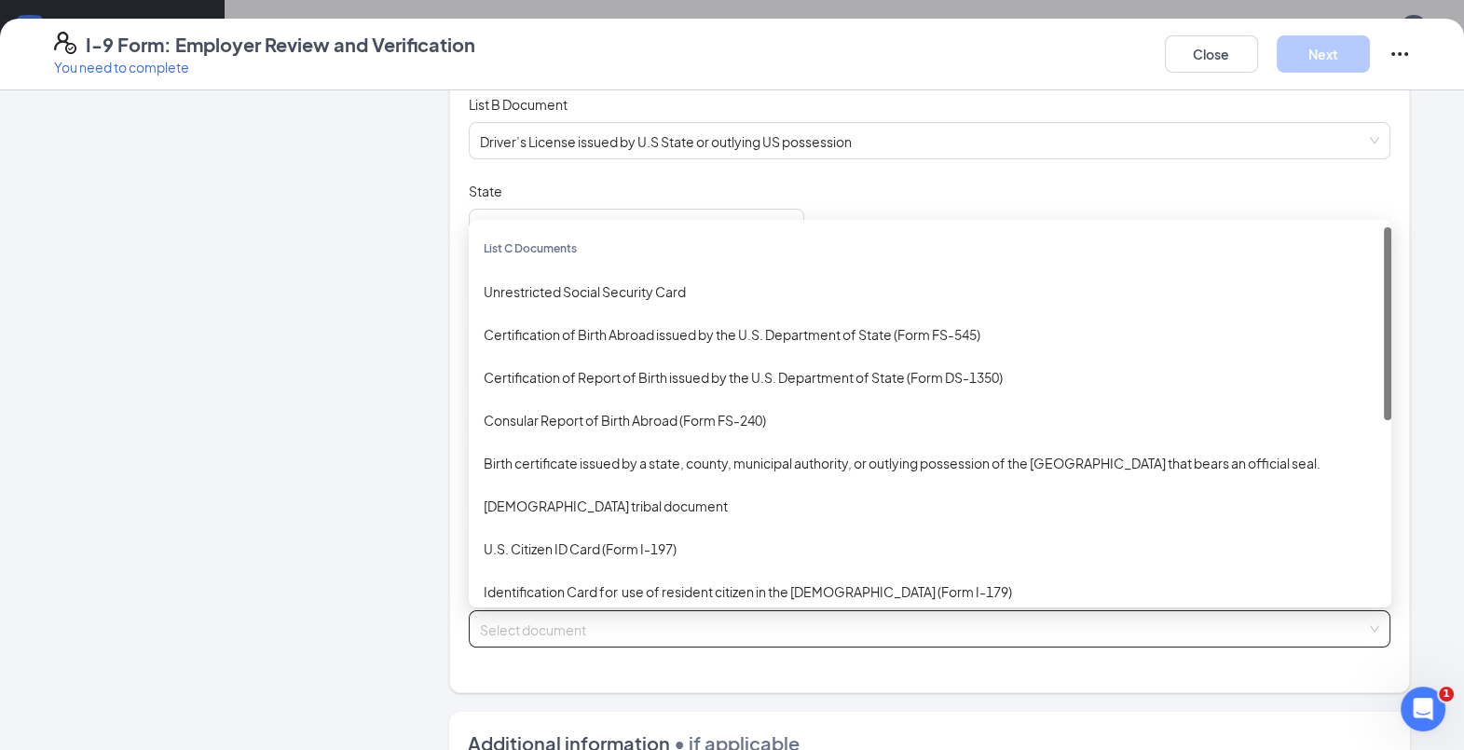
scroll to position [271, 0]
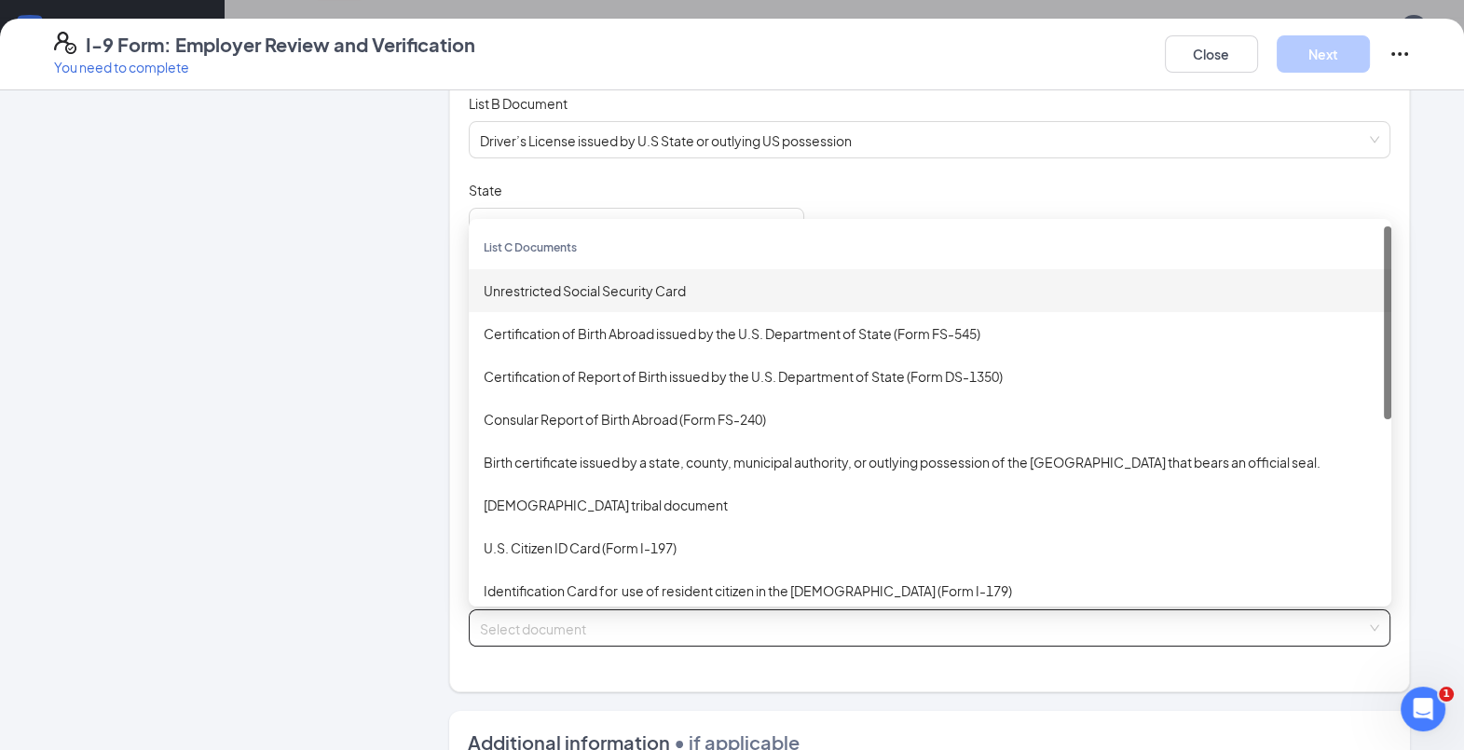
click at [577, 284] on div "Unrestricted Social Security Card" at bounding box center [930, 291] width 893 height 21
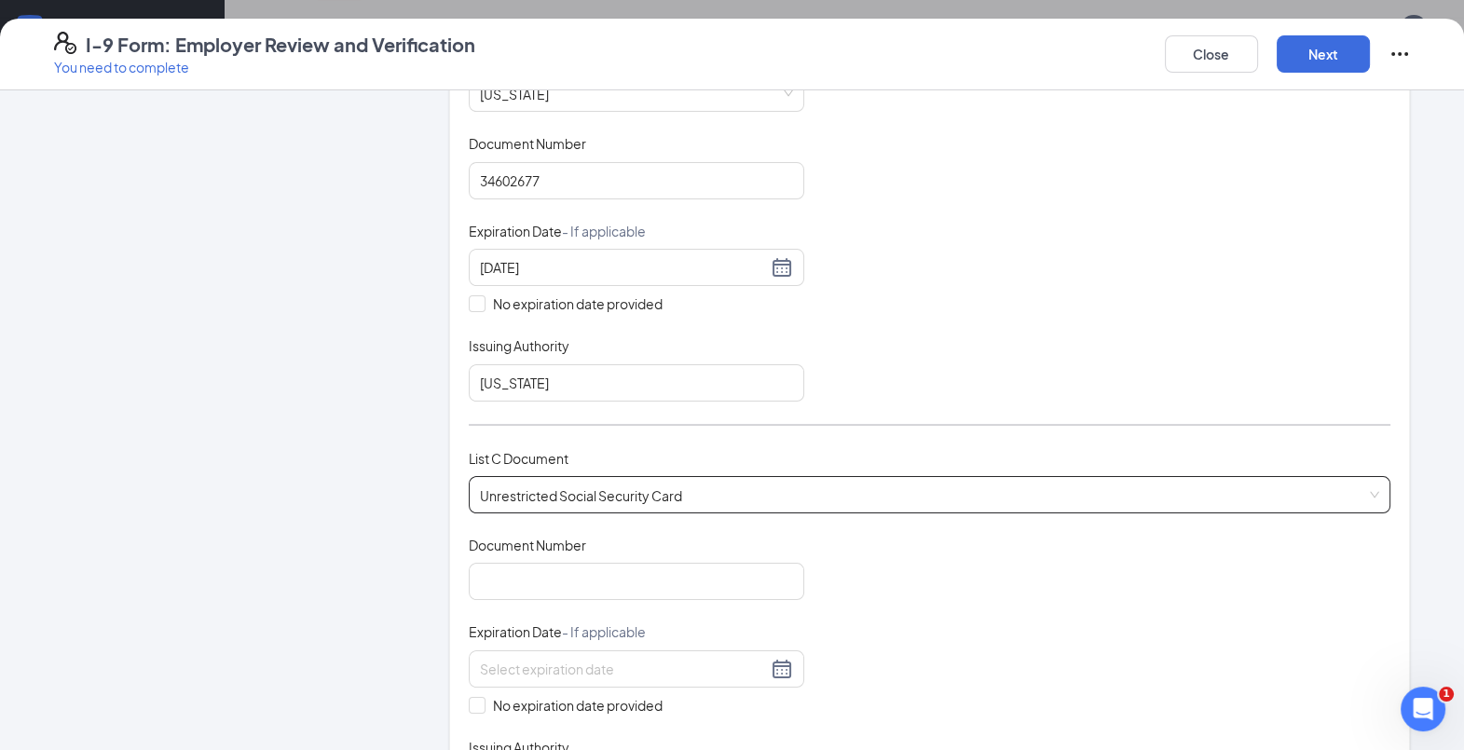
scroll to position [409, 0]
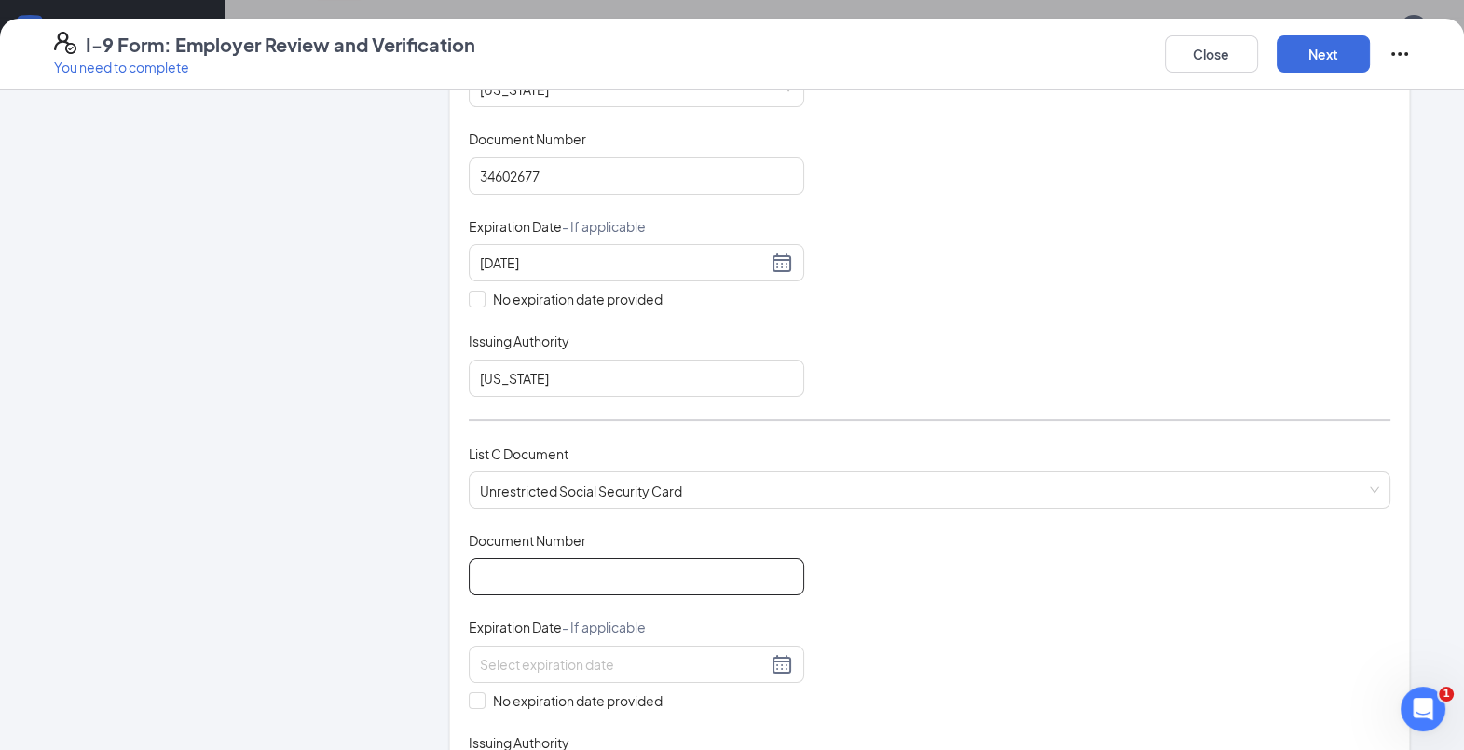
click at [614, 578] on input "Document Number" at bounding box center [637, 576] width 336 height 37
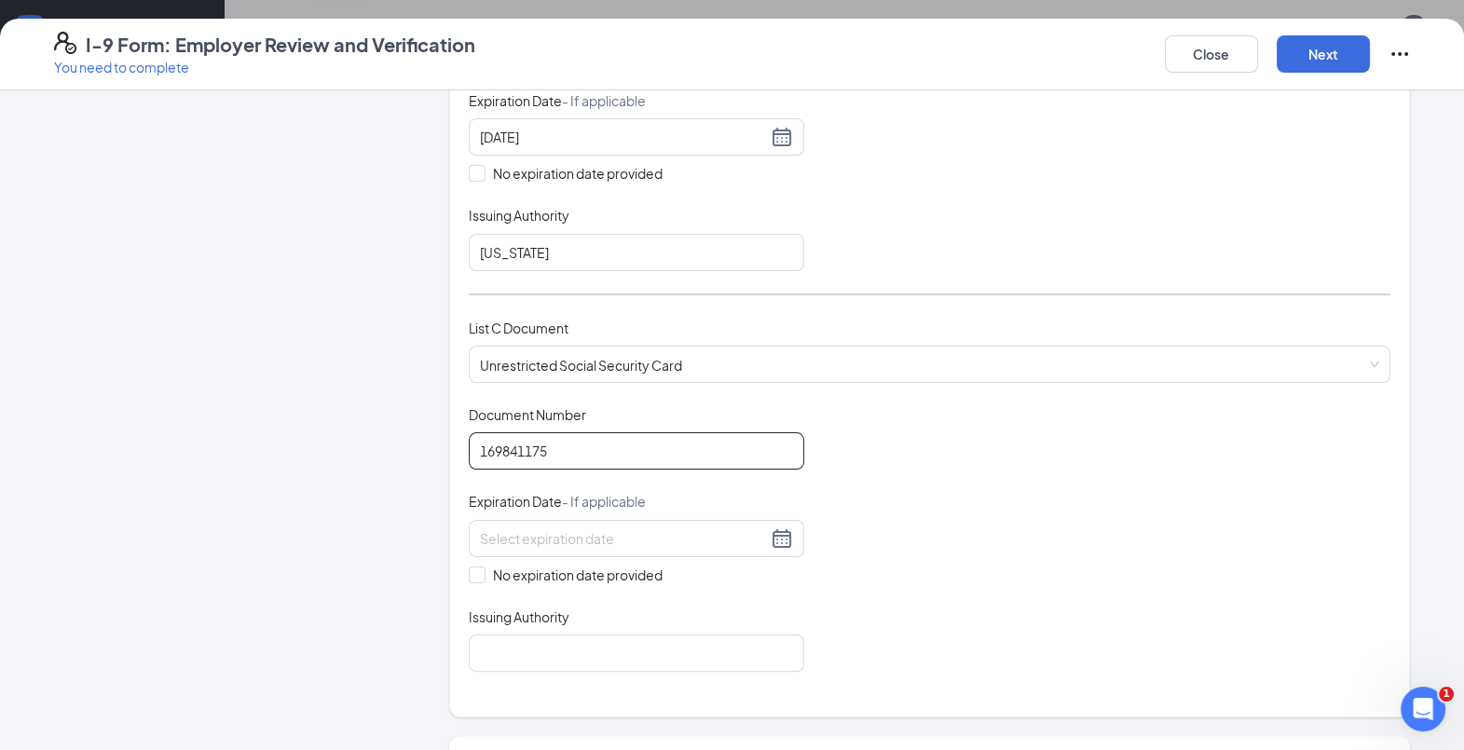
scroll to position [536, 0]
type input "169841175"
click at [469, 566] on input "No expiration date provided" at bounding box center [475, 572] width 13 height 13
checkbox input "true"
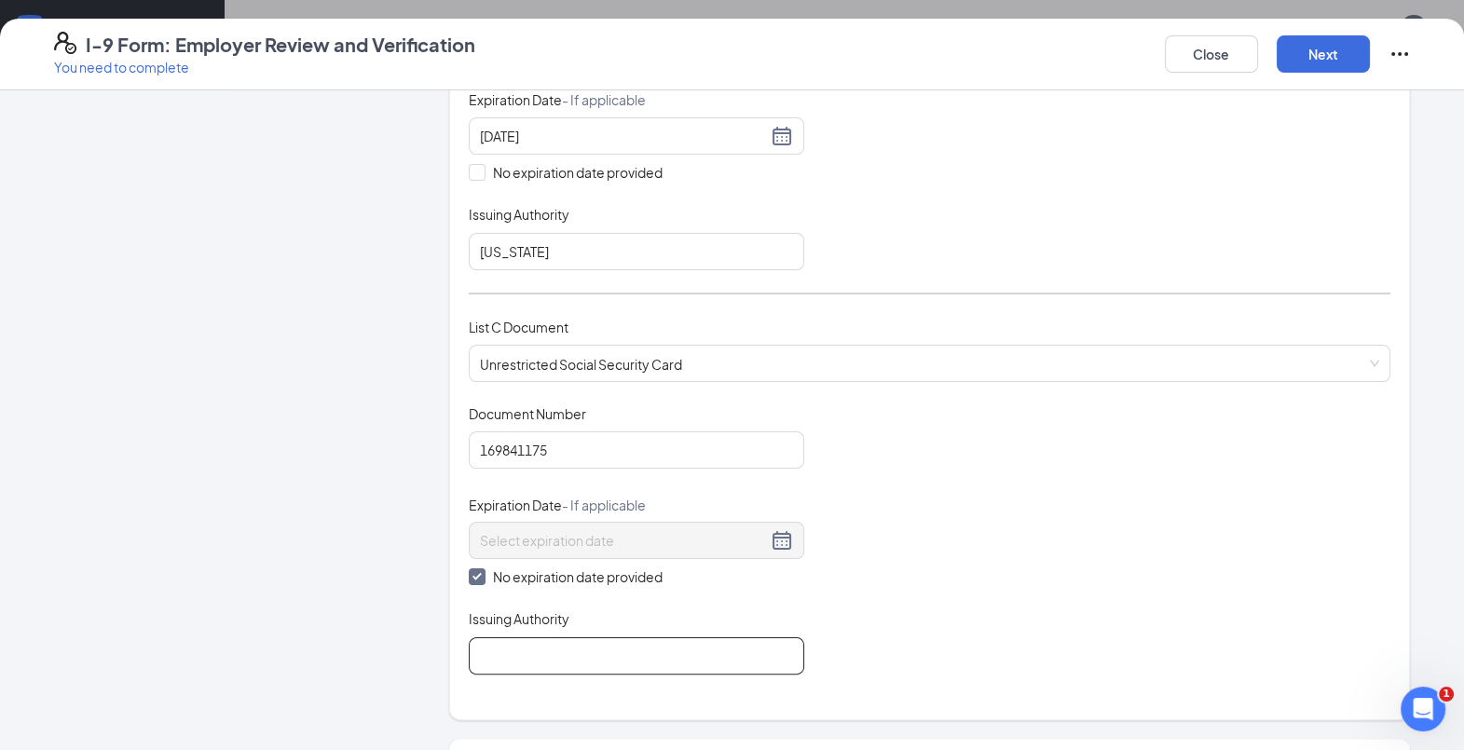
click at [505, 640] on input "Issuing Authority" at bounding box center [637, 655] width 336 height 37
type input "Social Security Administration"
click at [1328, 55] on button "Next" at bounding box center [1323, 53] width 93 height 37
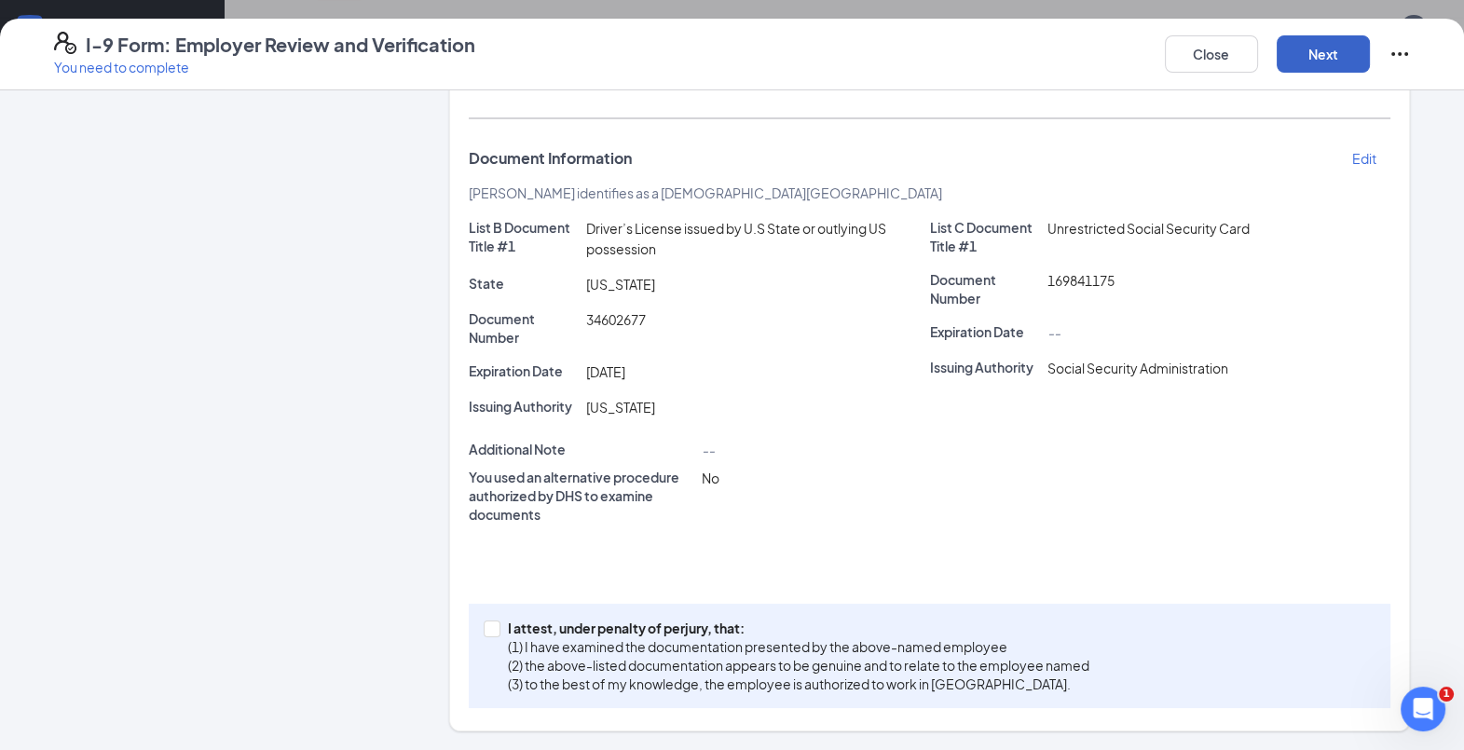
scroll to position [256, 0]
click at [484, 625] on input "I attest, under penalty of [PERSON_NAME], that: (1) I have examined the documen…" at bounding box center [490, 629] width 13 height 13
checkbox input "true"
click at [1316, 57] on button "Next" at bounding box center [1323, 53] width 93 height 37
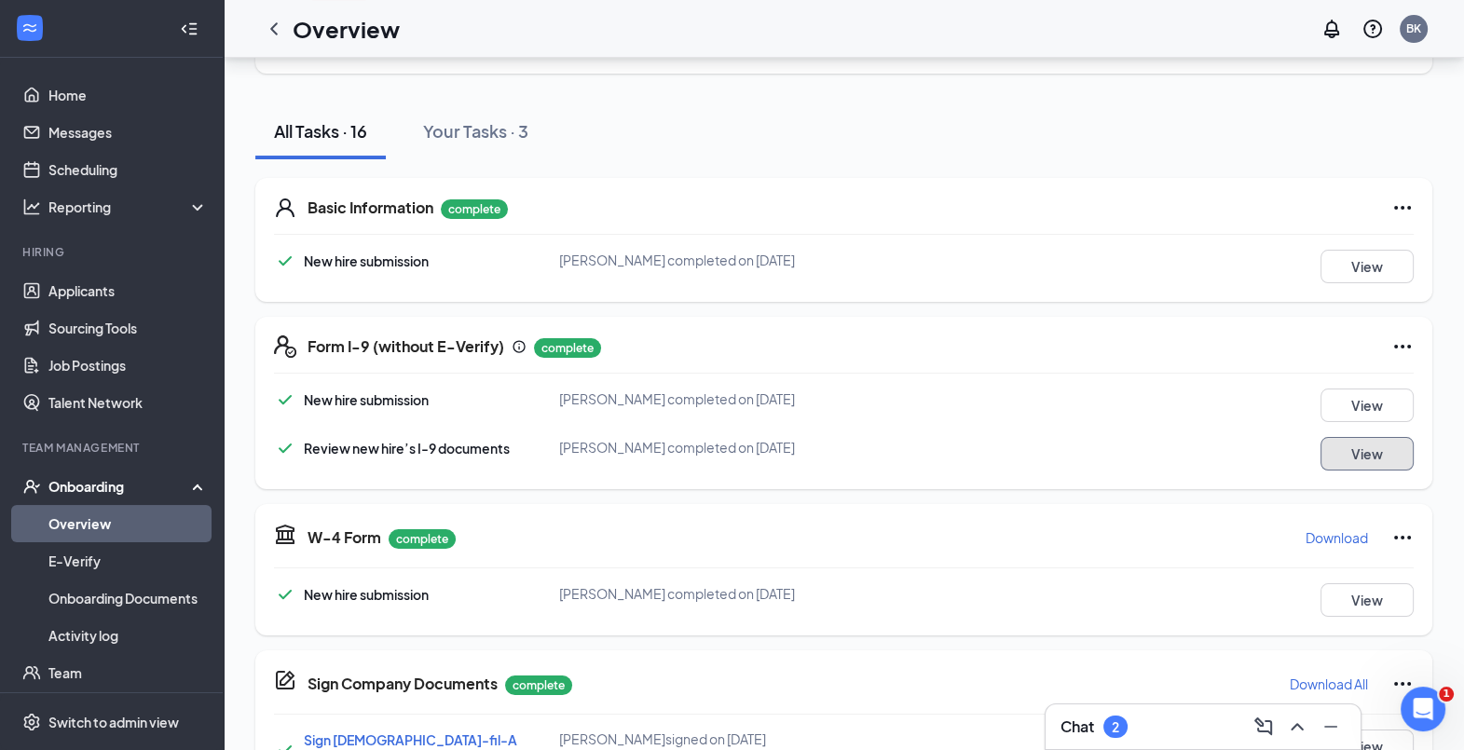
scroll to position [0, 0]
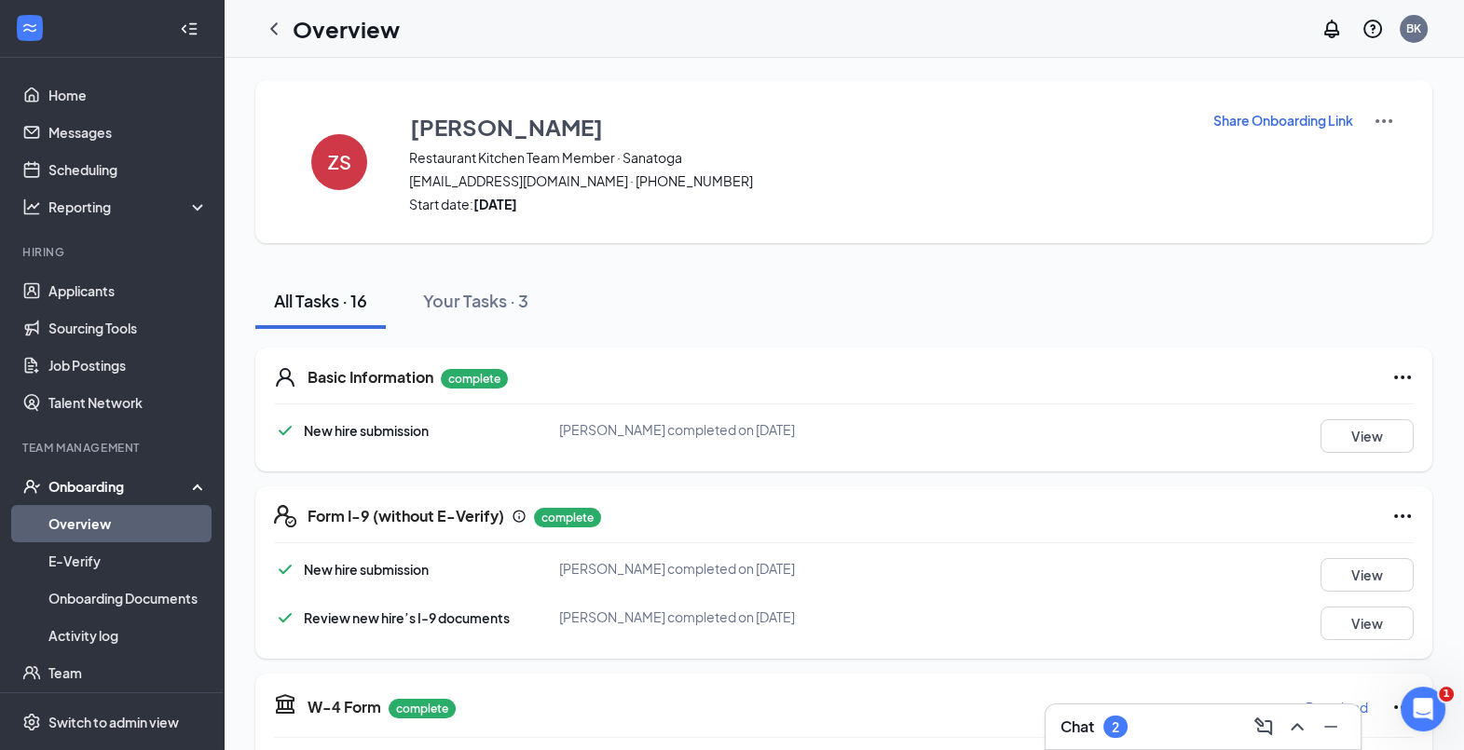
click at [274, 28] on icon "ChevronLeft" at bounding box center [274, 29] width 22 height 22
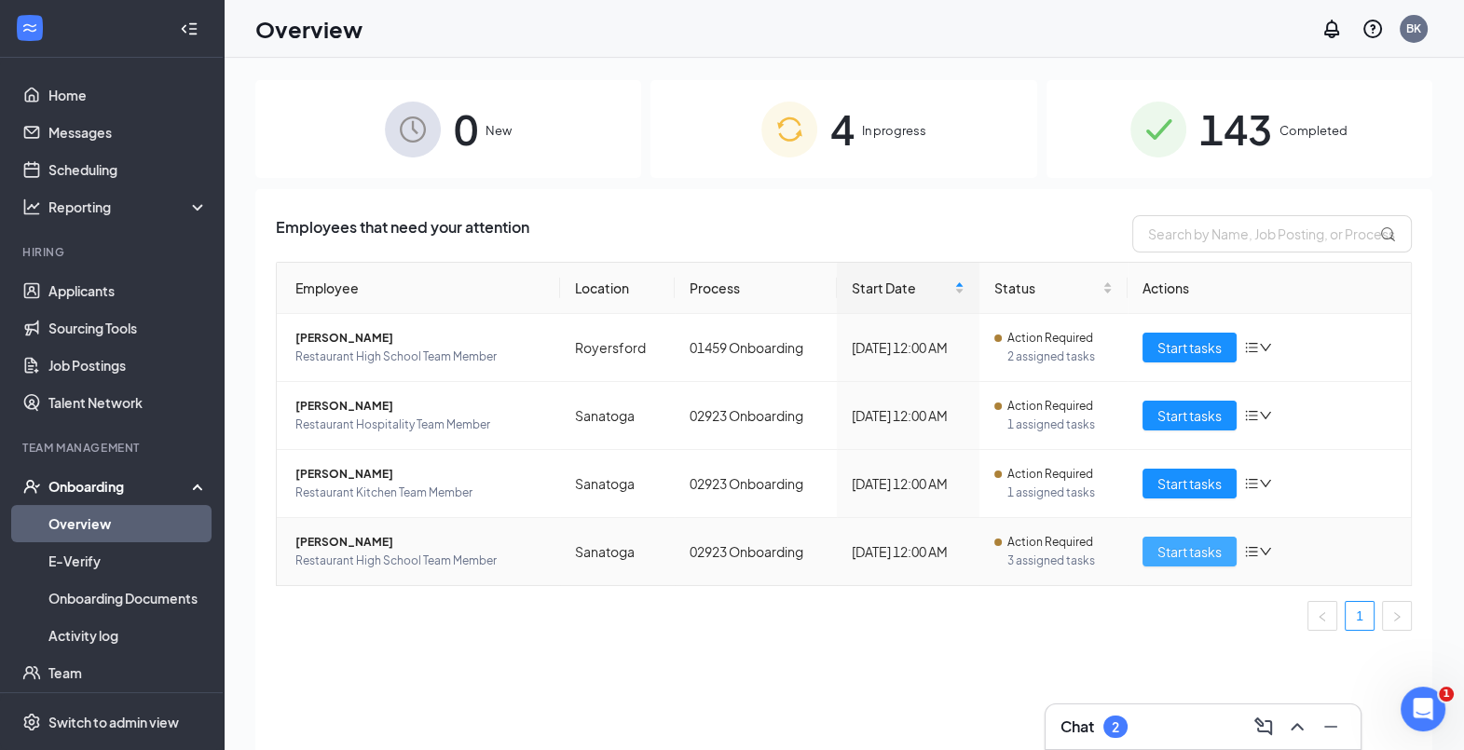
click at [1184, 559] on span "Start tasks" at bounding box center [1189, 551] width 64 height 21
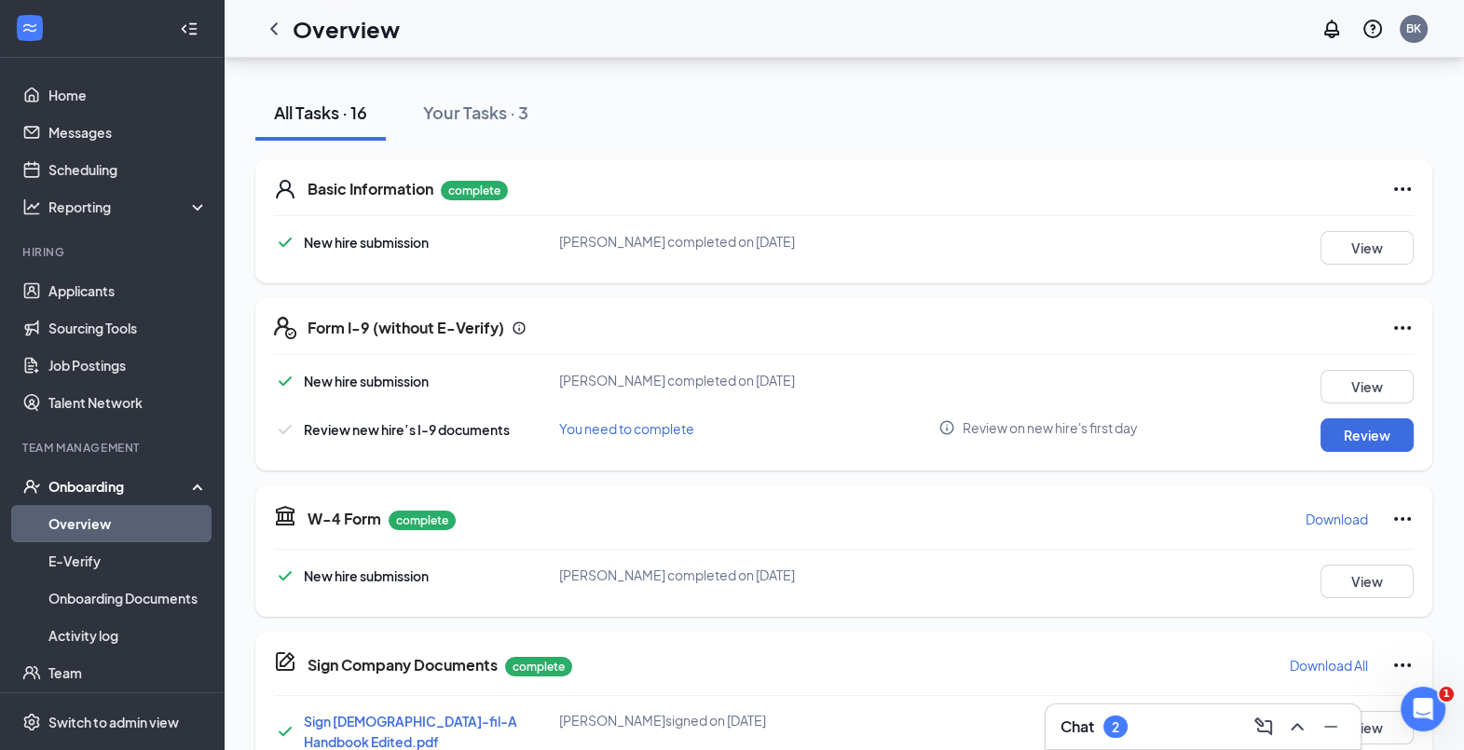
scroll to position [190, 0]
click at [1360, 438] on button "Review" at bounding box center [1367, 434] width 93 height 34
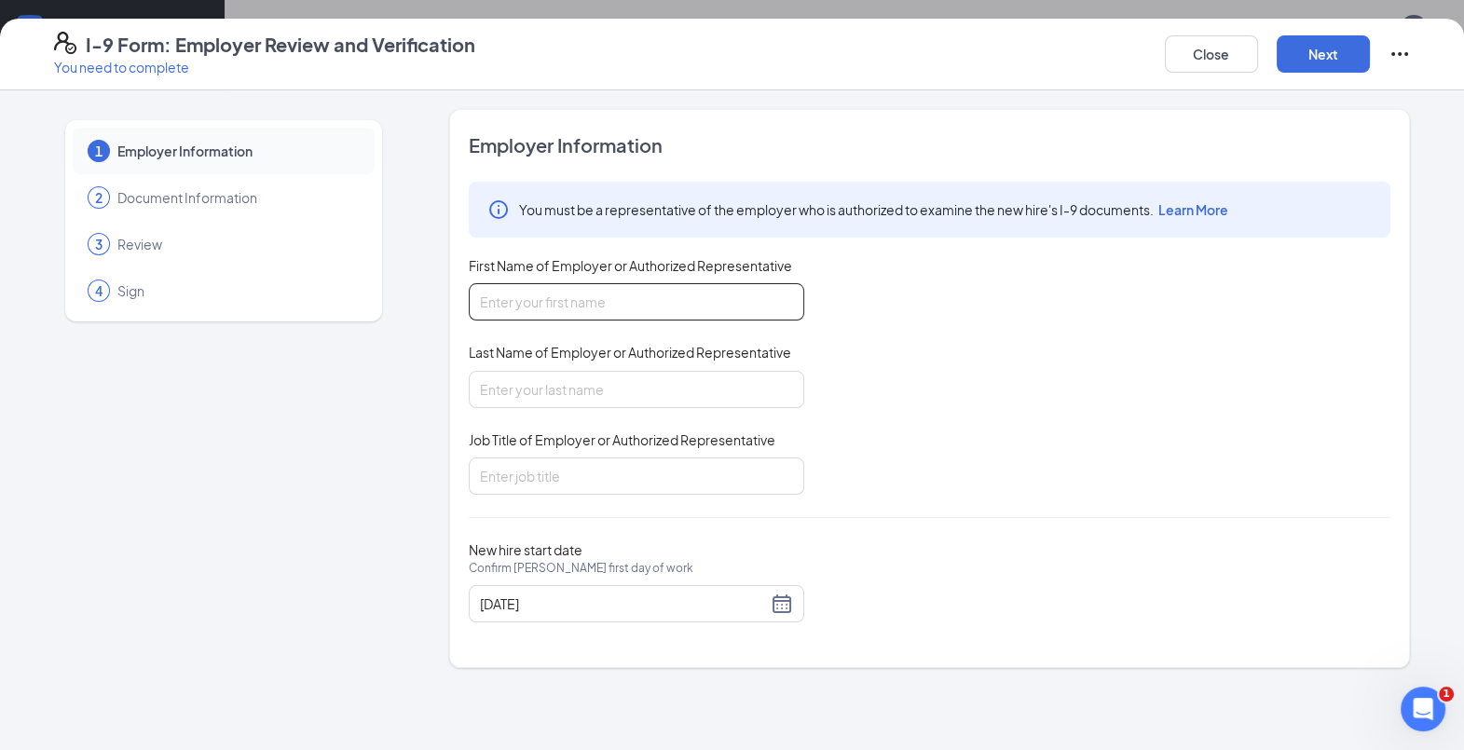
click at [646, 298] on input "First Name of Employer or Authorized Representative" at bounding box center [637, 301] width 336 height 37
type input "[PERSON_NAME]"
click at [596, 388] on input "Last Name of Employer or Authorized Representative" at bounding box center [637, 389] width 336 height 37
type input "[PERSON_NAME]"
click at [563, 477] on input "Job Title of Employer or Authorized Representative" at bounding box center [637, 476] width 336 height 37
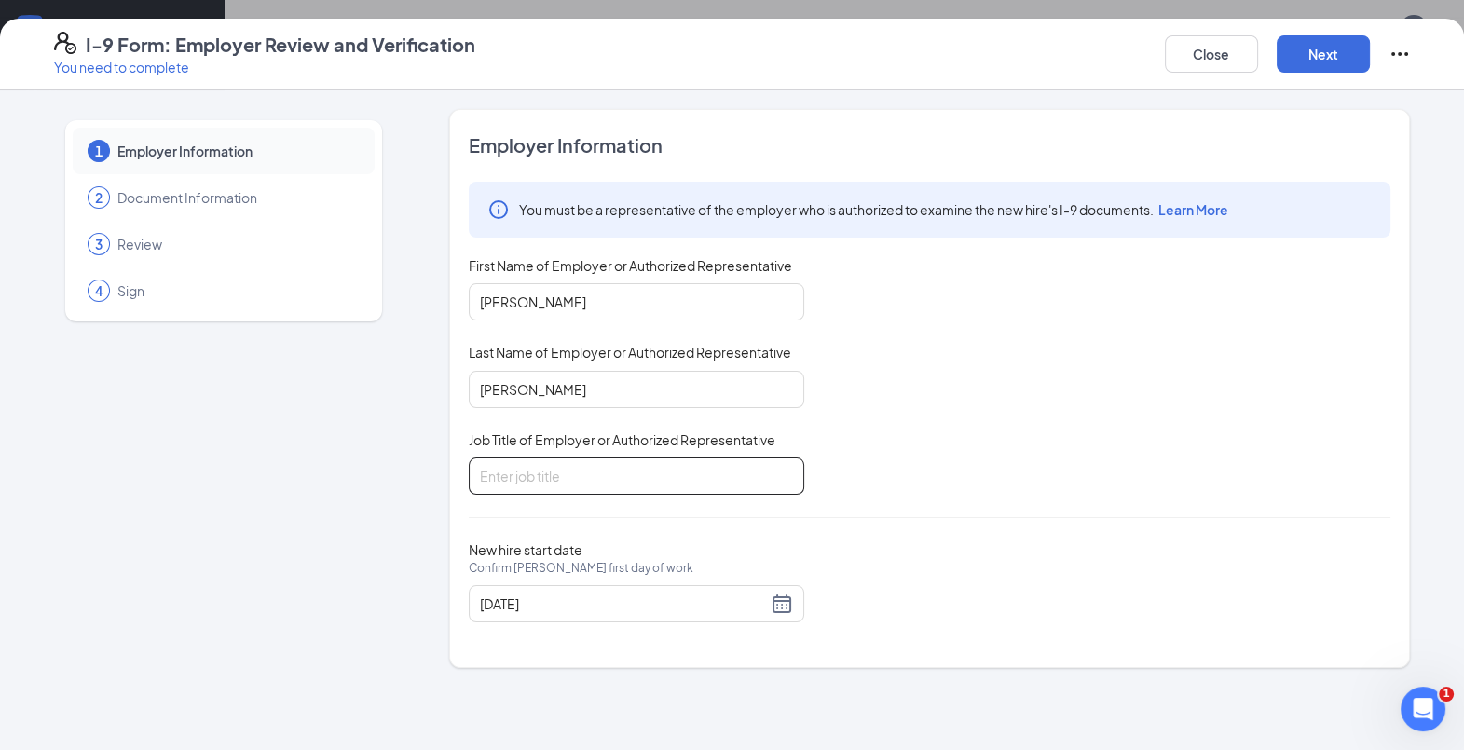
type input "Talent Director"
click at [1342, 46] on button "Next" at bounding box center [1323, 53] width 93 height 37
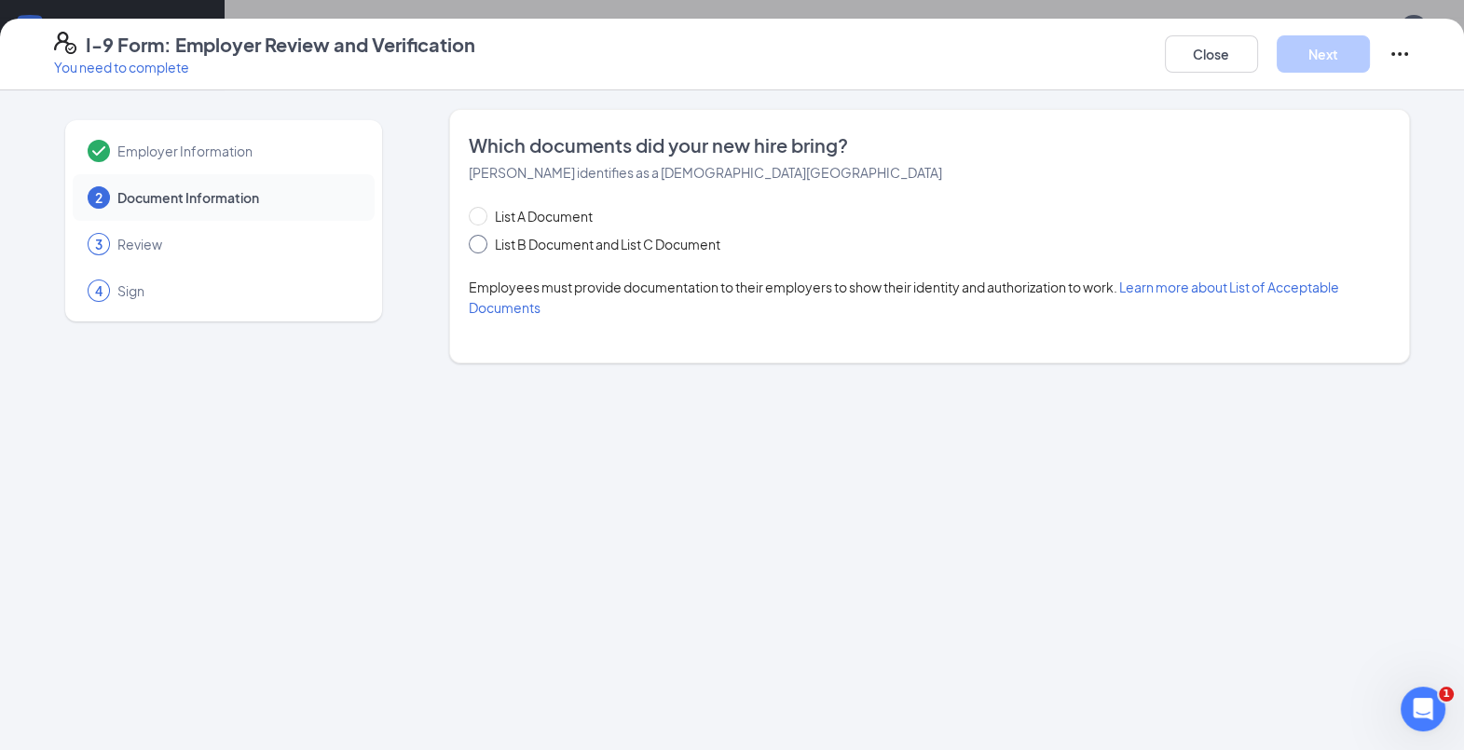
click at [473, 243] on input "List B Document and List C Document" at bounding box center [475, 241] width 13 height 13
radio input "true"
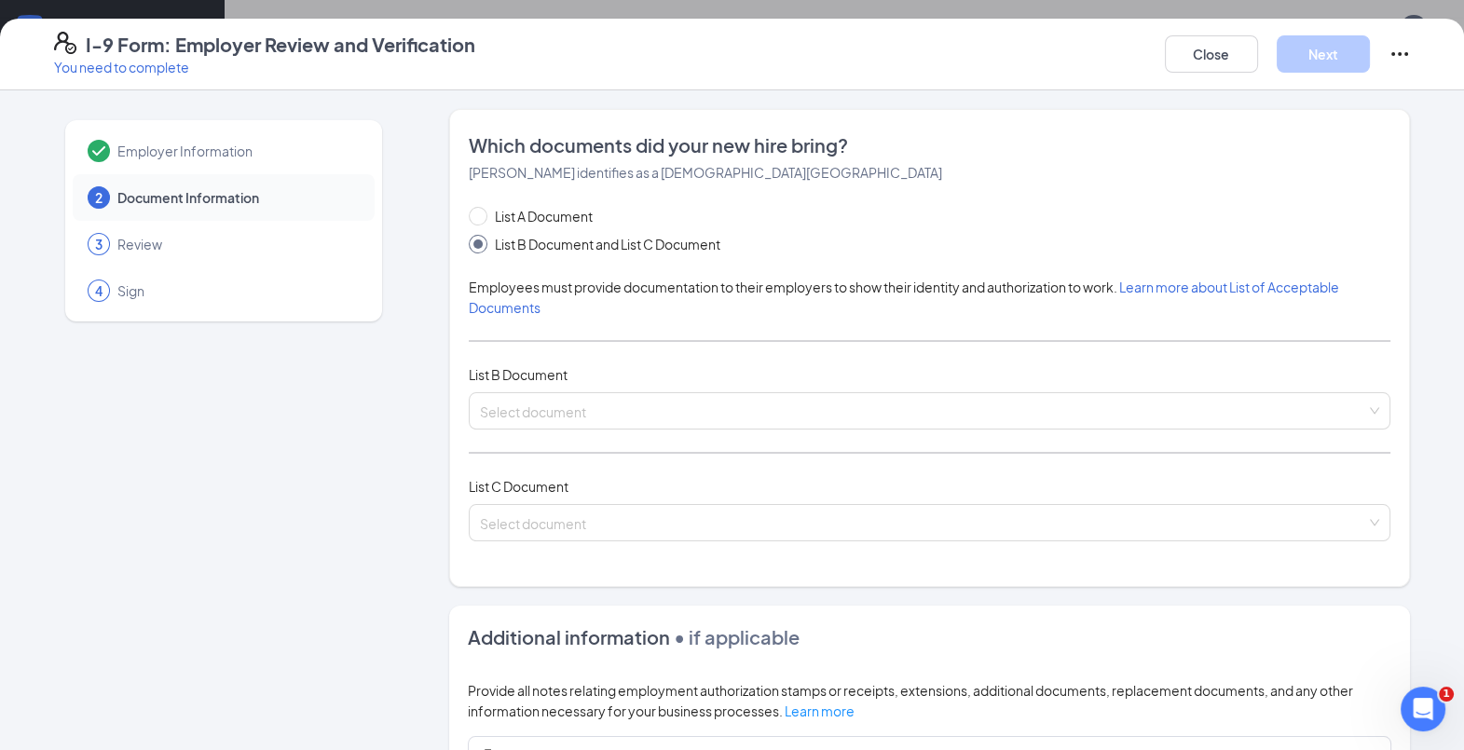
click at [642, 410] on input "search" at bounding box center [923, 407] width 886 height 28
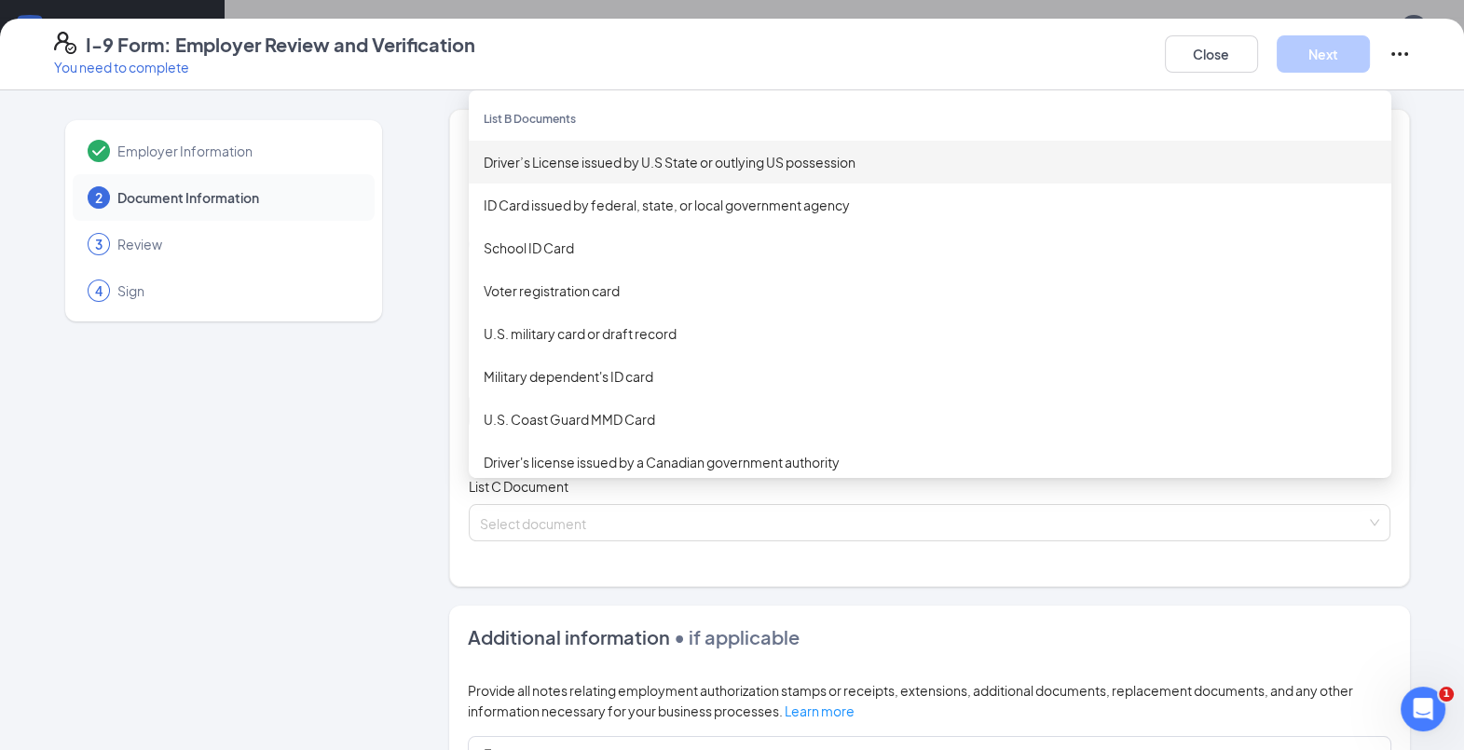
click at [625, 154] on div "Driver’s License issued by U.S State or outlying US possession" at bounding box center [930, 162] width 893 height 21
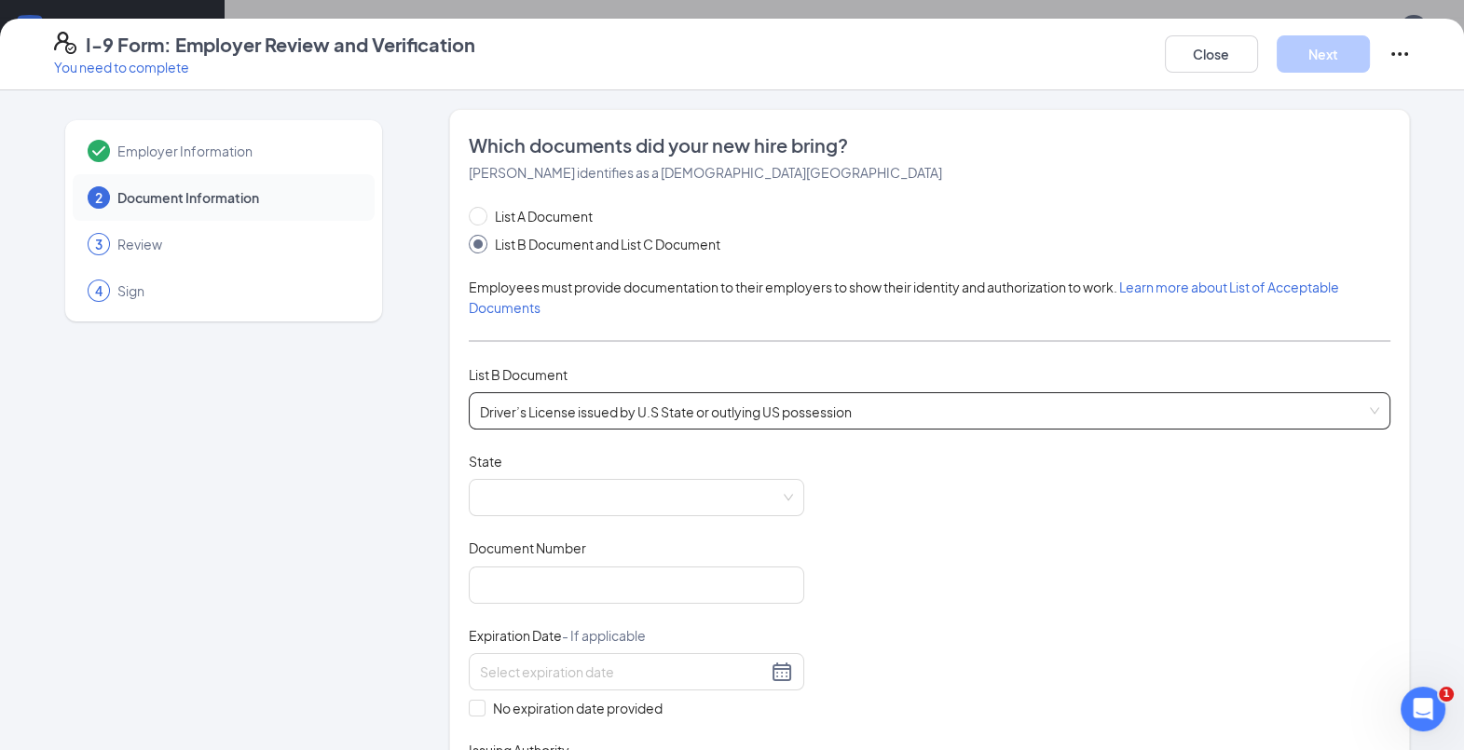
click at [544, 493] on span at bounding box center [636, 497] width 313 height 35
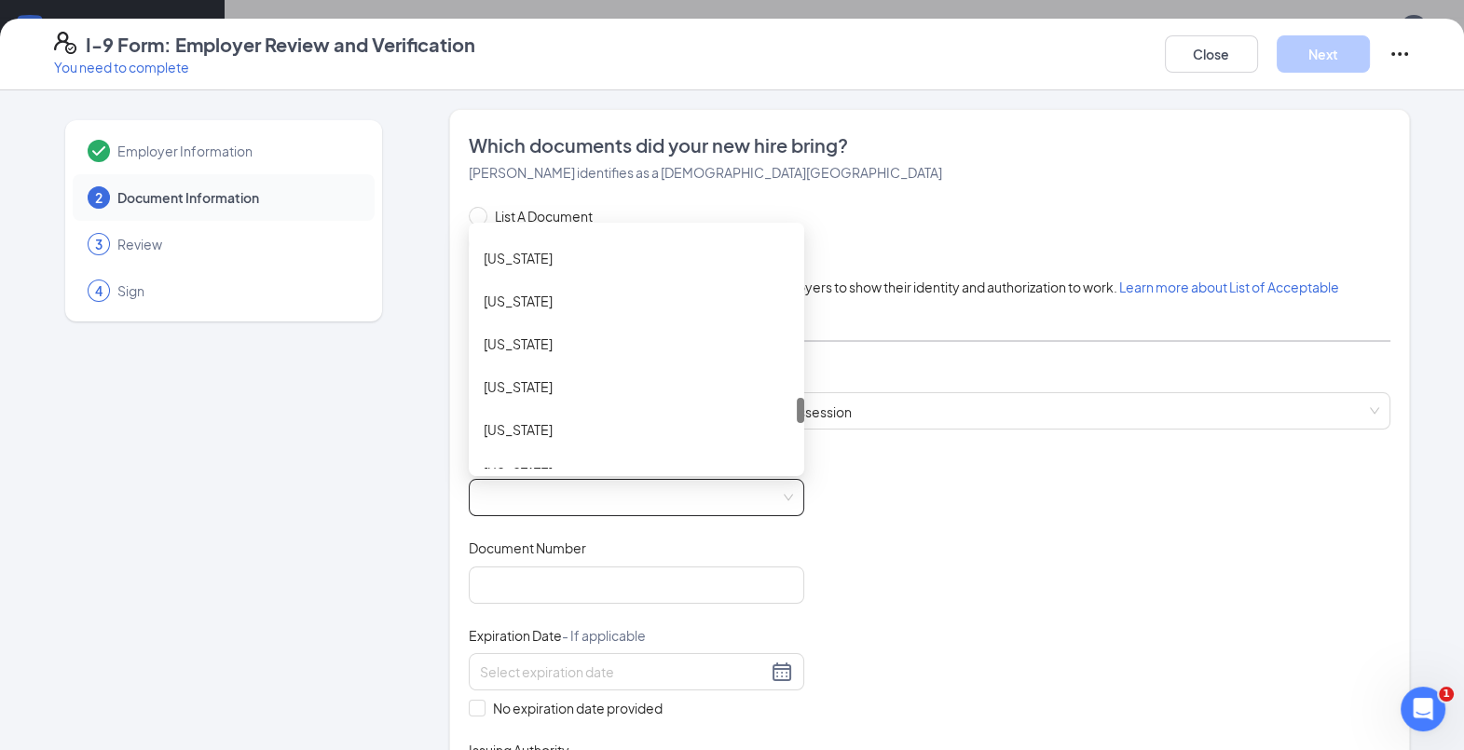
scroll to position [1582, 0]
click at [508, 425] on div "[US_STATE]" at bounding box center [637, 428] width 306 height 21
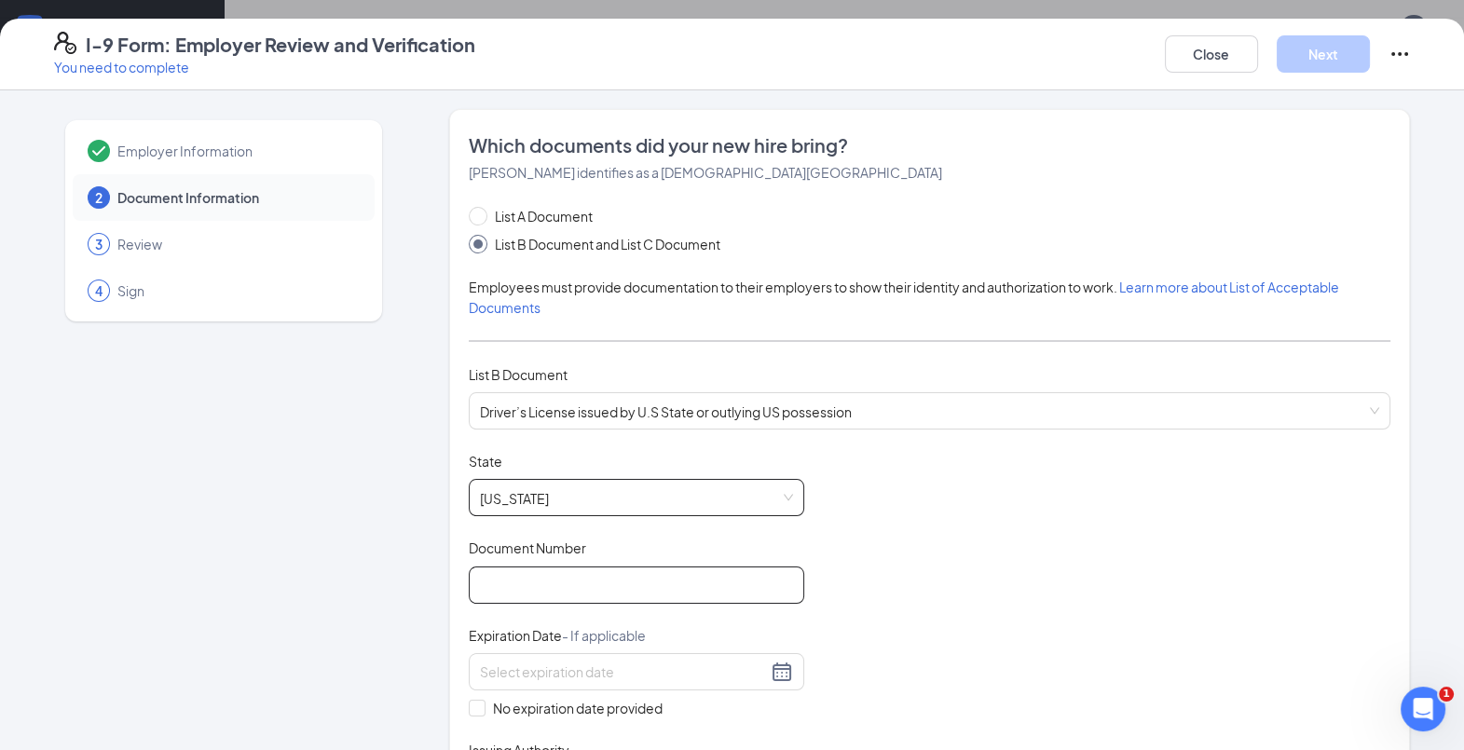
click at [500, 577] on input "Document Number" at bounding box center [637, 585] width 336 height 37
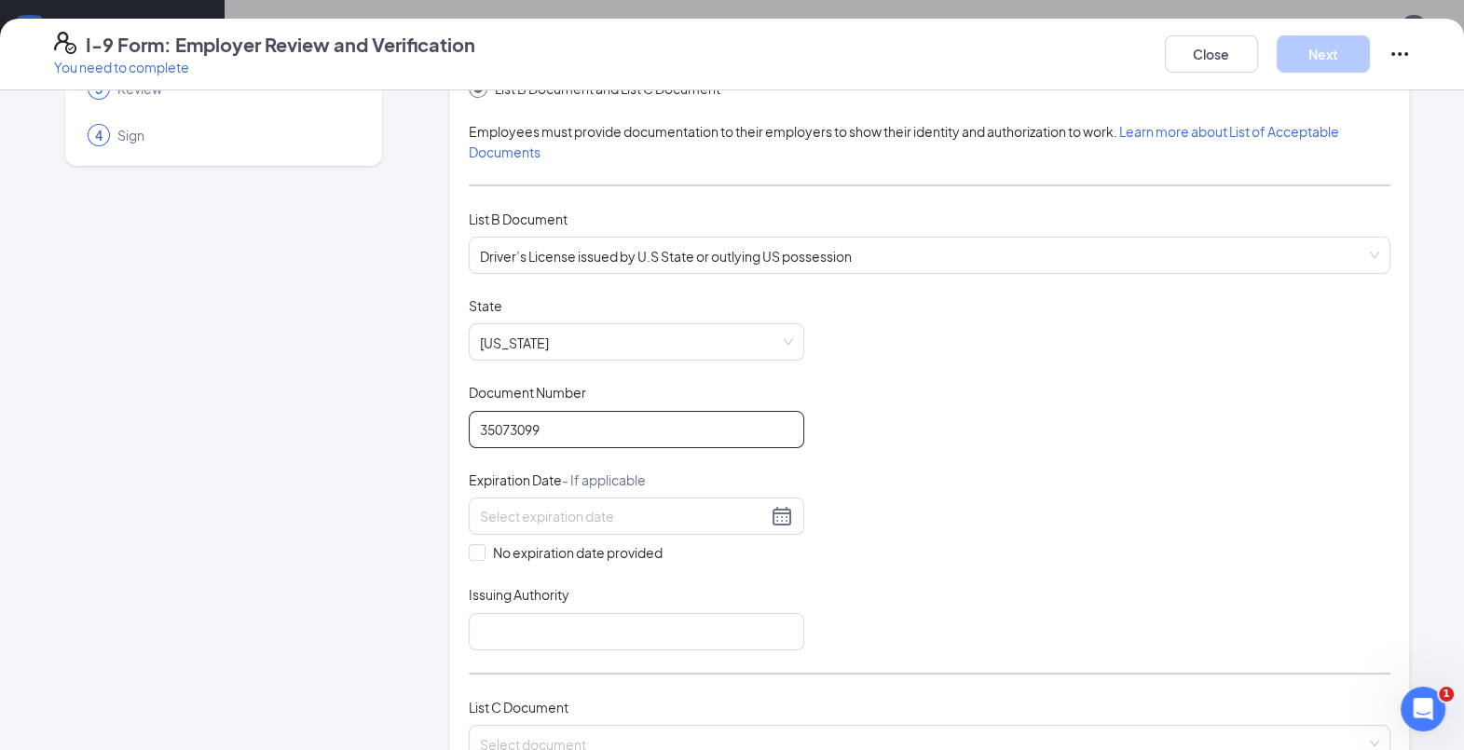
scroll to position [158, 0]
type input "35073099"
click at [497, 514] on input at bounding box center [623, 514] width 287 height 21
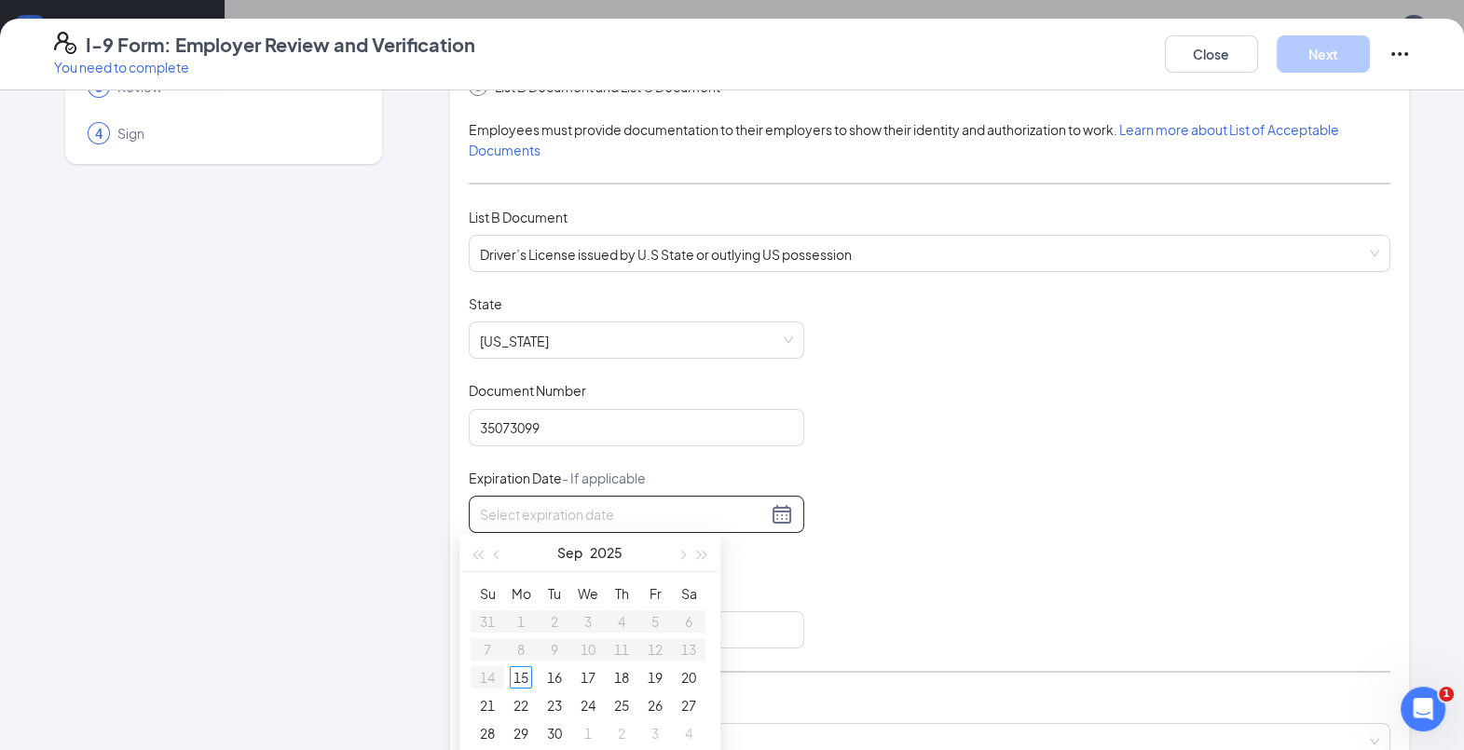
click at [677, 553] on span "button" at bounding box center [681, 554] width 9 height 9
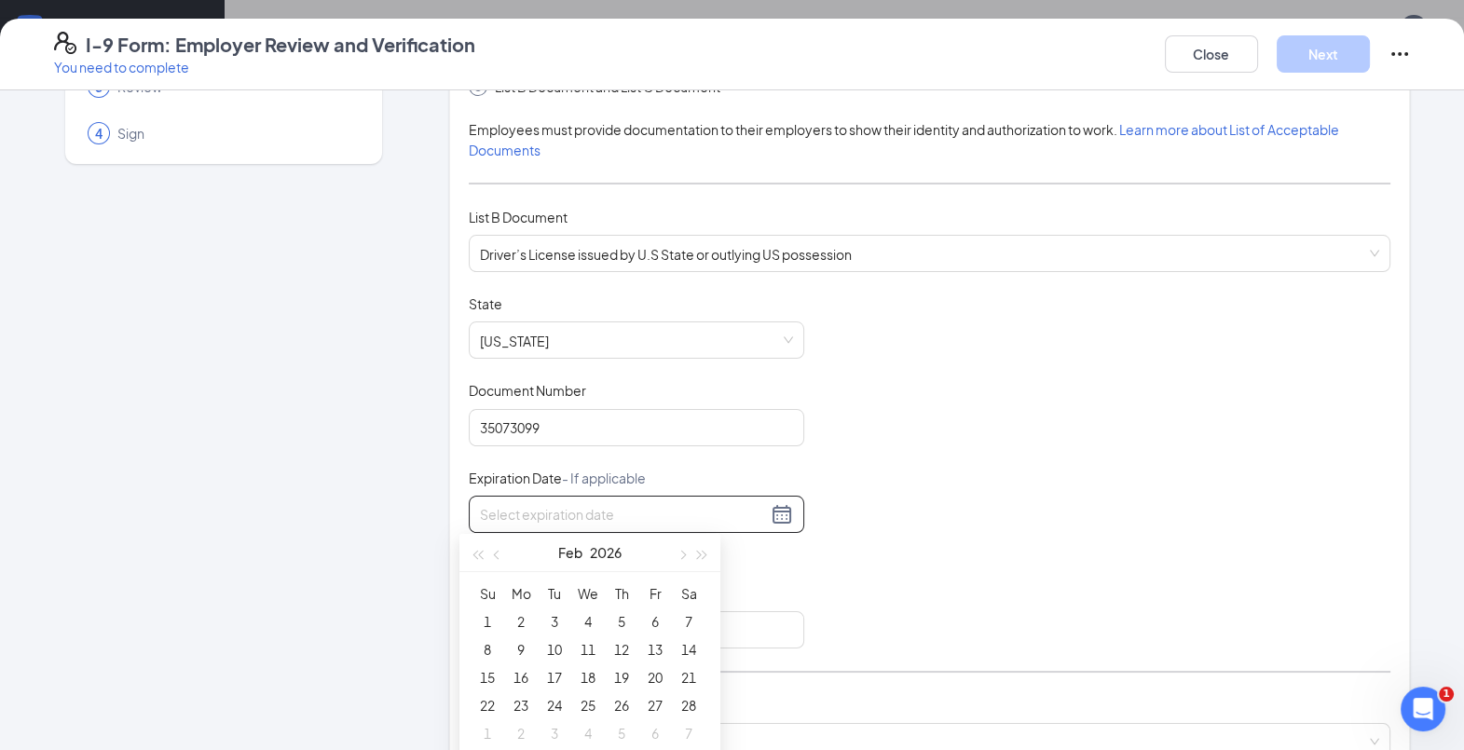
click at [677, 553] on span "button" at bounding box center [681, 554] width 9 height 9
click at [701, 557] on span "button" at bounding box center [702, 554] width 9 height 9
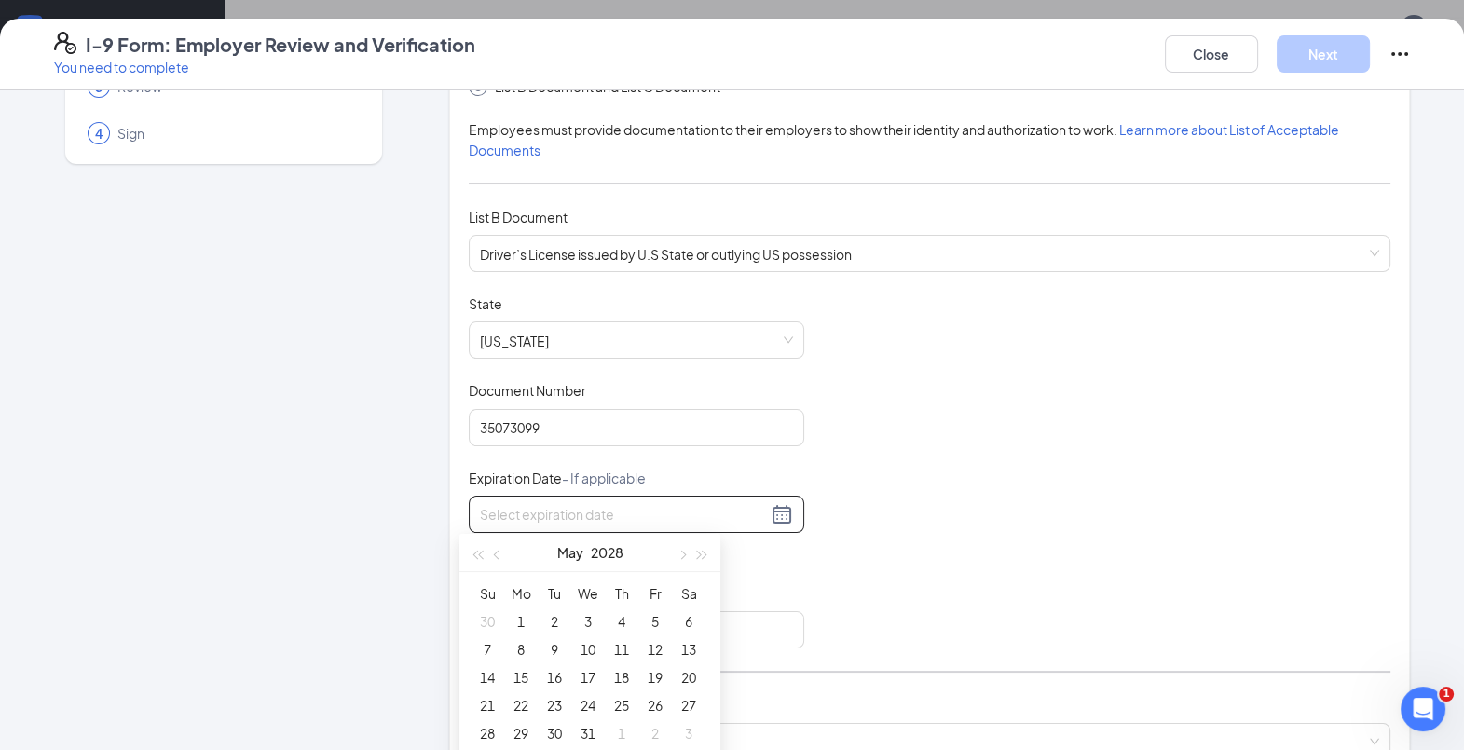
click at [701, 557] on span "button" at bounding box center [702, 554] width 9 height 9
click at [474, 557] on button "button" at bounding box center [477, 552] width 21 height 37
type input "[DATE]"
click at [621, 699] on div "25" at bounding box center [621, 705] width 22 height 22
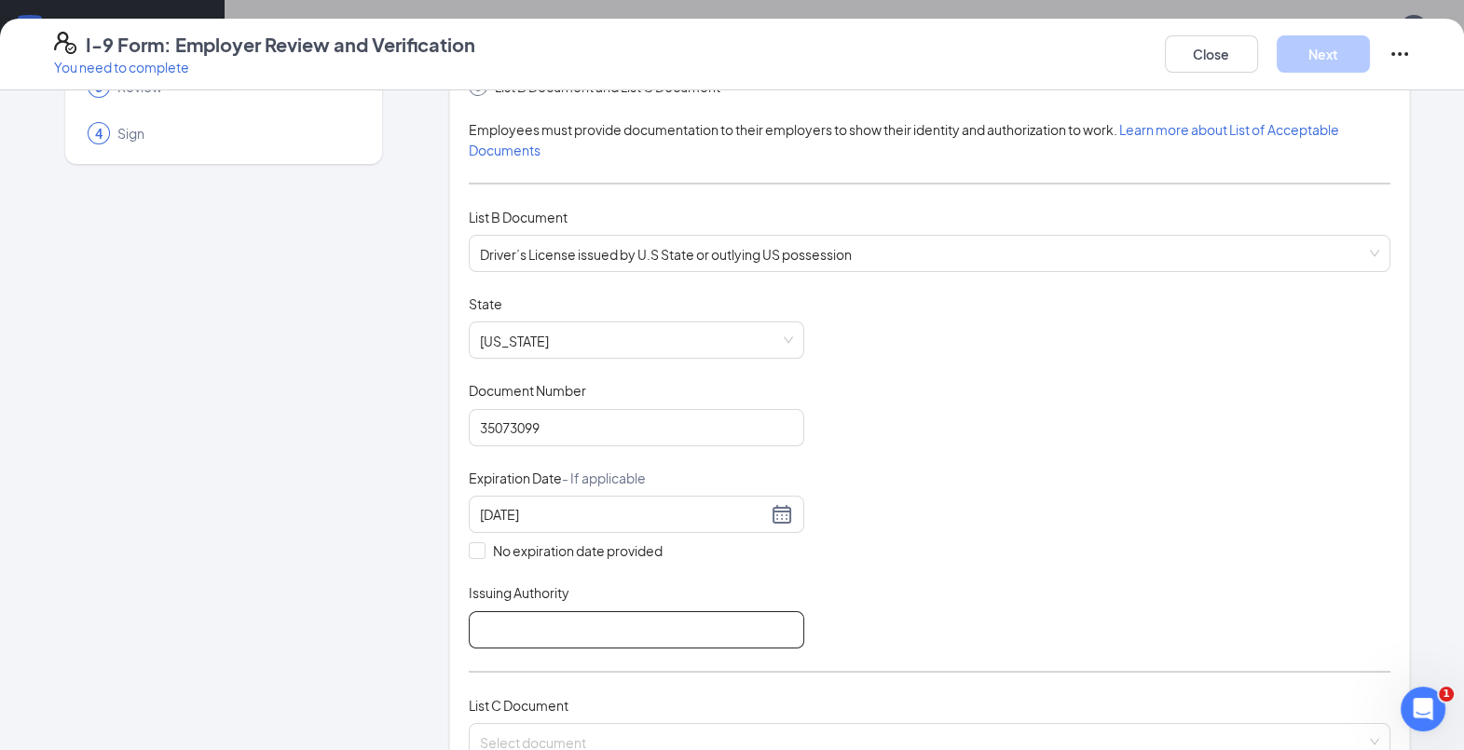
click at [593, 624] on input "Issuing Authority" at bounding box center [637, 629] width 336 height 37
type input "PA"
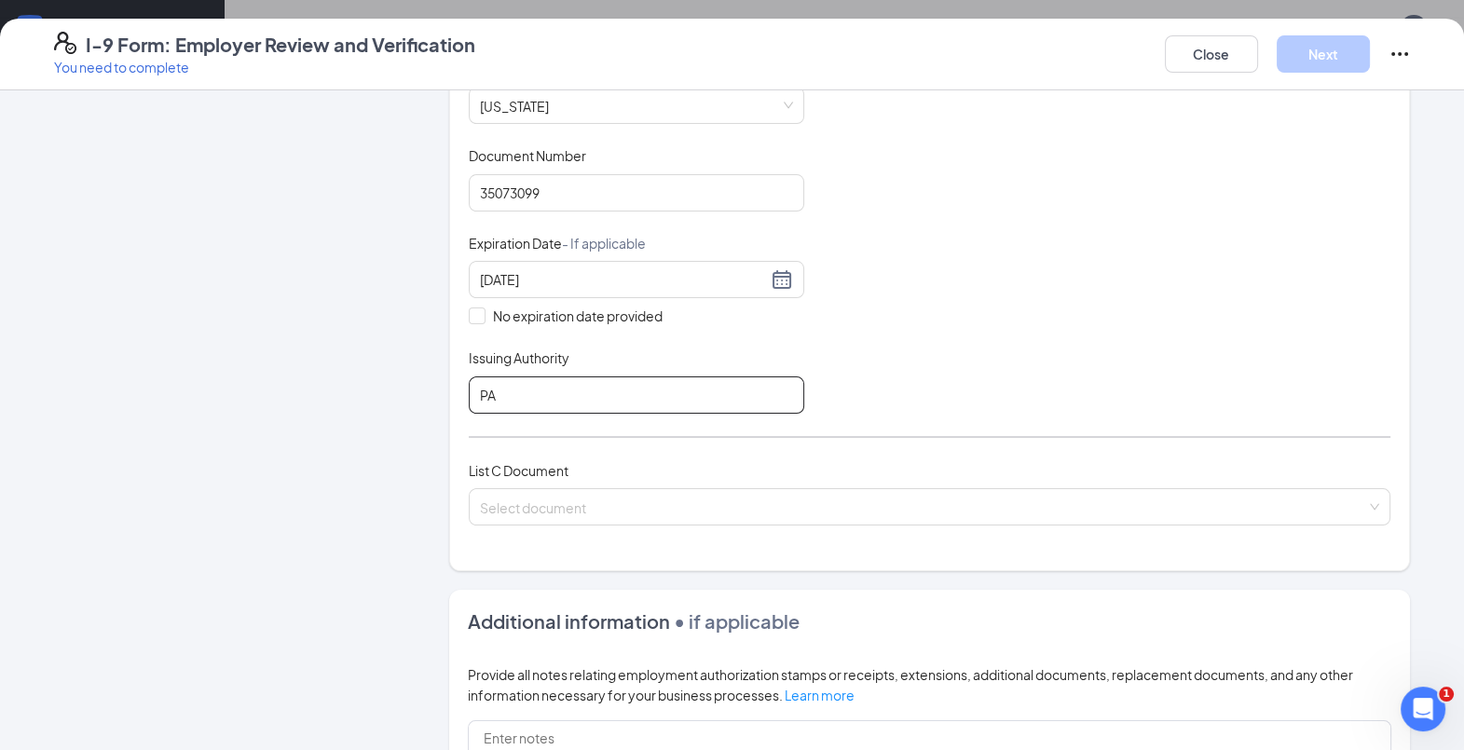
scroll to position [395, 0]
click at [563, 500] on input "search" at bounding box center [923, 500] width 886 height 28
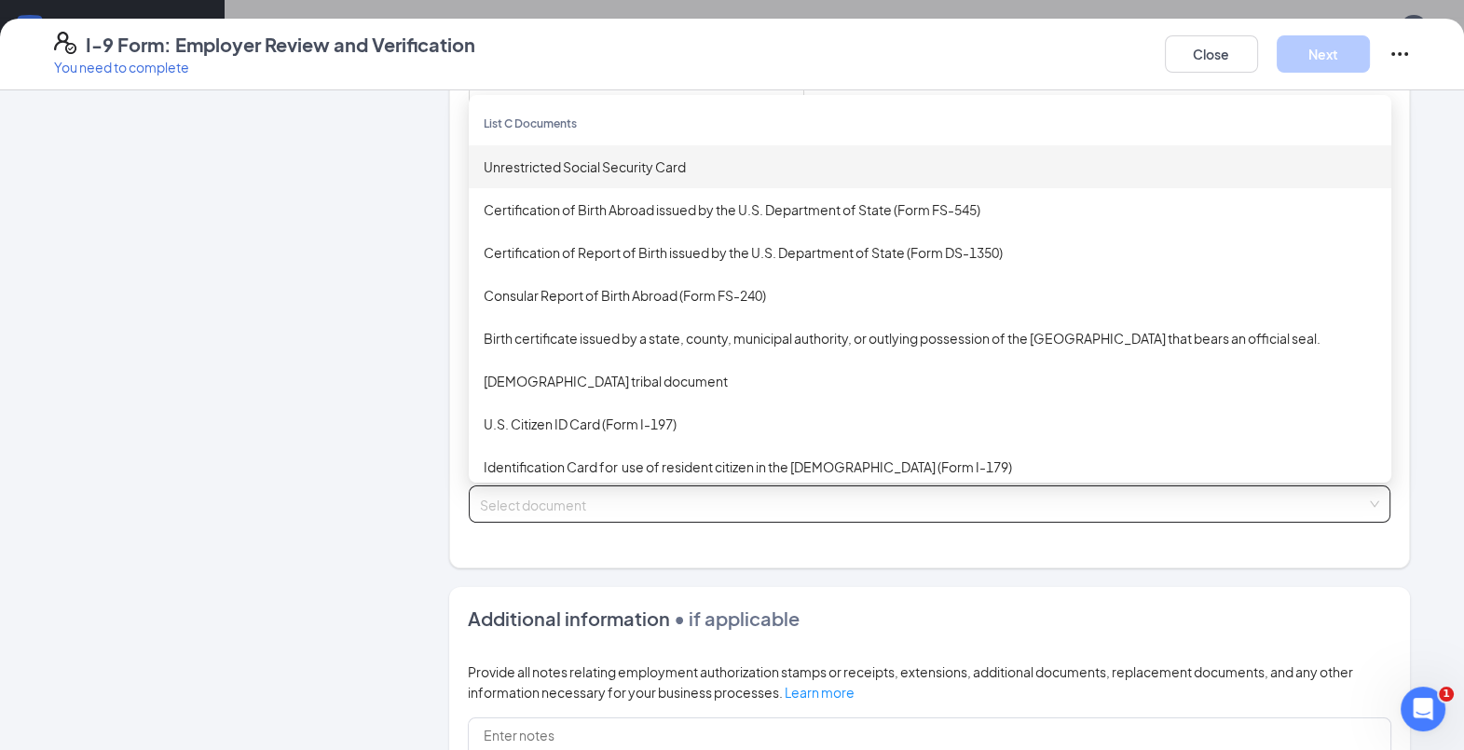
click at [613, 157] on div "Unrestricted Social Security Card" at bounding box center [930, 167] width 893 height 21
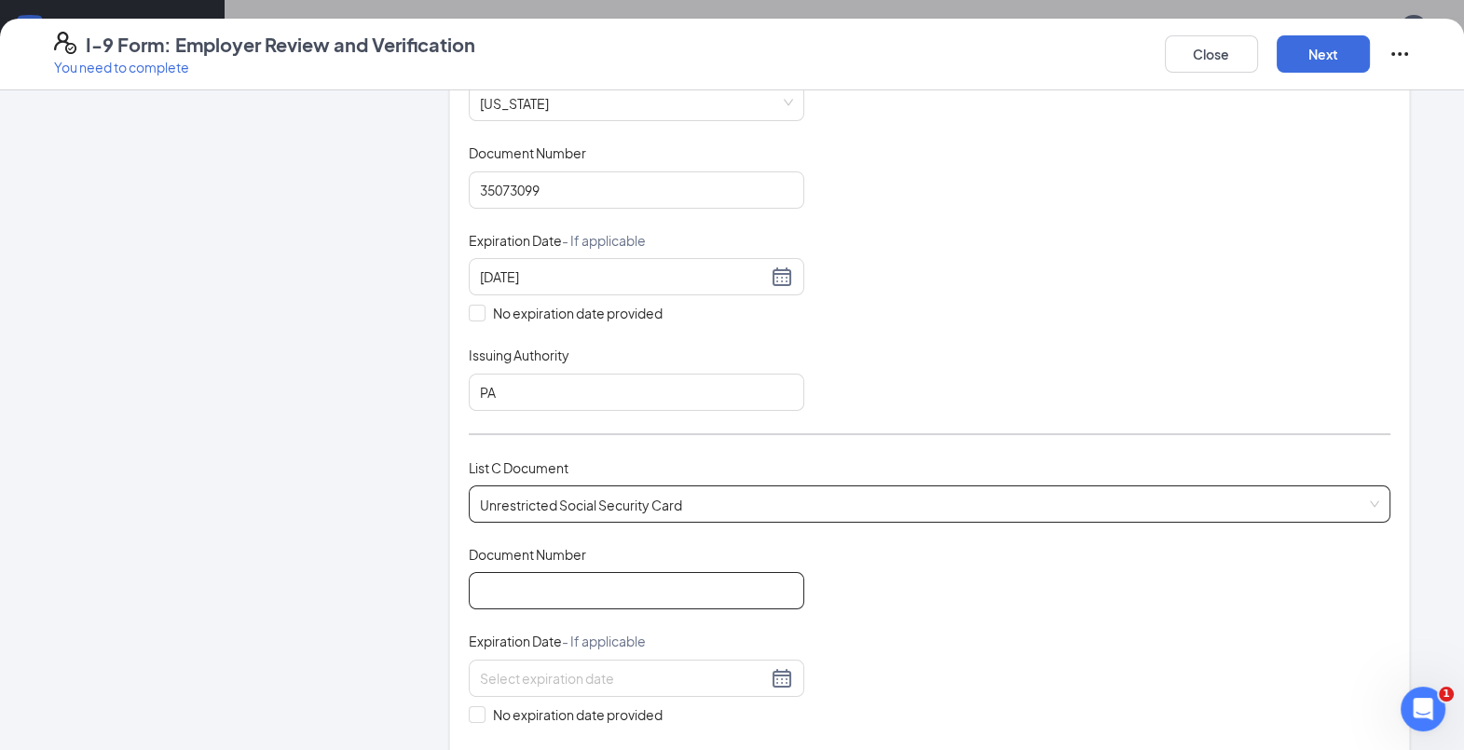
click at [538, 573] on input "Document Number" at bounding box center [637, 590] width 336 height 37
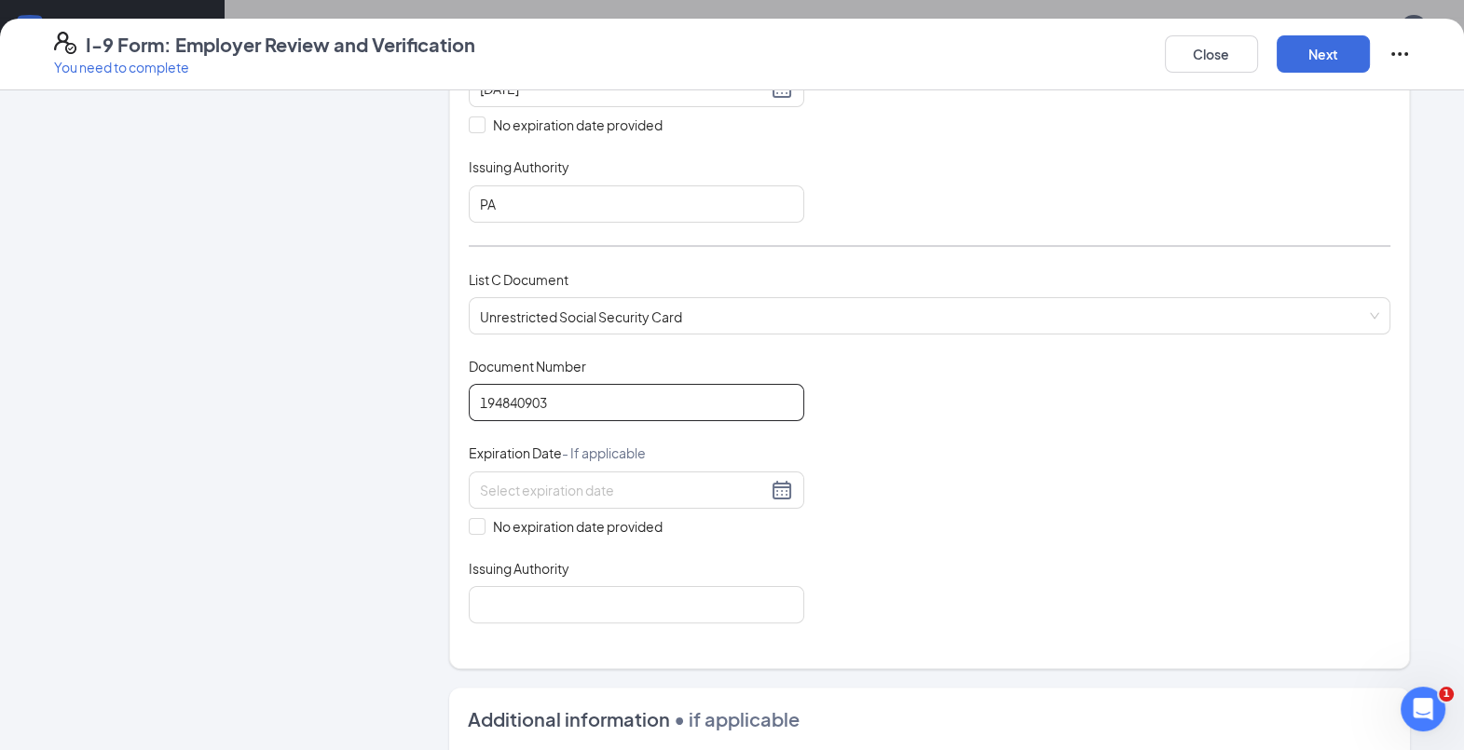
scroll to position [584, 0]
type input "194840903"
click at [473, 517] on span at bounding box center [477, 525] width 17 height 17
click at [473, 517] on input "No expiration date provided" at bounding box center [475, 523] width 13 height 13
checkbox input "true"
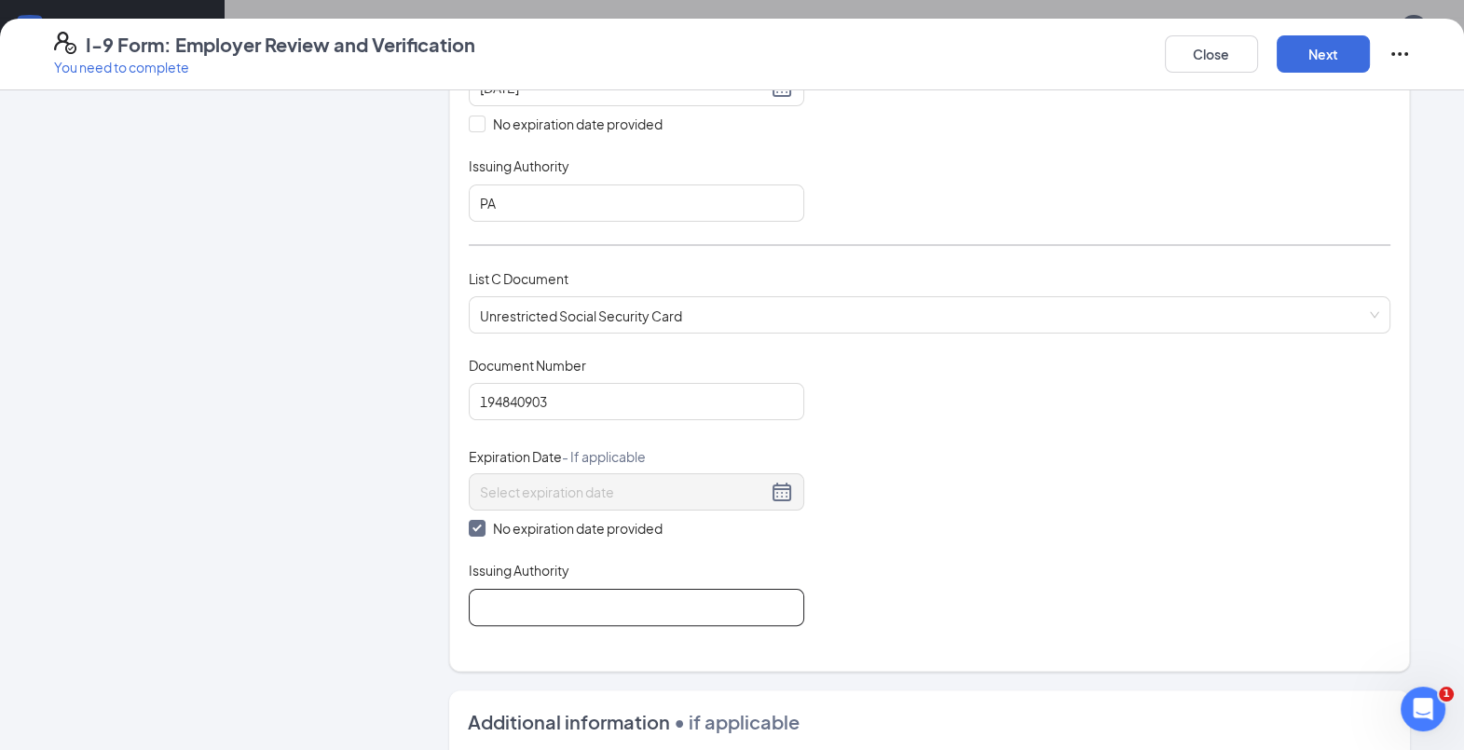
click at [511, 606] on input "Issuing Authority" at bounding box center [637, 607] width 336 height 37
type input "Social Security Administration"
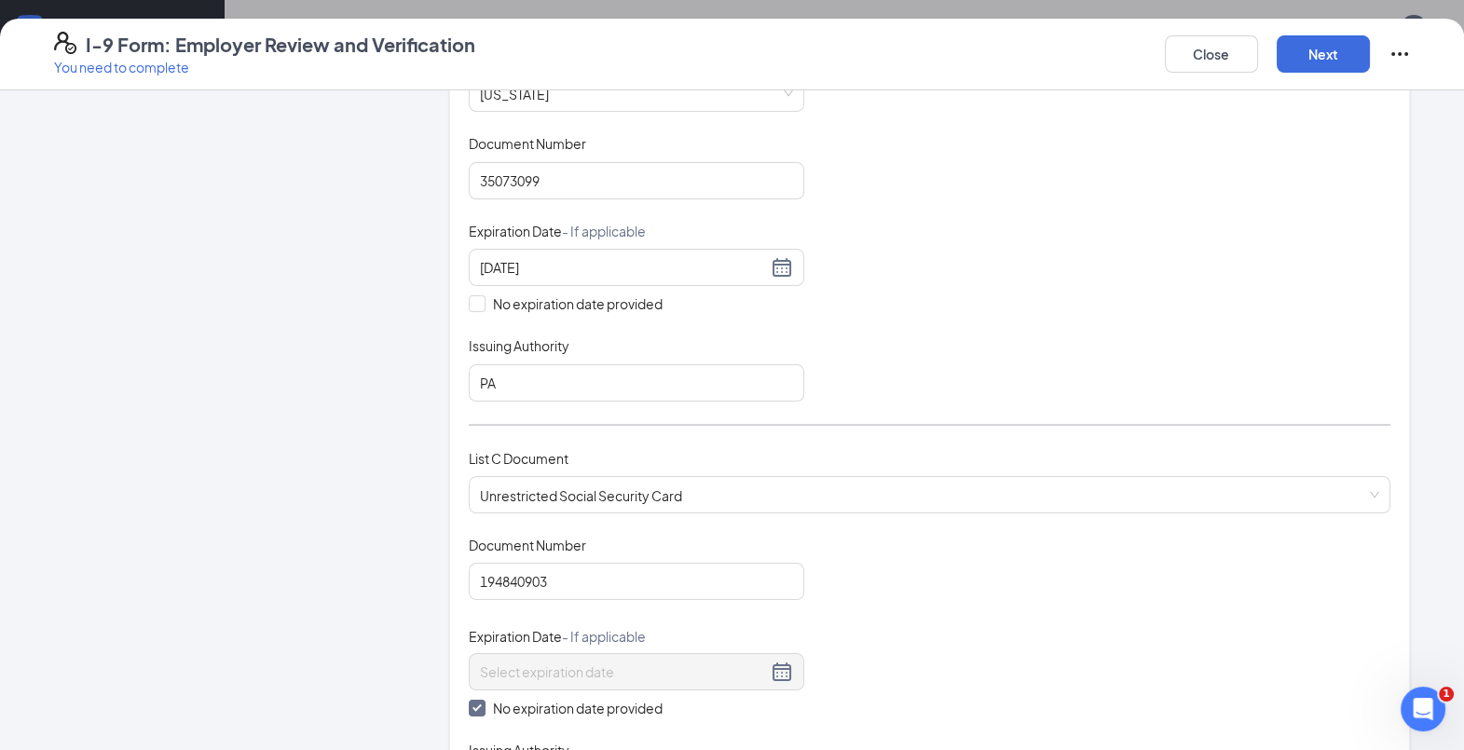
scroll to position [355, 0]
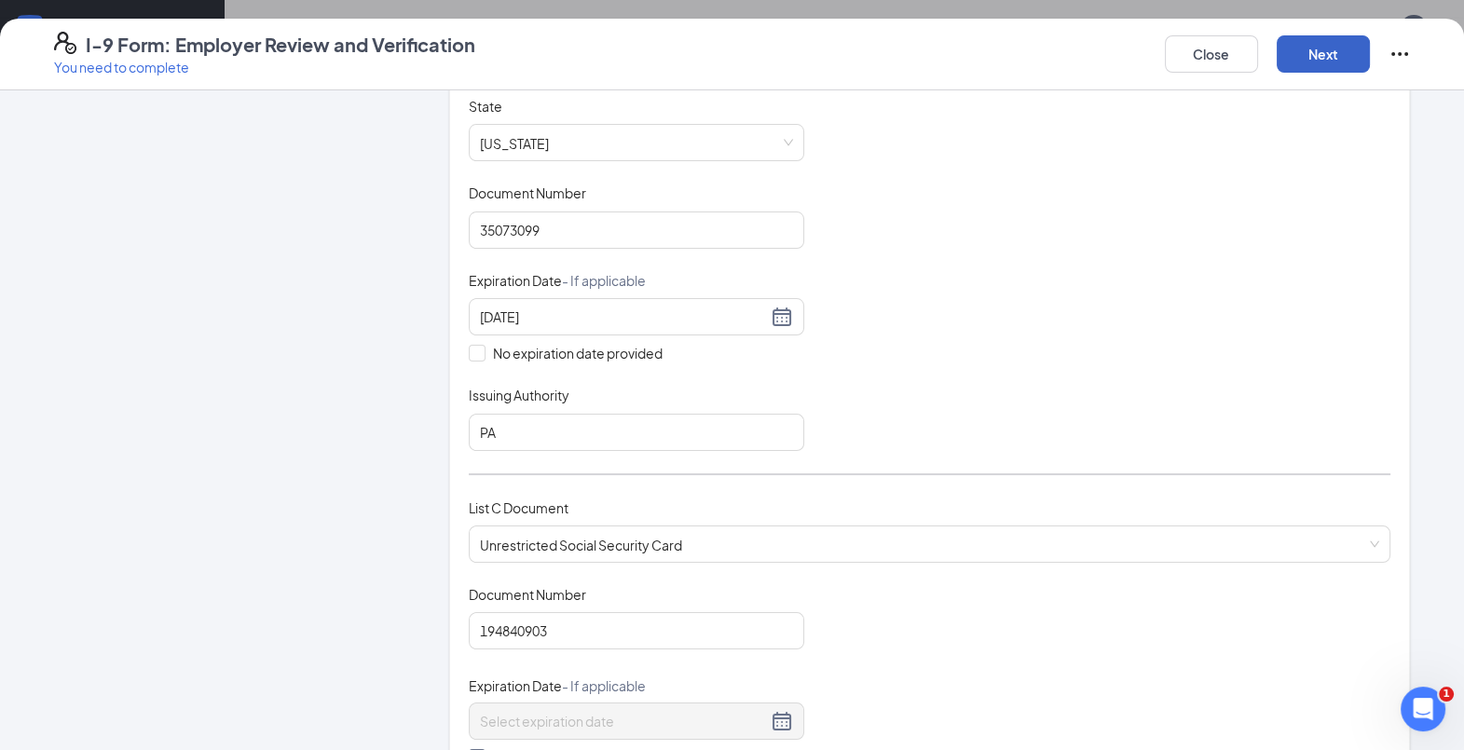
click at [1301, 40] on button "Next" at bounding box center [1323, 53] width 93 height 37
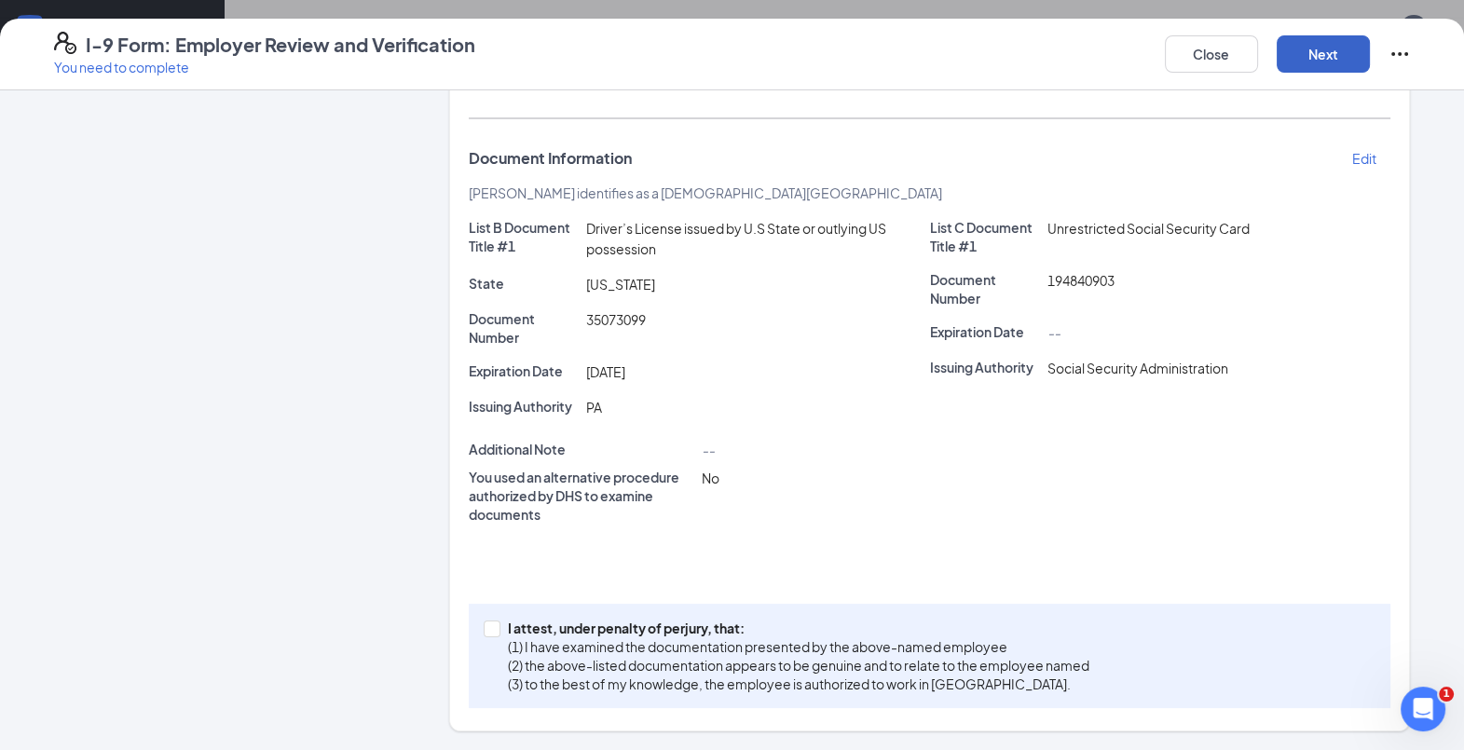
scroll to position [256, 0]
click at [484, 628] on input "I attest, under penalty of [PERSON_NAME], that: (1) I have examined the documen…" at bounding box center [490, 629] width 13 height 13
checkbox input "true"
click at [1302, 55] on button "Next" at bounding box center [1323, 53] width 93 height 37
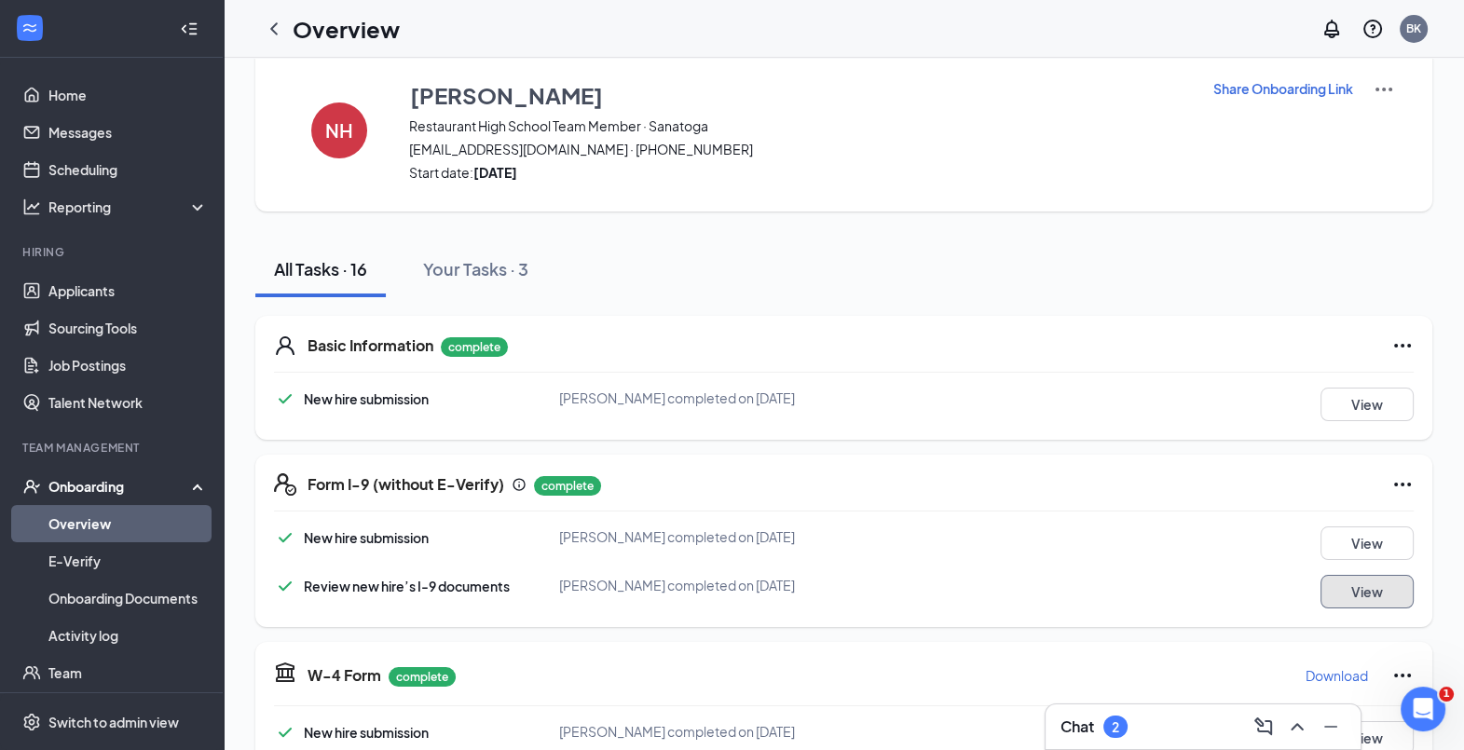
scroll to position [30, 0]
click at [275, 24] on icon "ChevronLeft" at bounding box center [273, 28] width 7 height 12
